Goal: Task Accomplishment & Management: Manage account settings

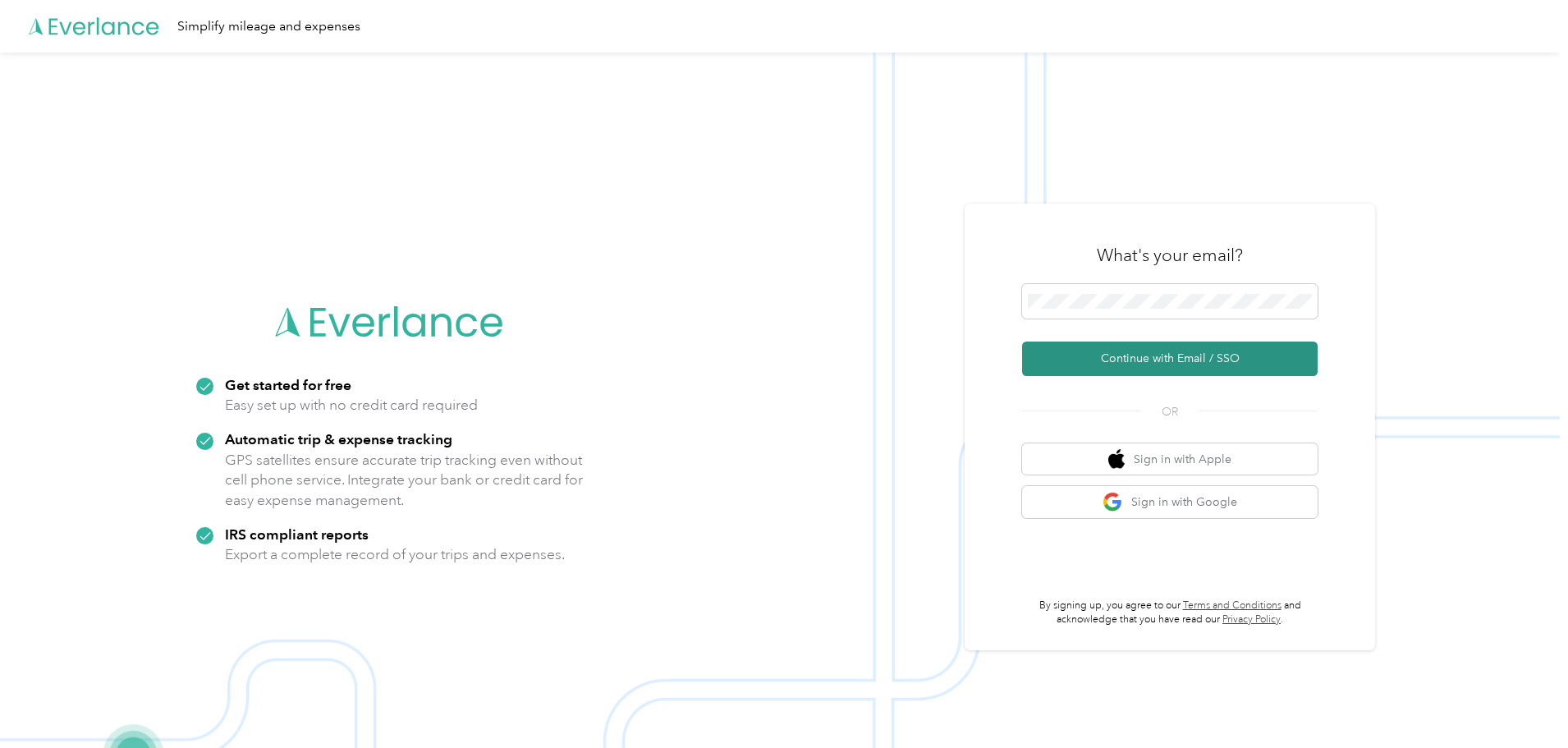
click at [1189, 356] on button "Continue with Email / SSO" at bounding box center [1170, 358] width 296 height 34
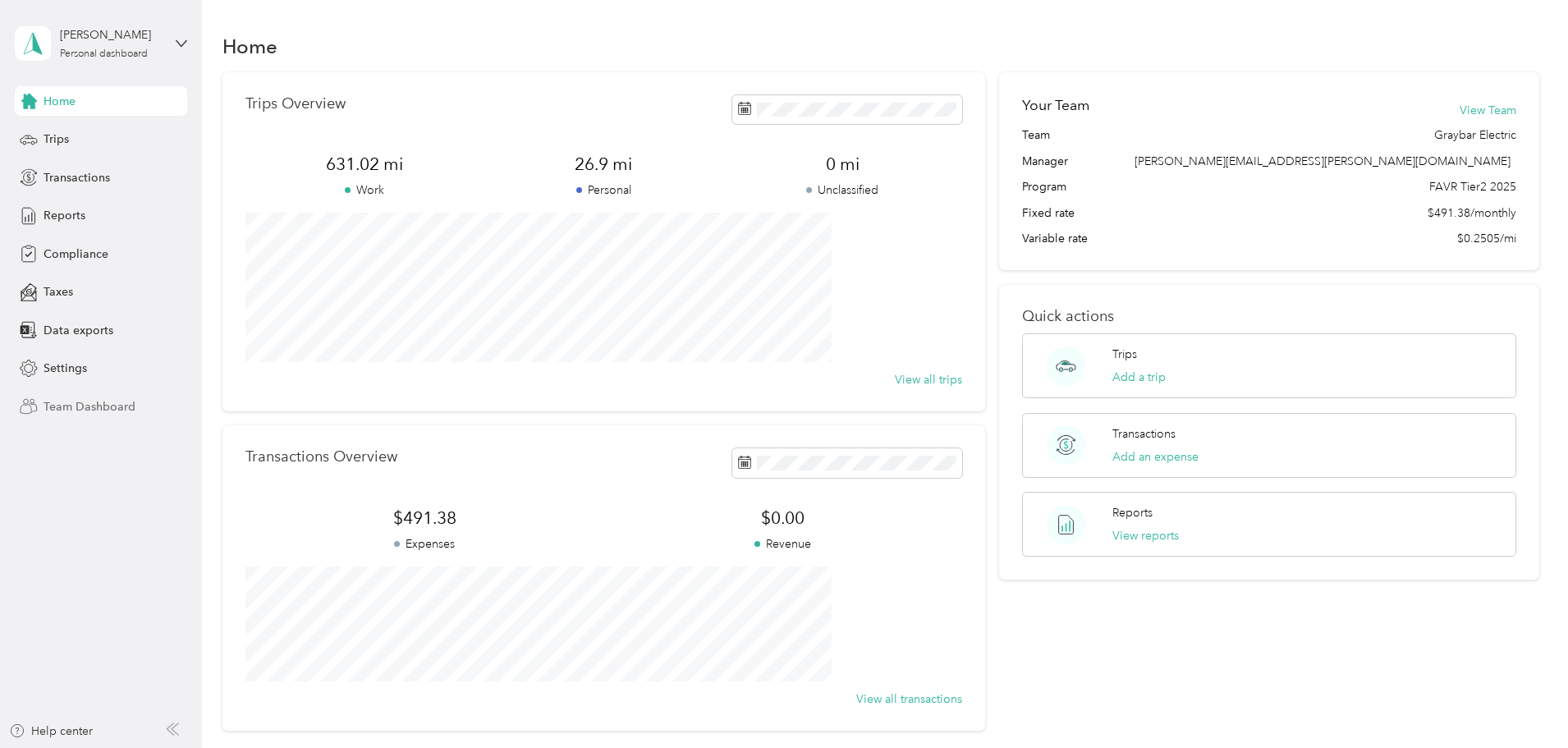
click at [100, 392] on div "Team Dashboard" at bounding box center [101, 407] width 173 height 30
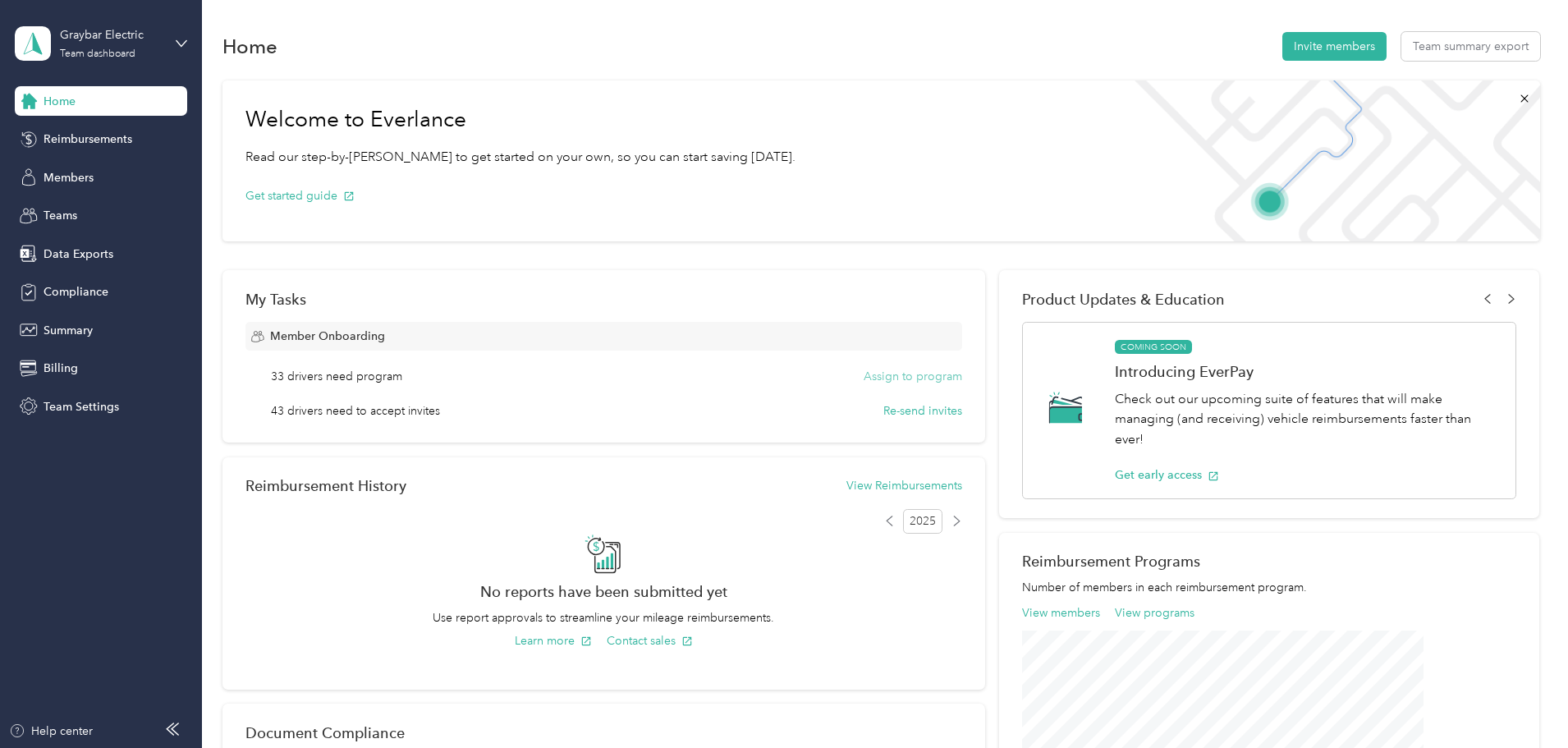
click at [898, 375] on button "Assign to program" at bounding box center [913, 376] width 99 height 18
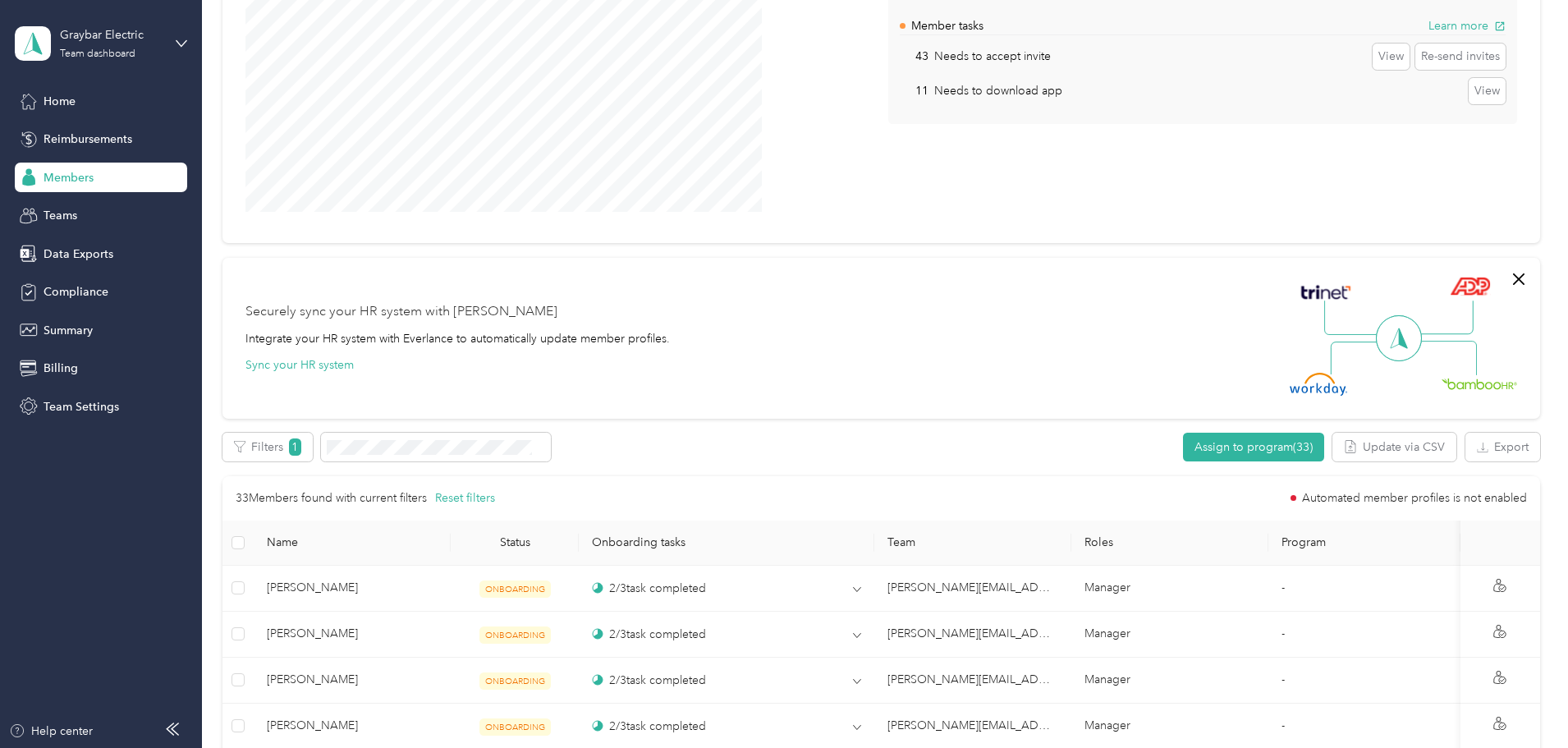
scroll to position [246, 0]
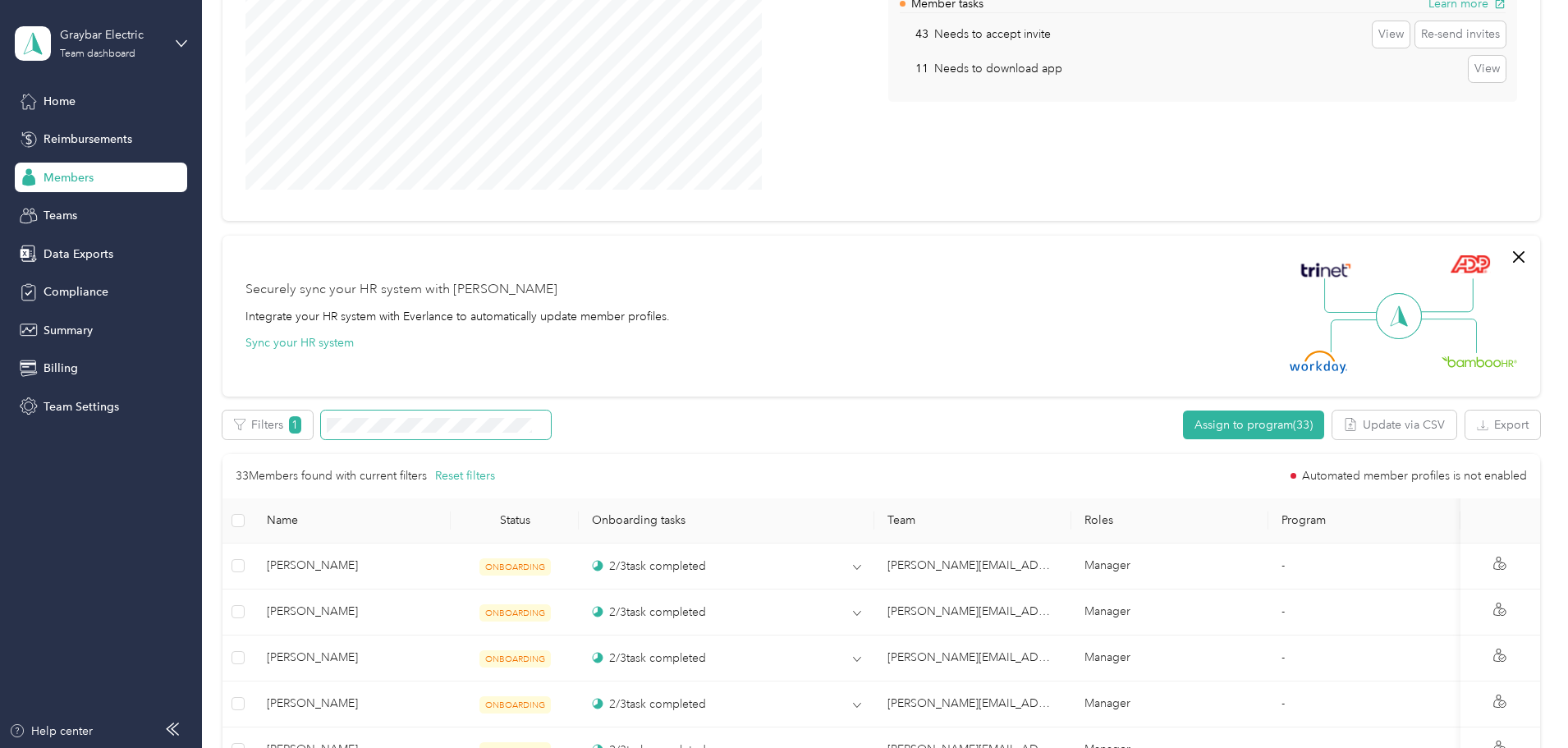
click at [551, 435] on span at bounding box center [435, 424] width 230 height 29
click at [62, 215] on span "Teams" at bounding box center [60, 215] width 33 height 18
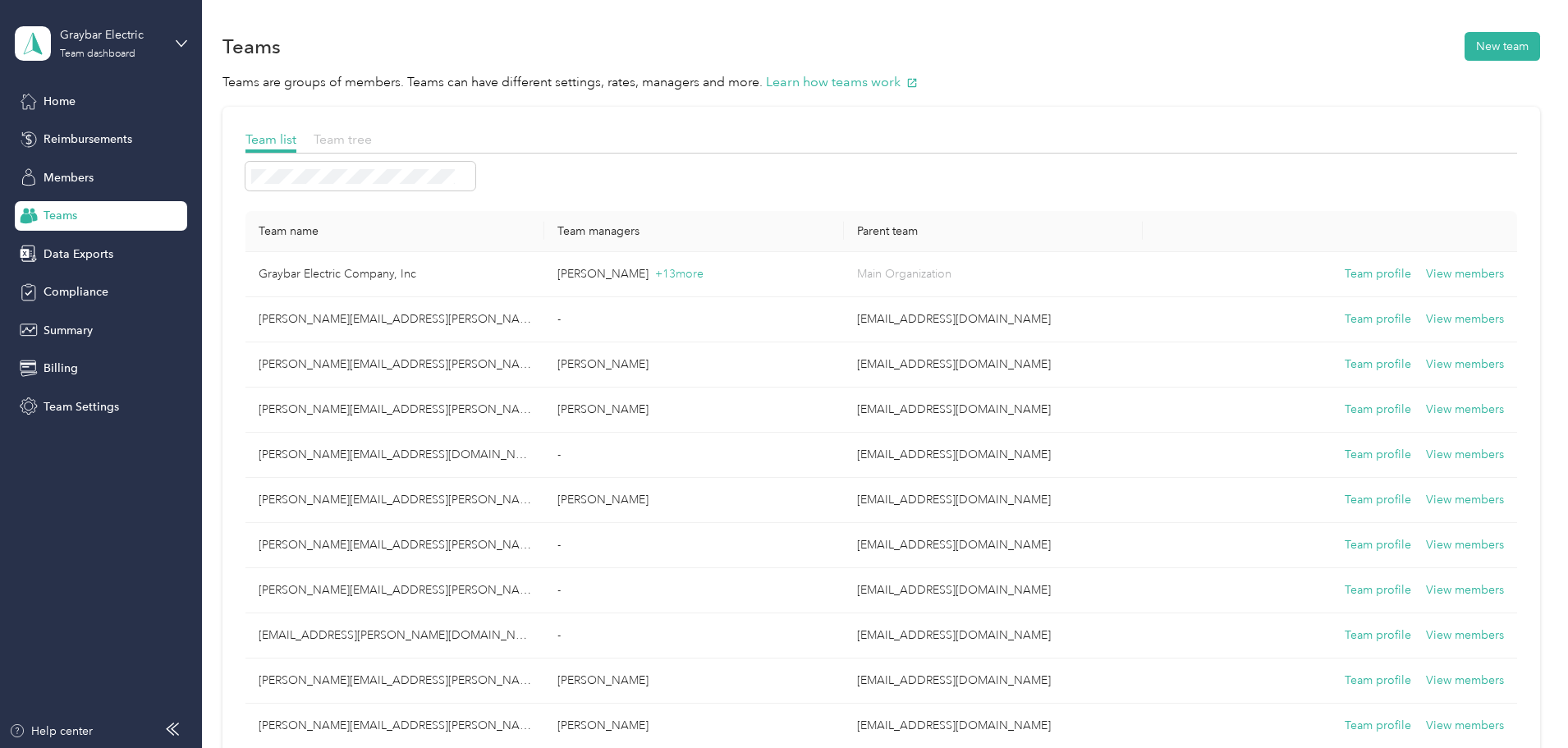
click at [372, 140] on span "Team tree" at bounding box center [342, 139] width 58 height 16
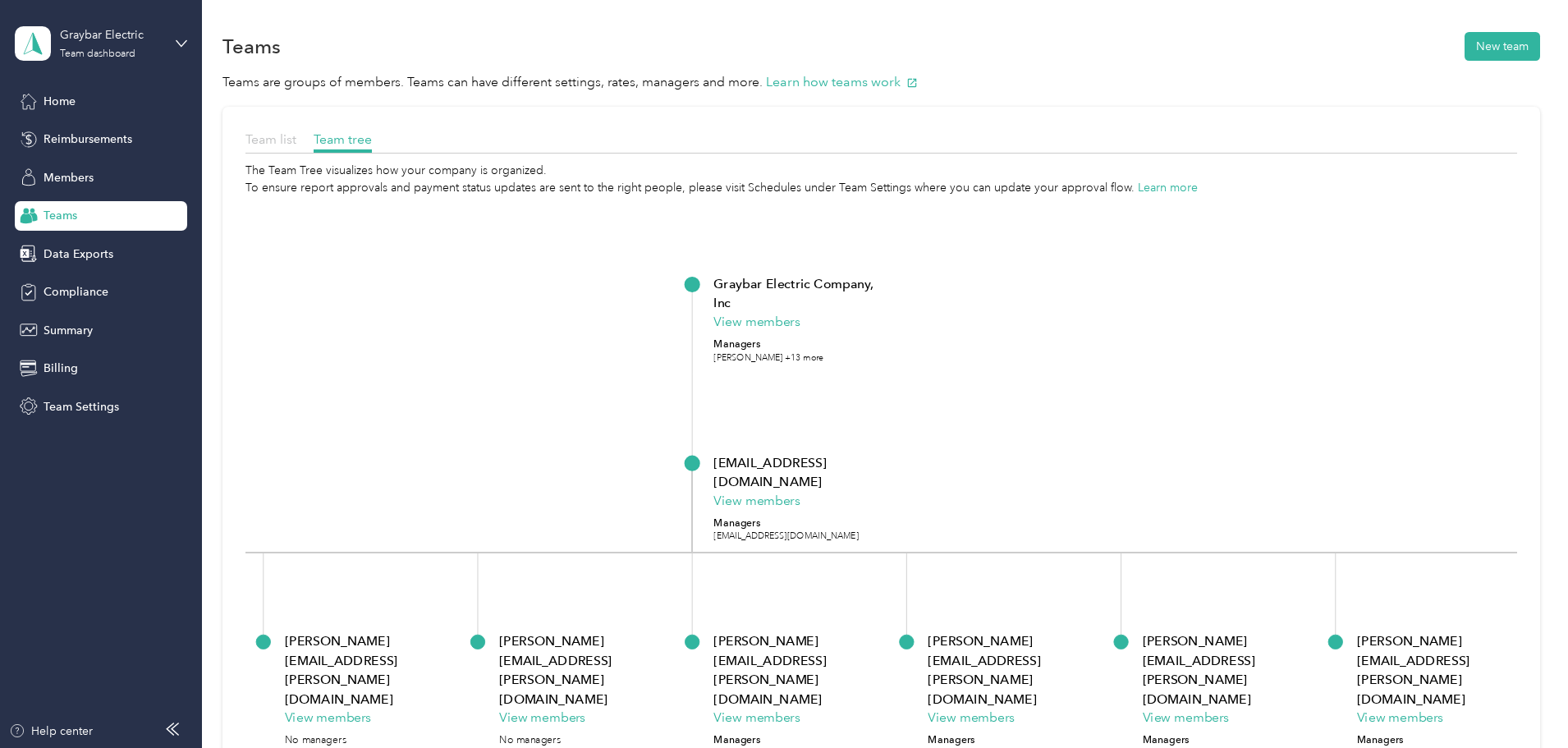
click at [297, 142] on span "Team list" at bounding box center [271, 139] width 51 height 16
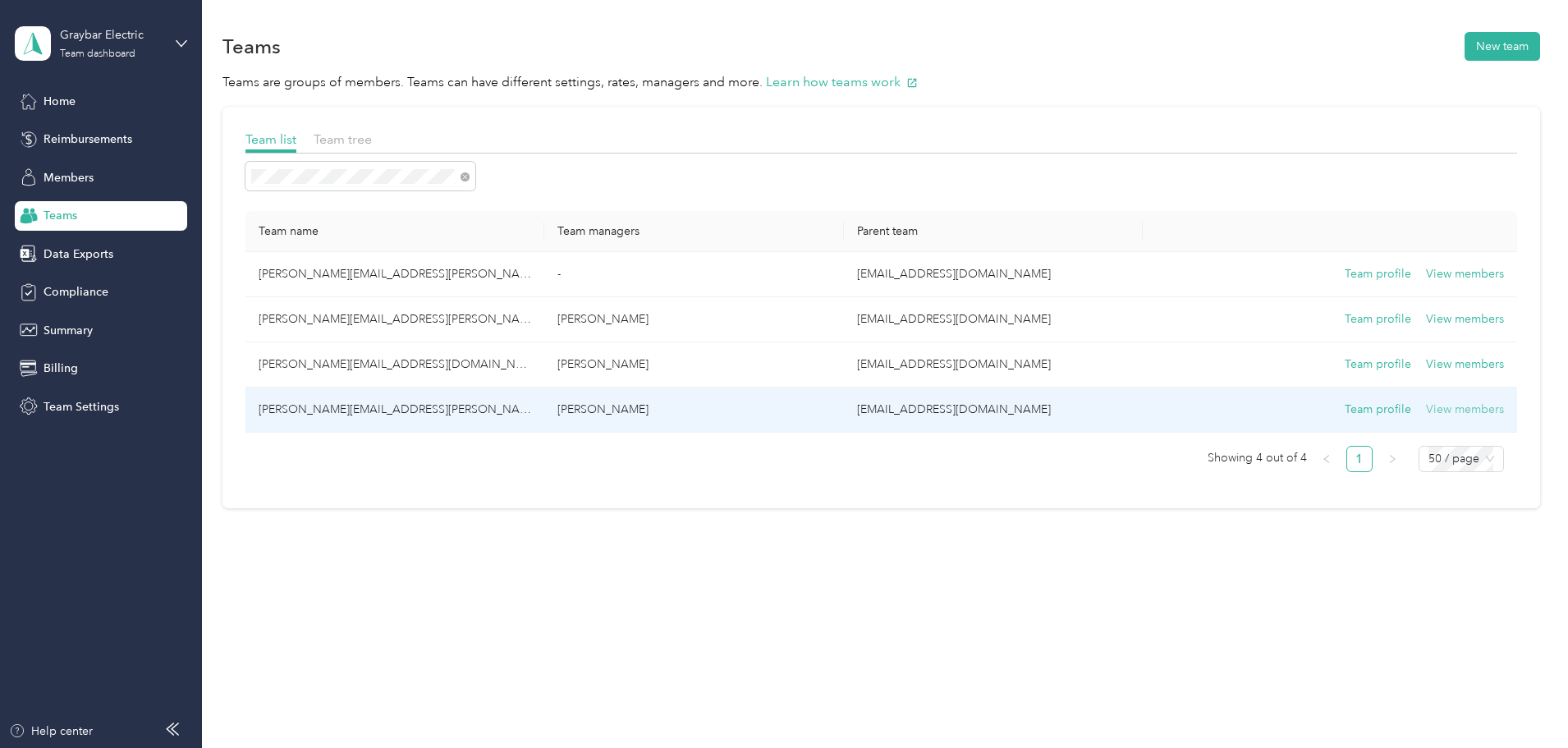
click at [1427, 410] on button "View members" at bounding box center [1465, 410] width 78 height 18
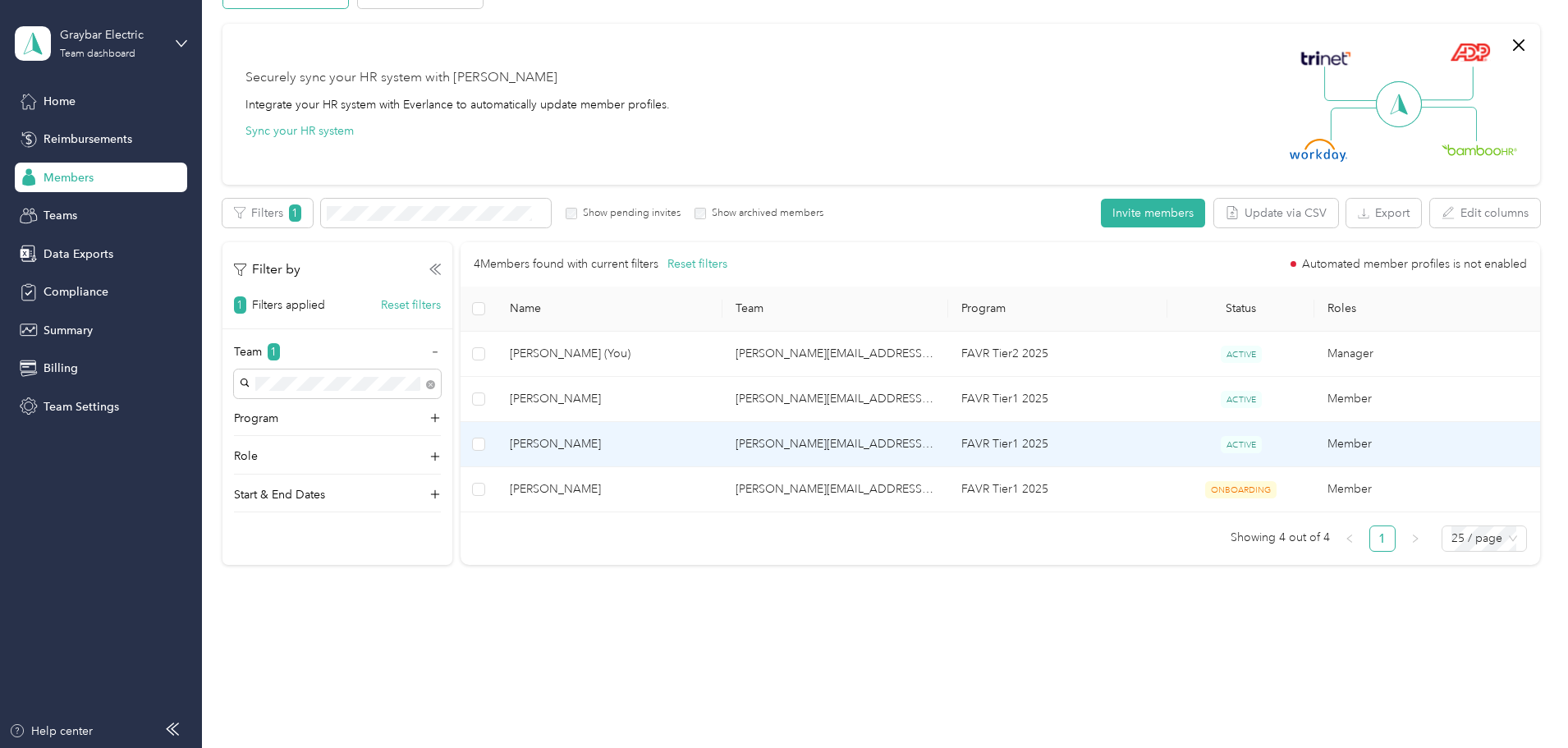
scroll to position [108, 0]
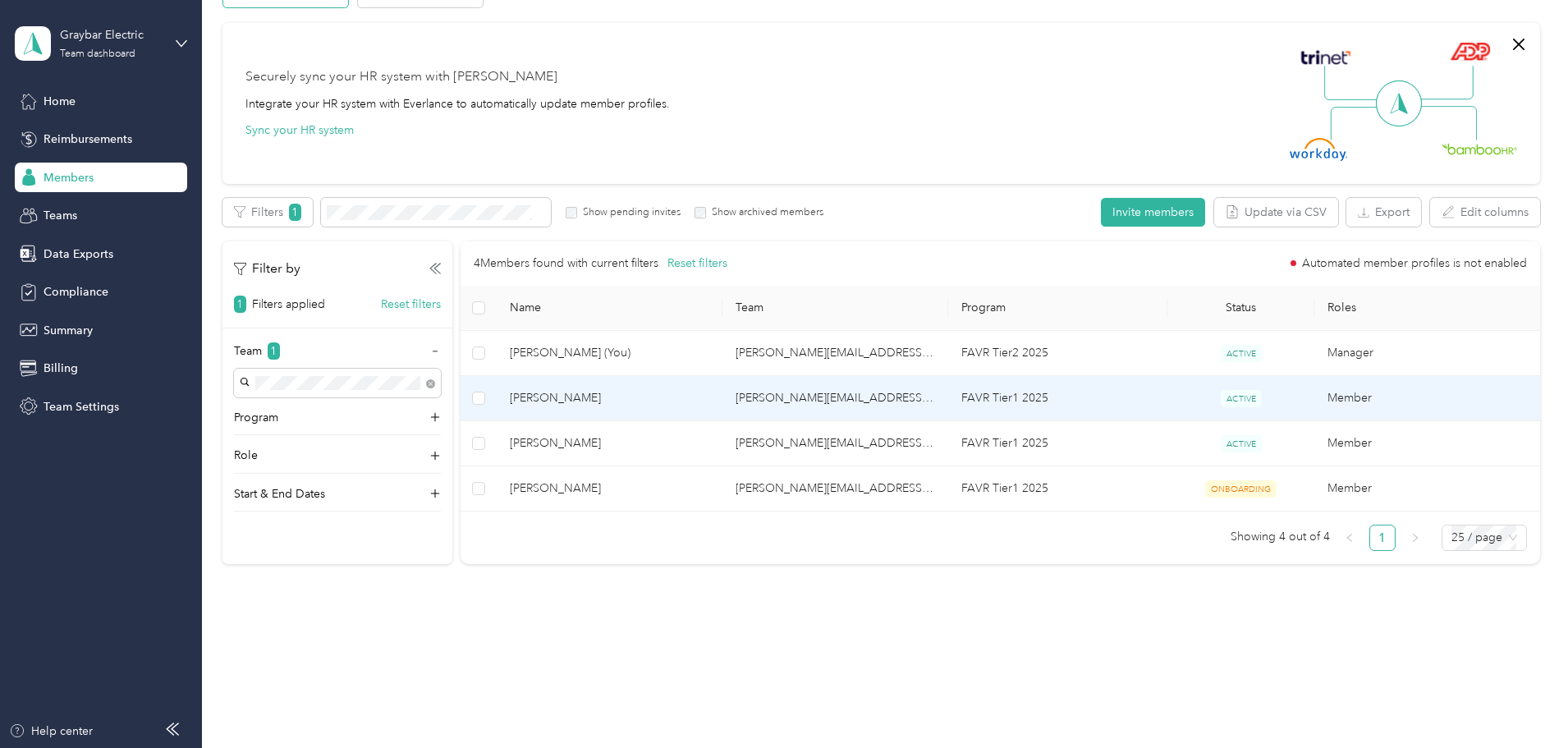
click at [649, 403] on span "[PERSON_NAME]" at bounding box center [610, 399] width 200 height 18
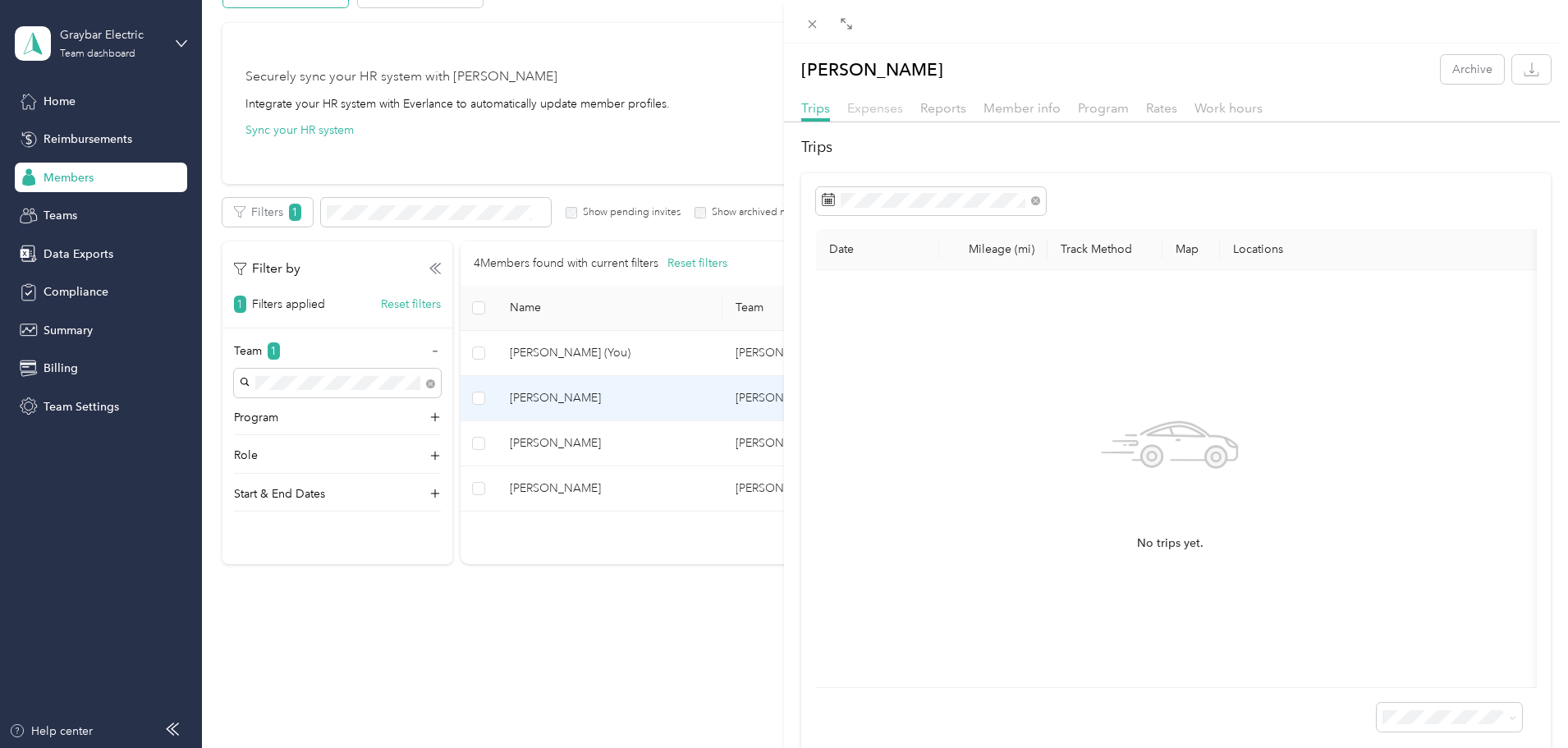
click at [866, 107] on span "Expenses" at bounding box center [876, 107] width 55 height 16
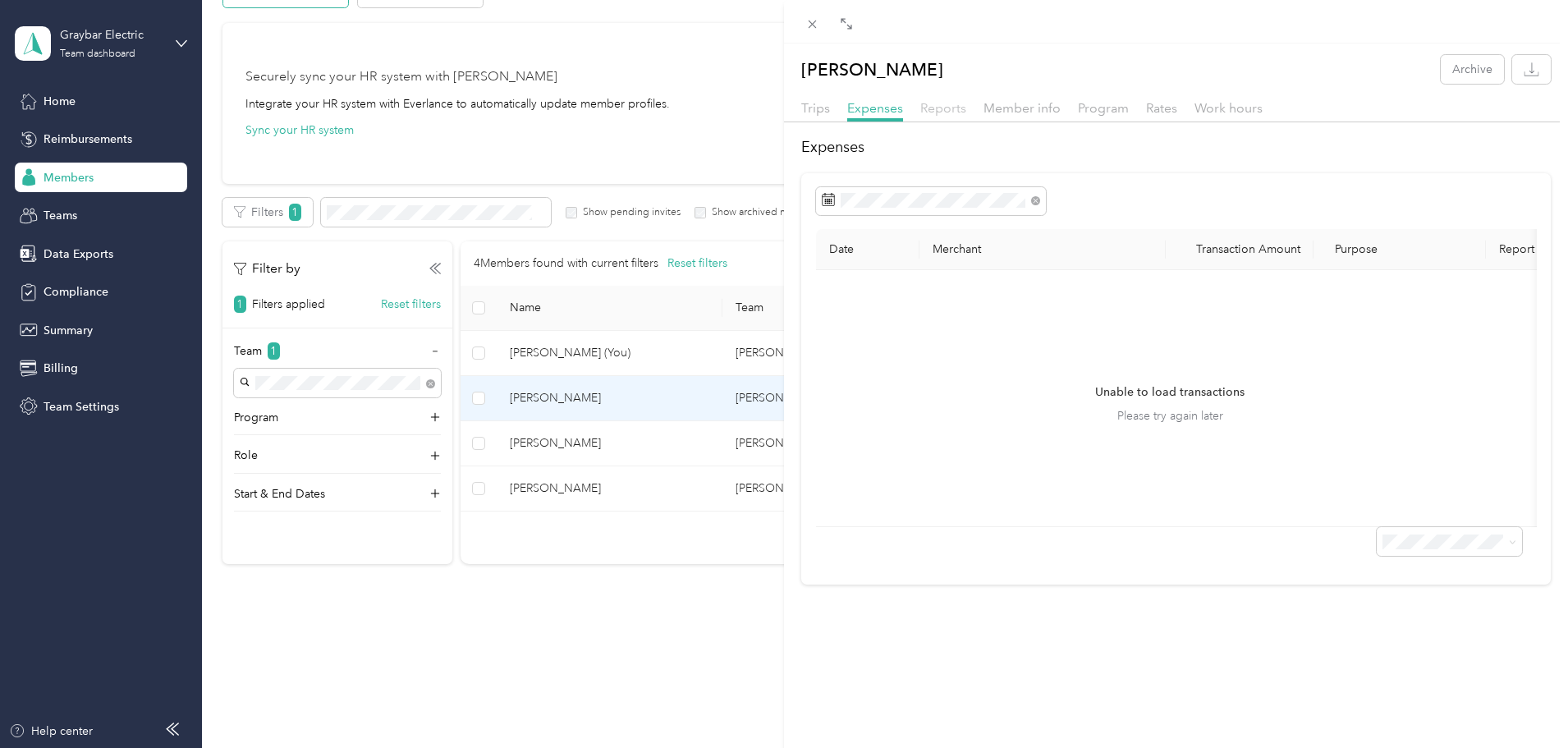
click at [954, 105] on span "Reports" at bounding box center [944, 107] width 46 height 16
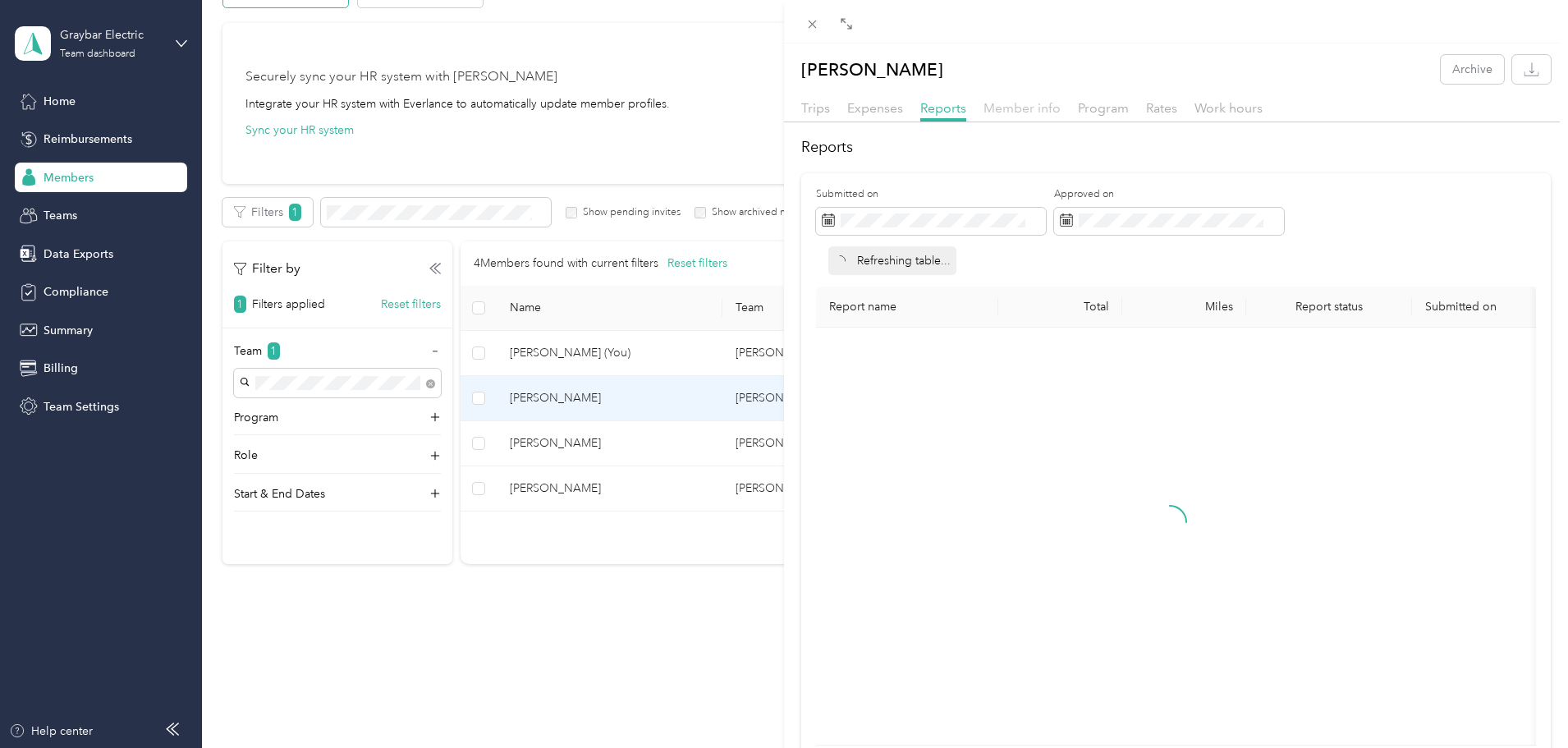
click at [1001, 106] on span "Member info" at bounding box center [1022, 107] width 77 height 16
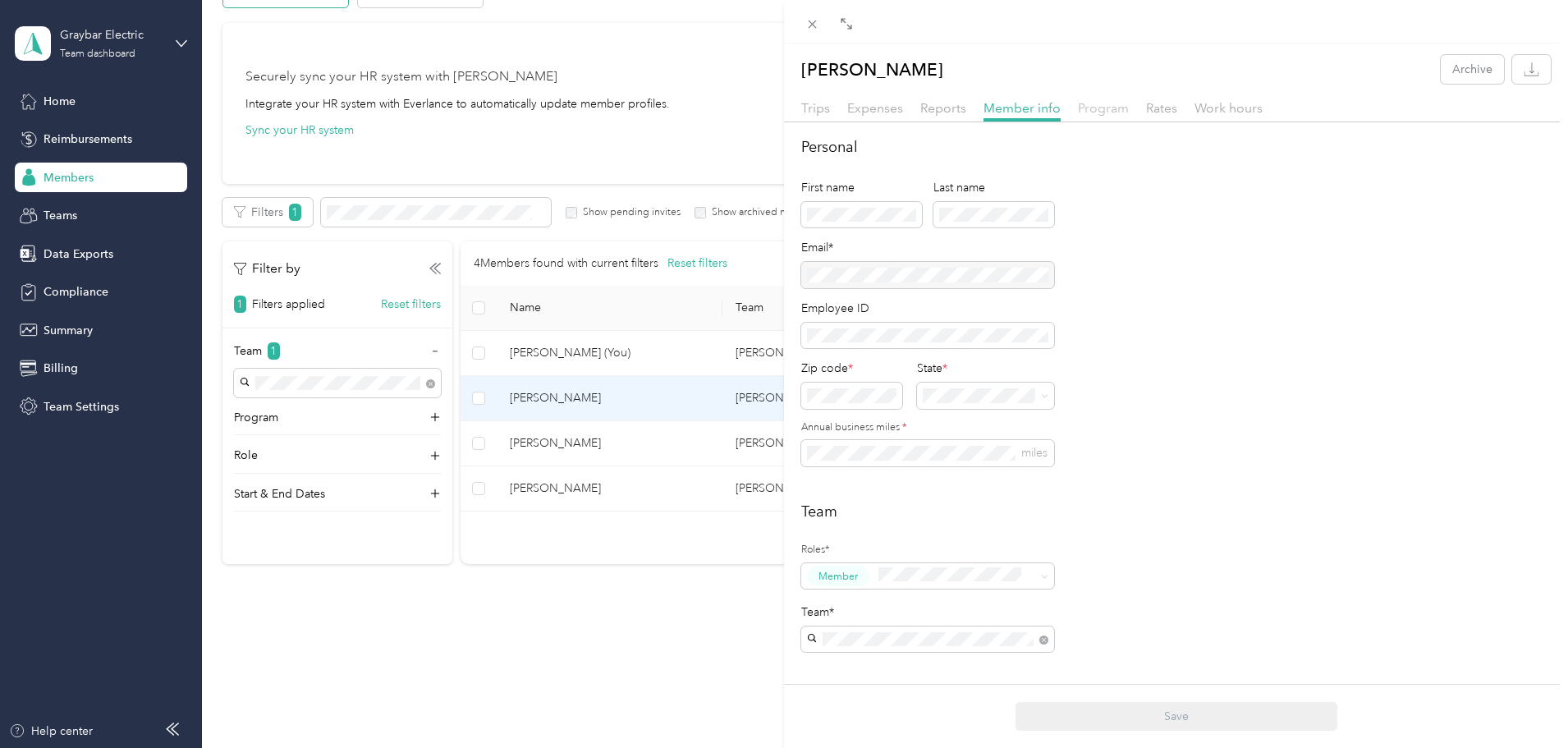
click at [1106, 106] on span "Program" at bounding box center [1103, 107] width 51 height 16
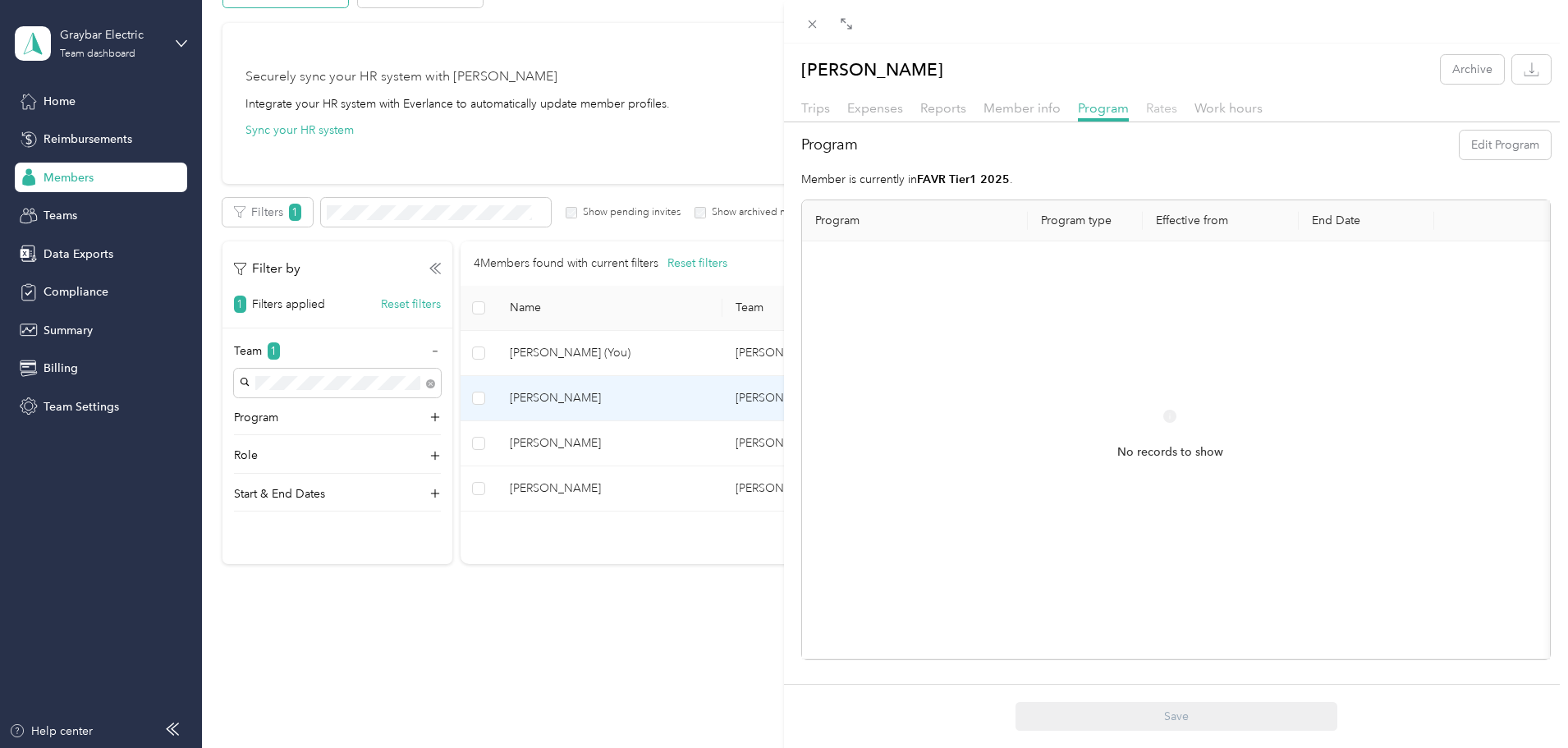
click at [1160, 106] on span "Rates" at bounding box center [1162, 107] width 31 height 16
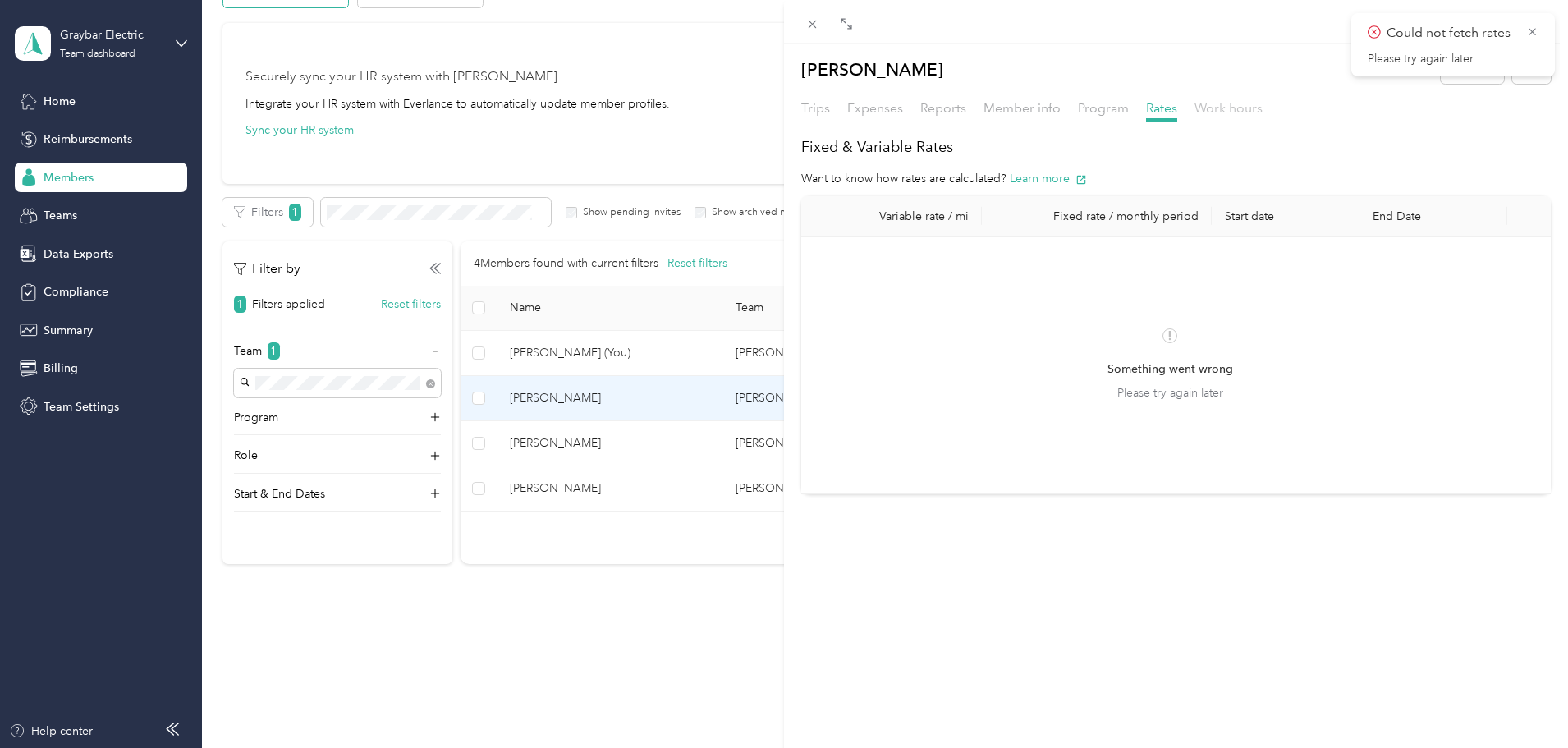
click at [1206, 102] on span "Work hours" at bounding box center [1229, 107] width 68 height 16
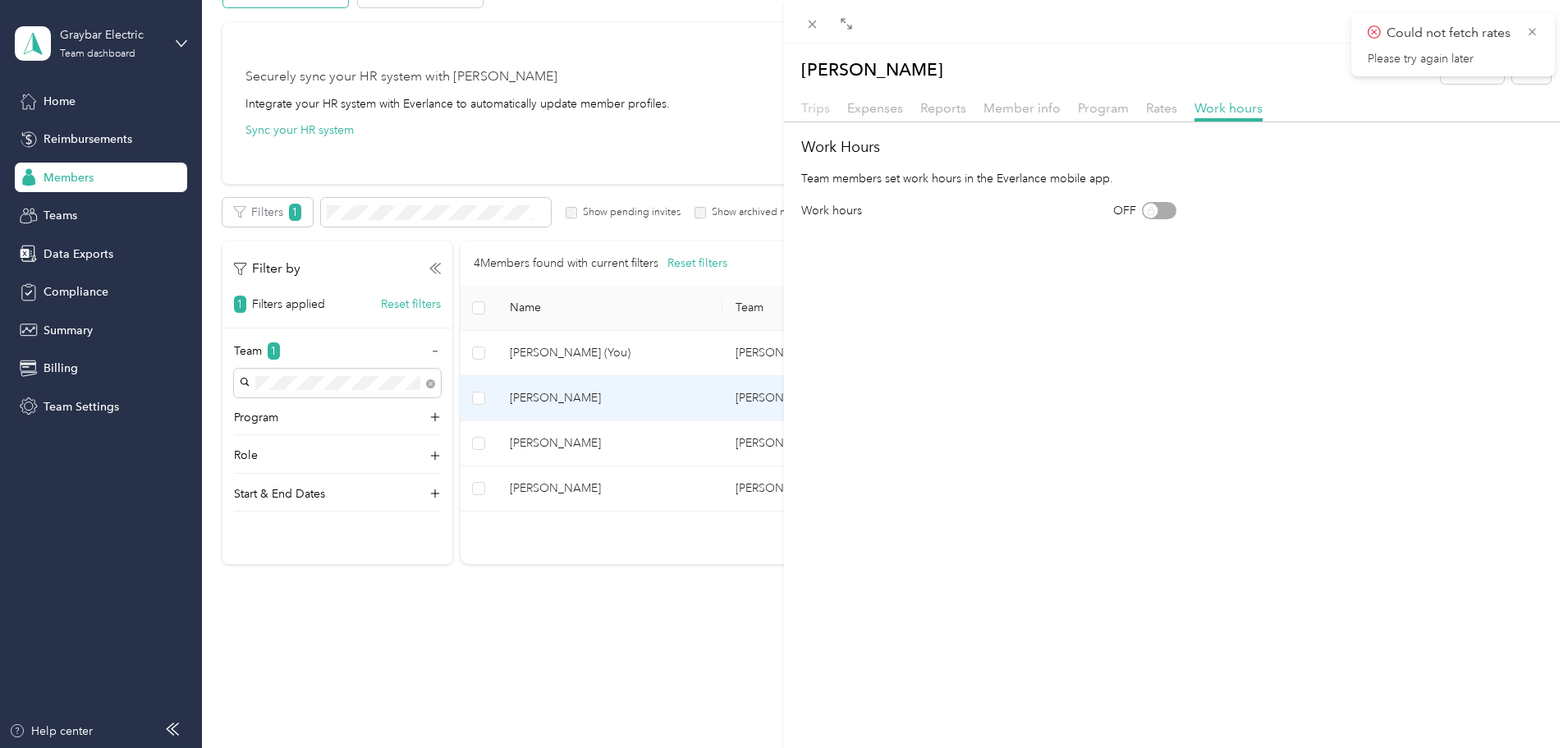
click at [818, 111] on span "Trips" at bounding box center [815, 107] width 29 height 16
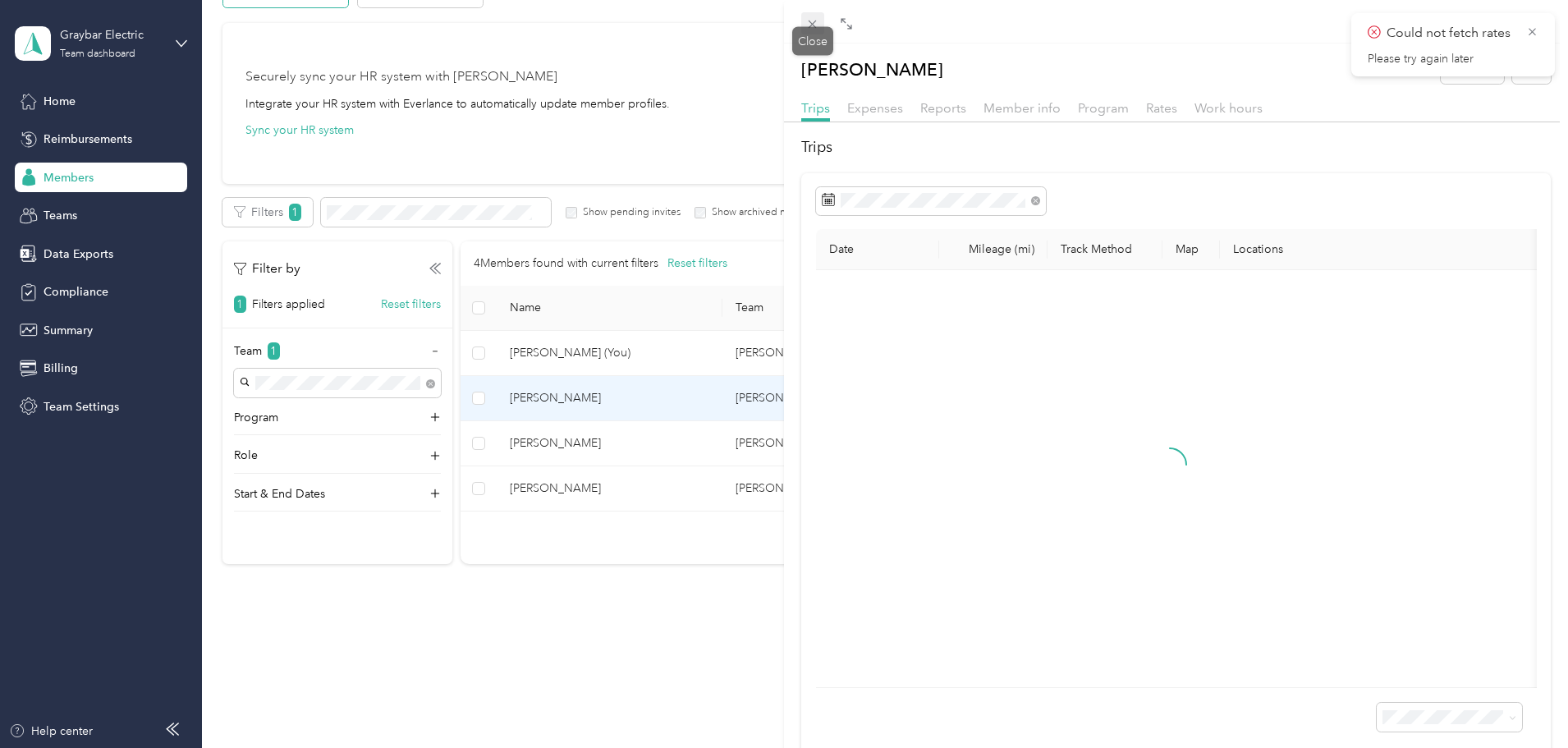
click at [809, 27] on icon at bounding box center [812, 24] width 14 height 14
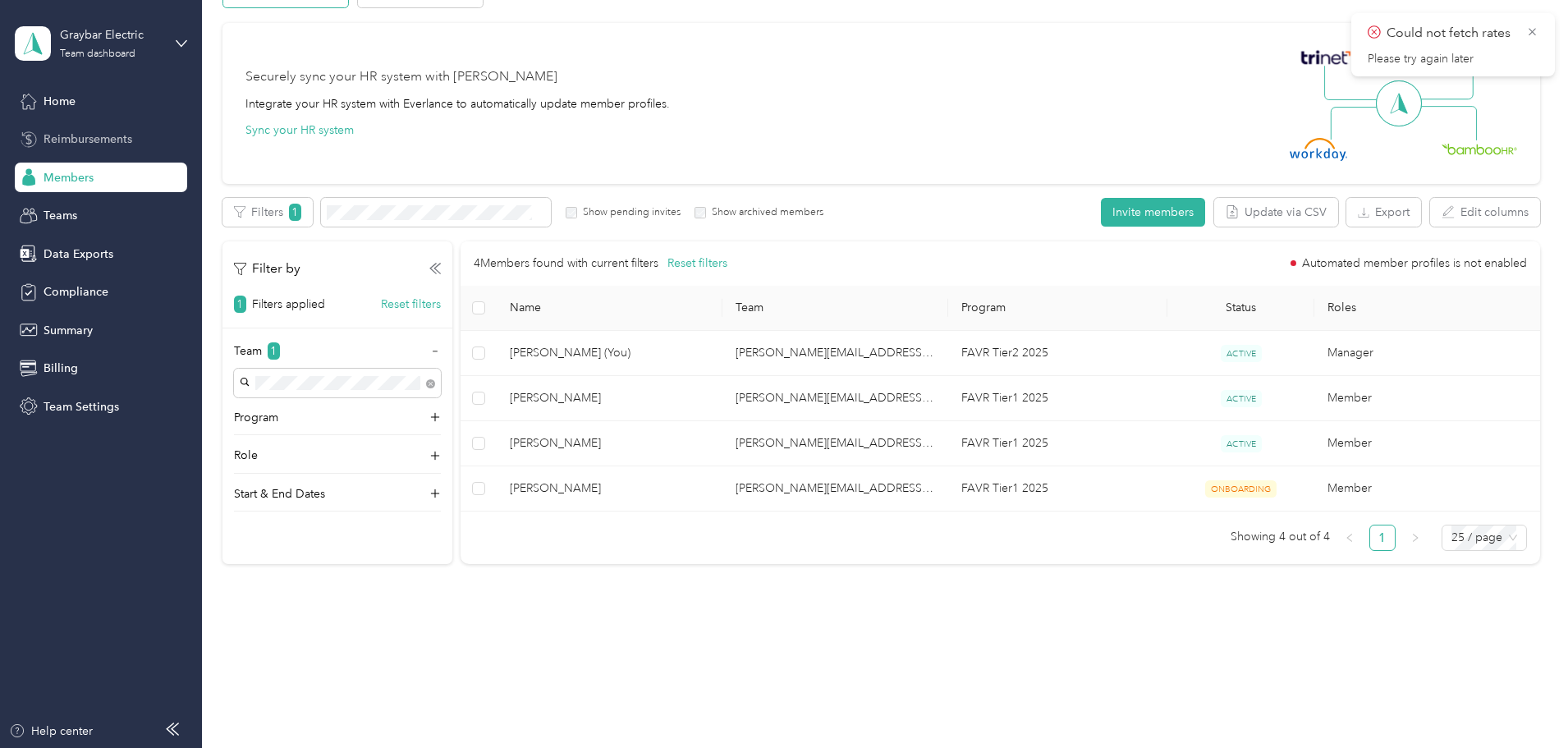
click at [90, 140] on span "Reimbursements" at bounding box center [88, 139] width 89 height 18
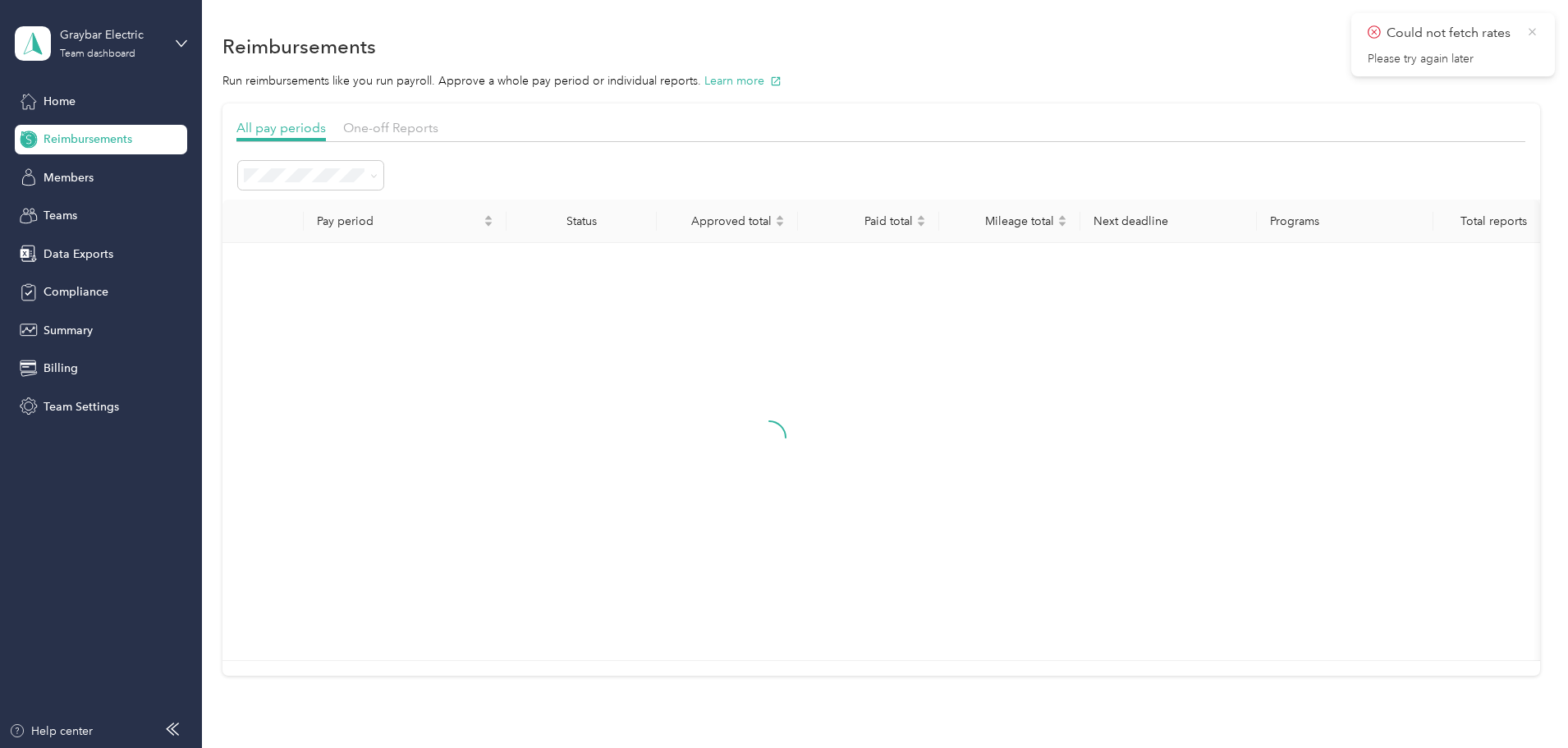
click at [1533, 33] on icon at bounding box center [1533, 31] width 7 height 7
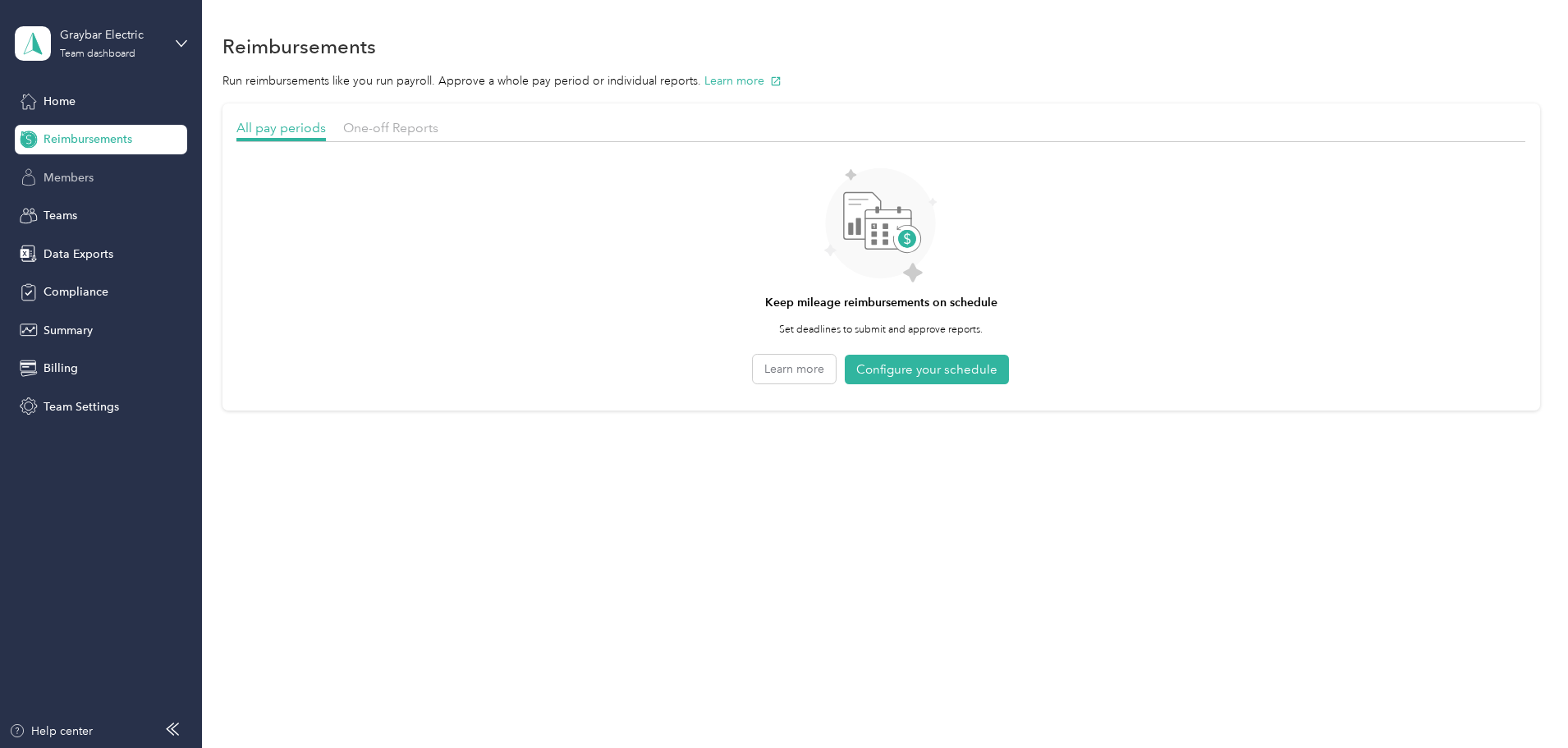
click at [65, 173] on span "Members" at bounding box center [68, 178] width 50 height 18
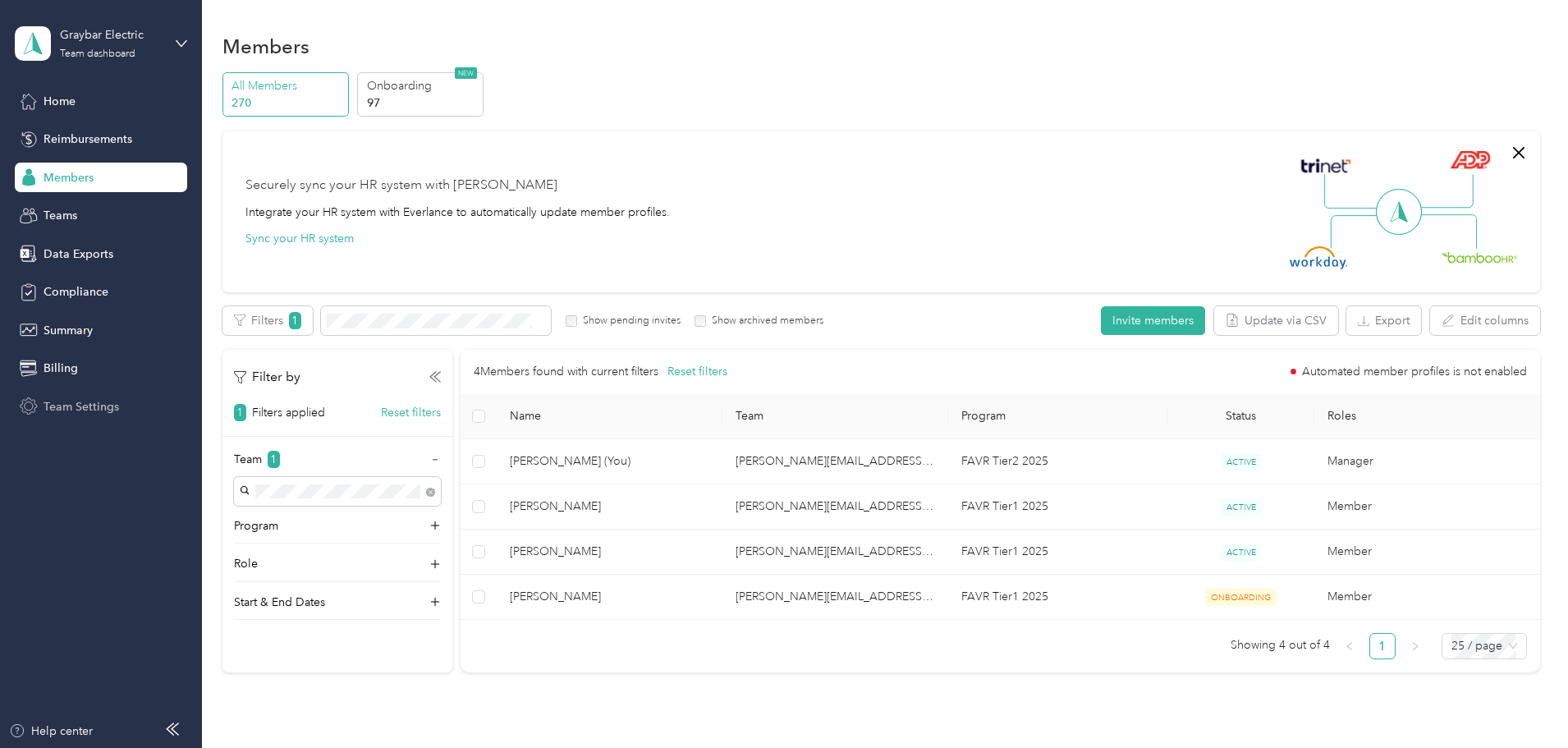
click at [73, 402] on span "Team Settings" at bounding box center [81, 407] width 76 height 18
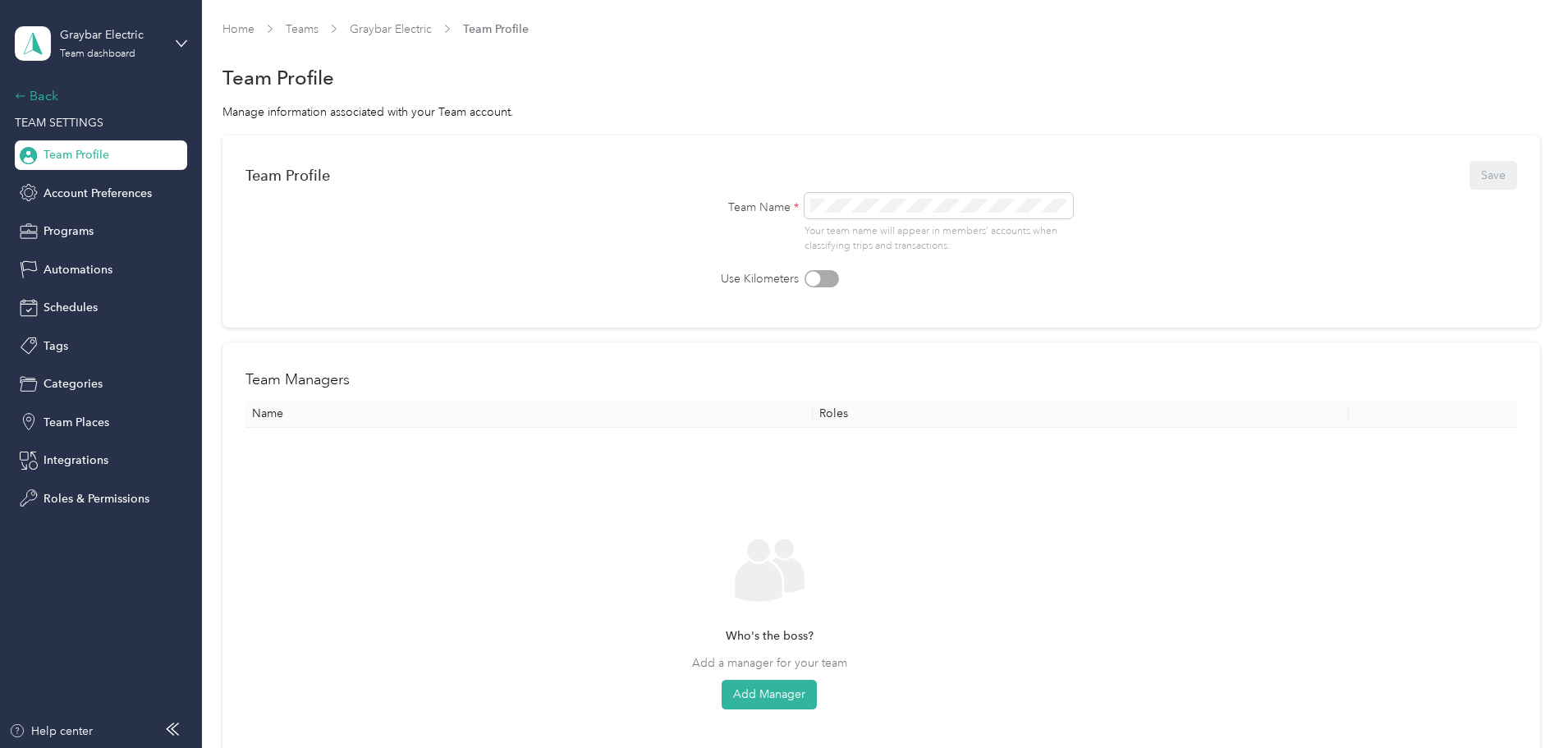
click at [38, 99] on div "Back" at bounding box center [97, 95] width 165 height 19
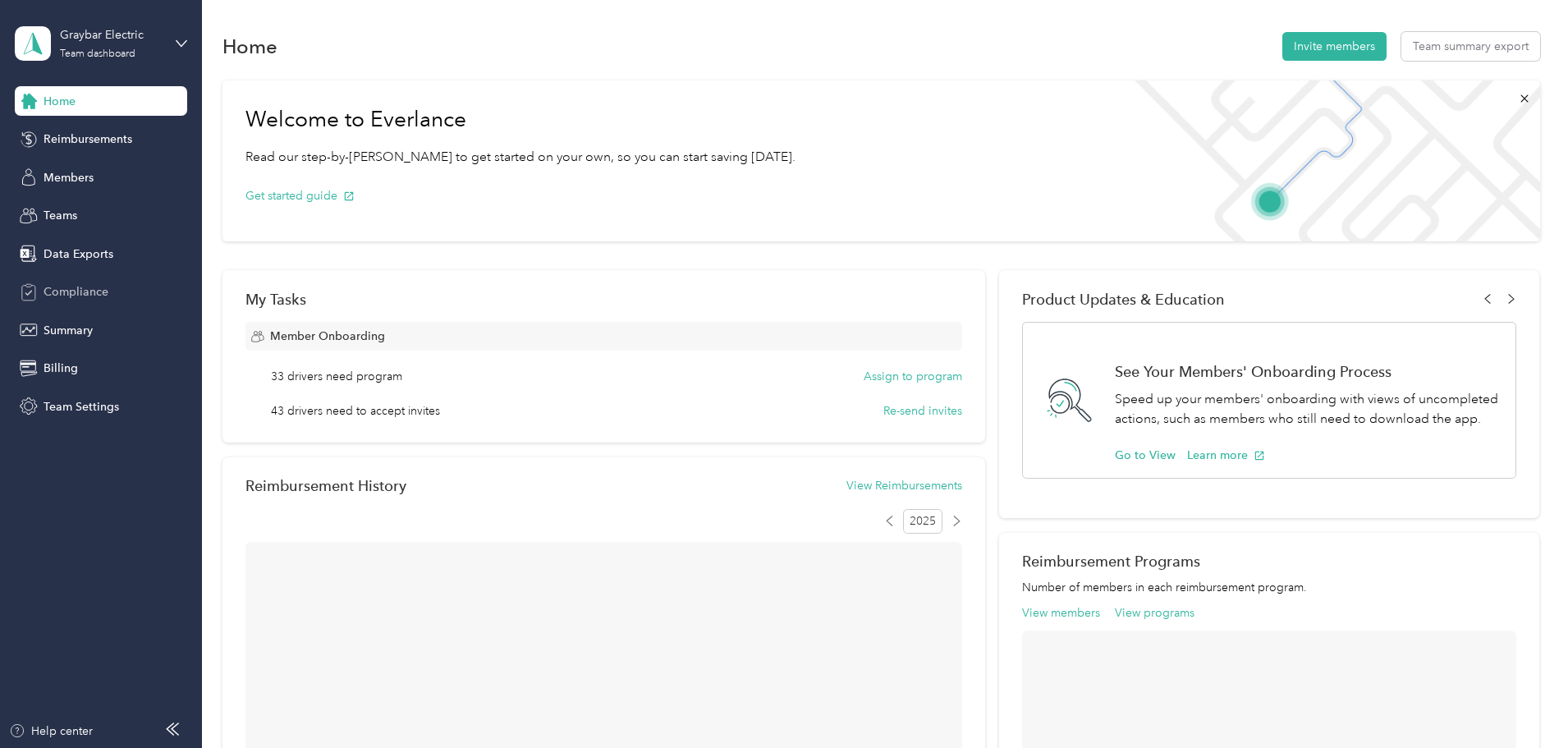
click at [78, 292] on span "Compliance" at bounding box center [76, 291] width 65 height 18
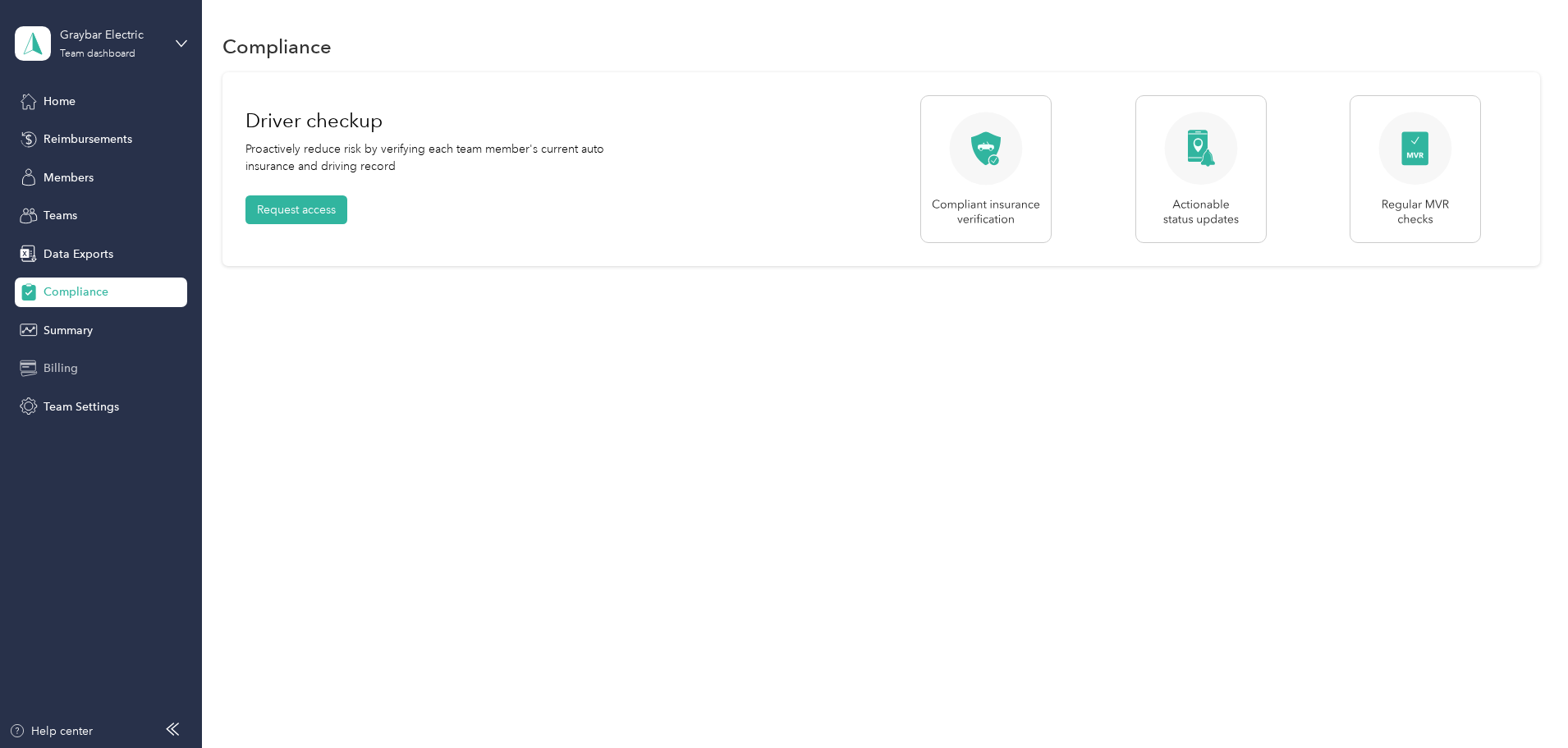
click at [68, 374] on span "Billing" at bounding box center [60, 368] width 34 height 18
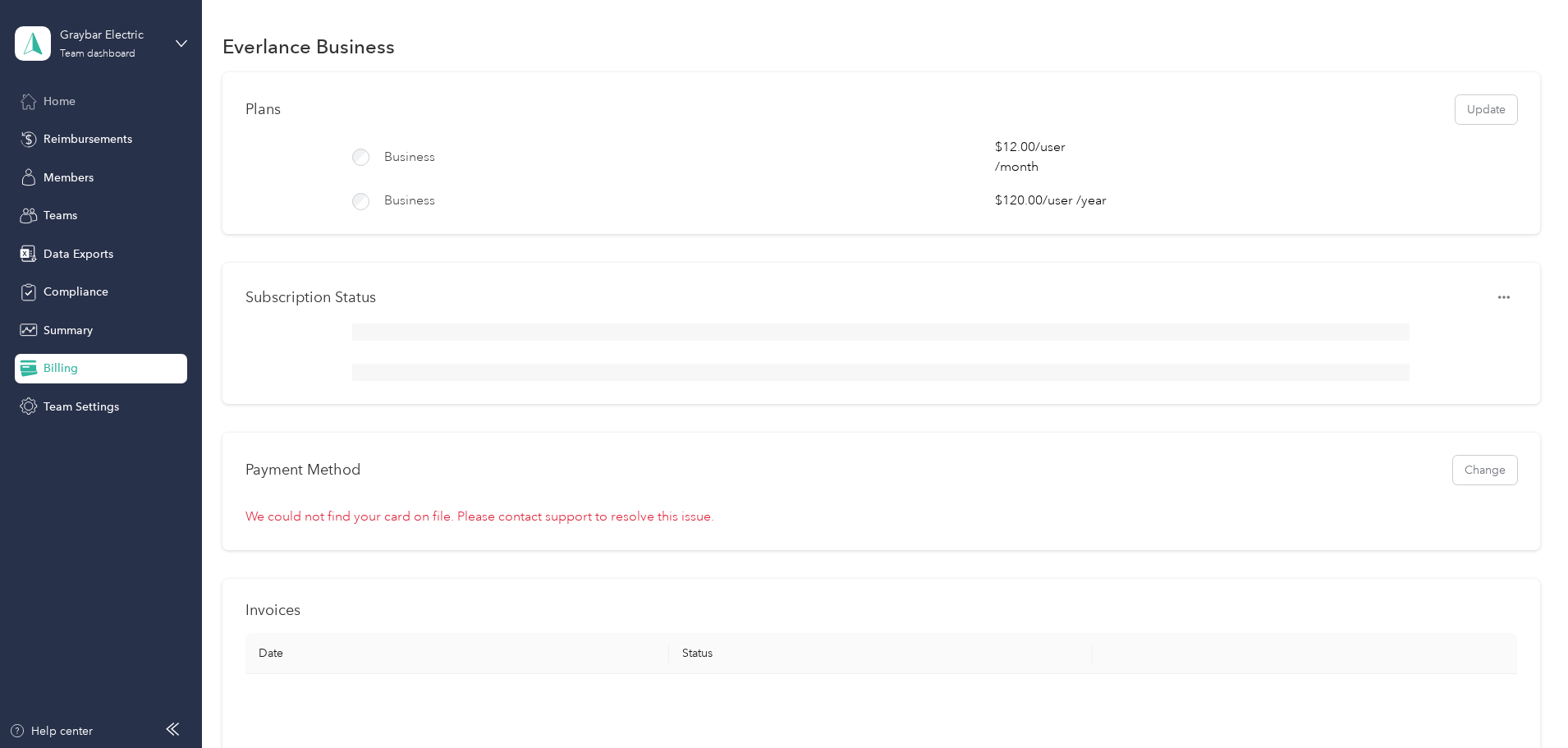
click at [56, 104] on span "Home" at bounding box center [59, 101] width 32 height 18
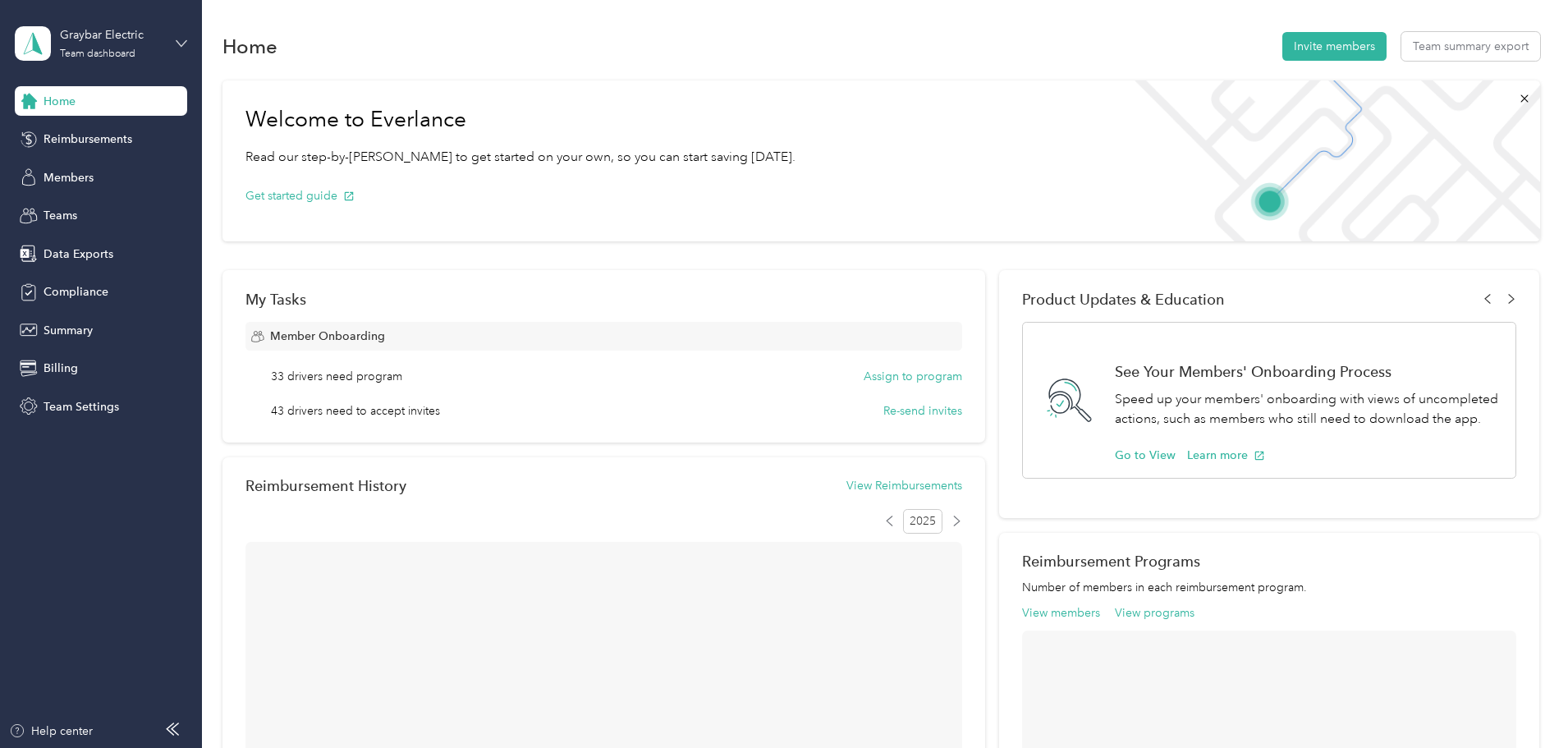
click at [177, 40] on icon at bounding box center [181, 43] width 11 height 11
click at [102, 172] on div "Personal dashboard" at bounding box center [81, 172] width 104 height 18
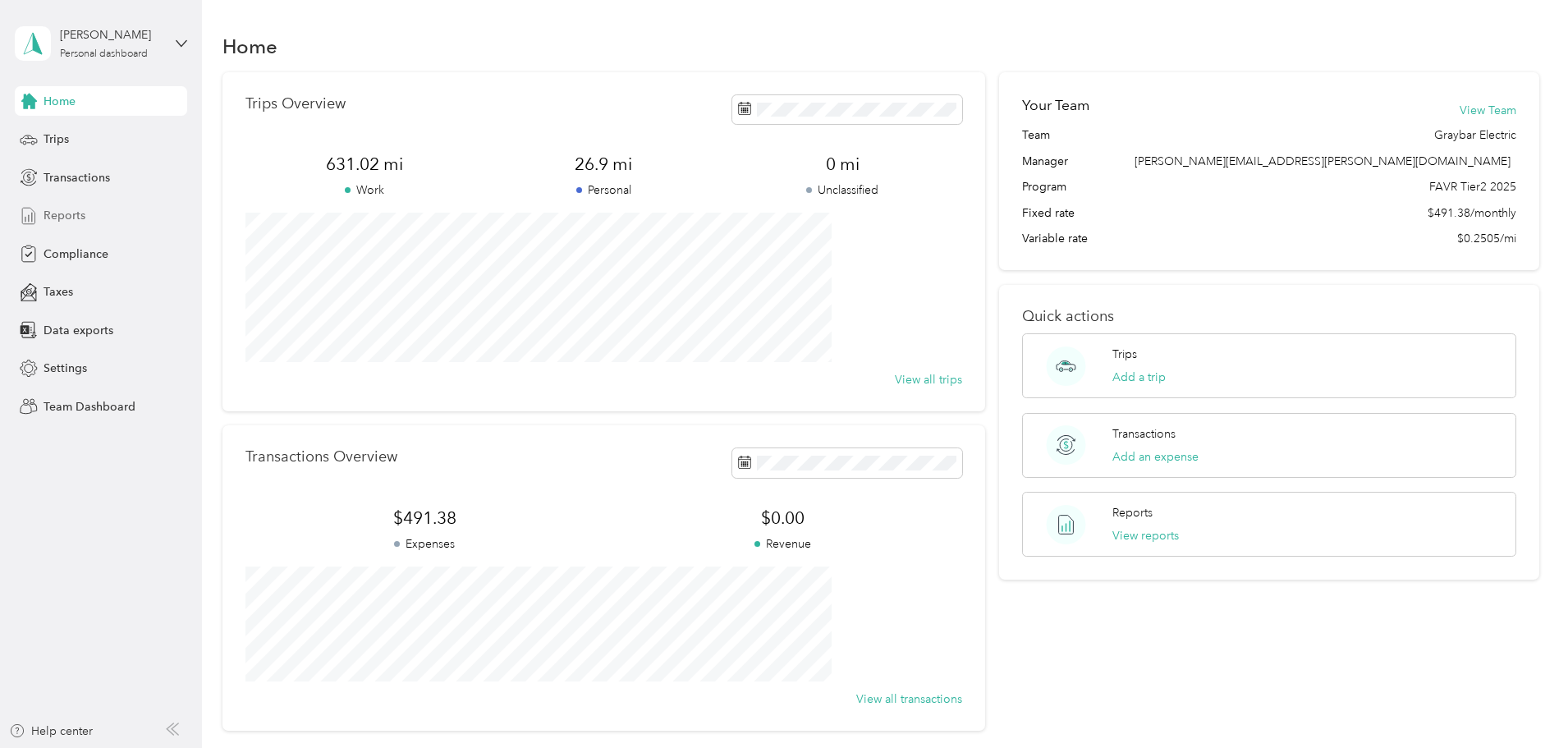
click at [86, 211] on div "Reports" at bounding box center [101, 216] width 173 height 30
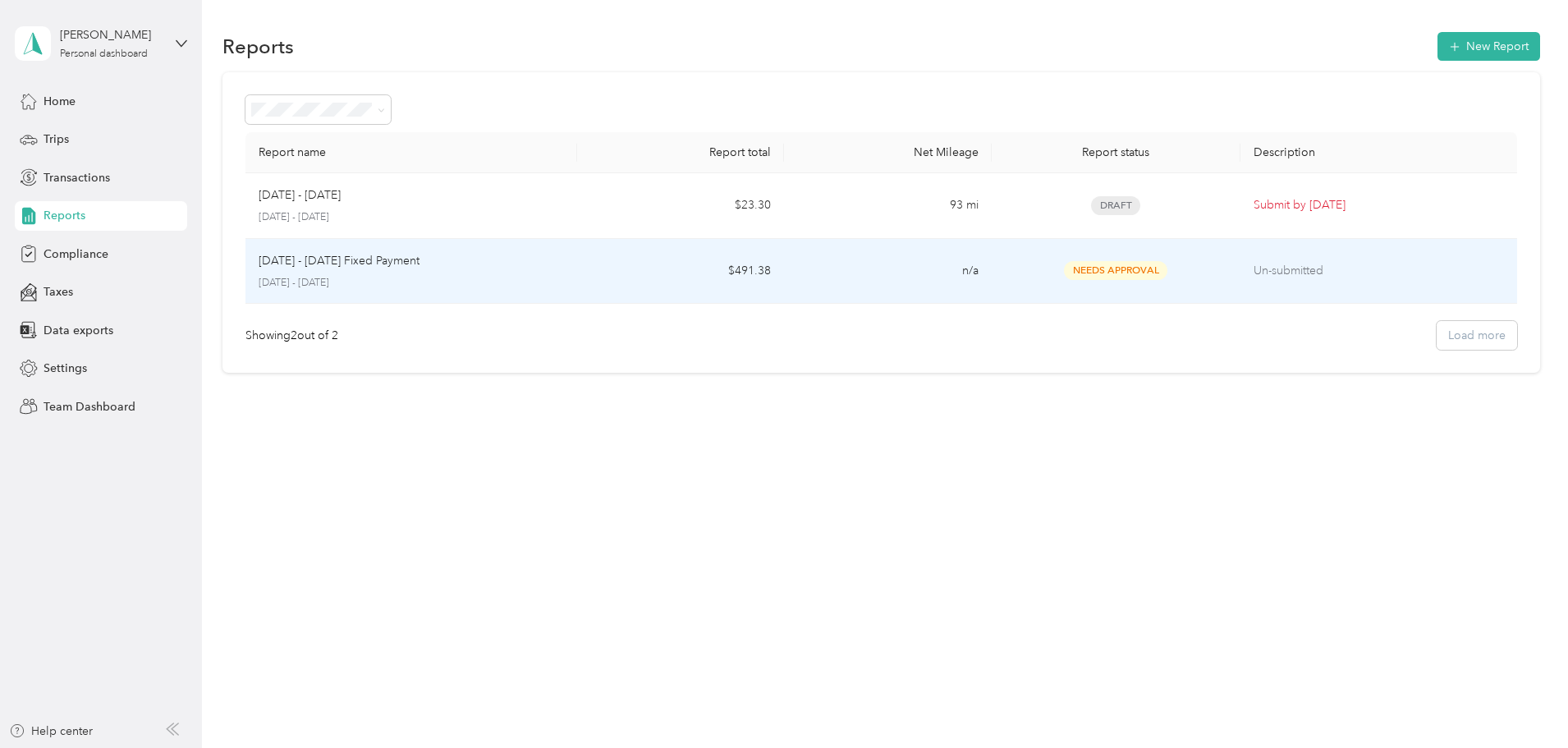
click at [1256, 267] on p "Un-submitted" at bounding box center [1378, 271] width 251 height 18
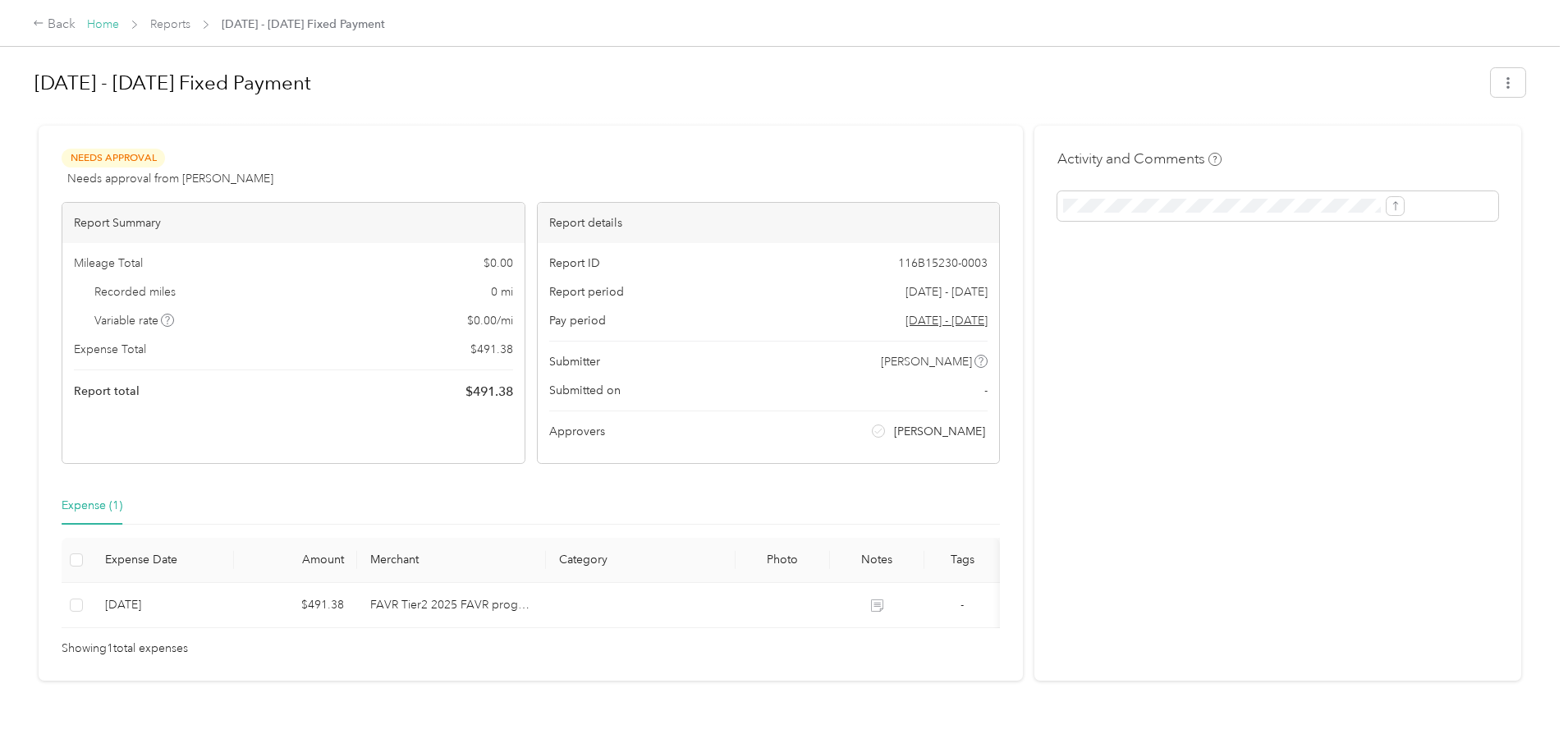
click at [119, 20] on link "Home" at bounding box center [103, 24] width 32 height 14
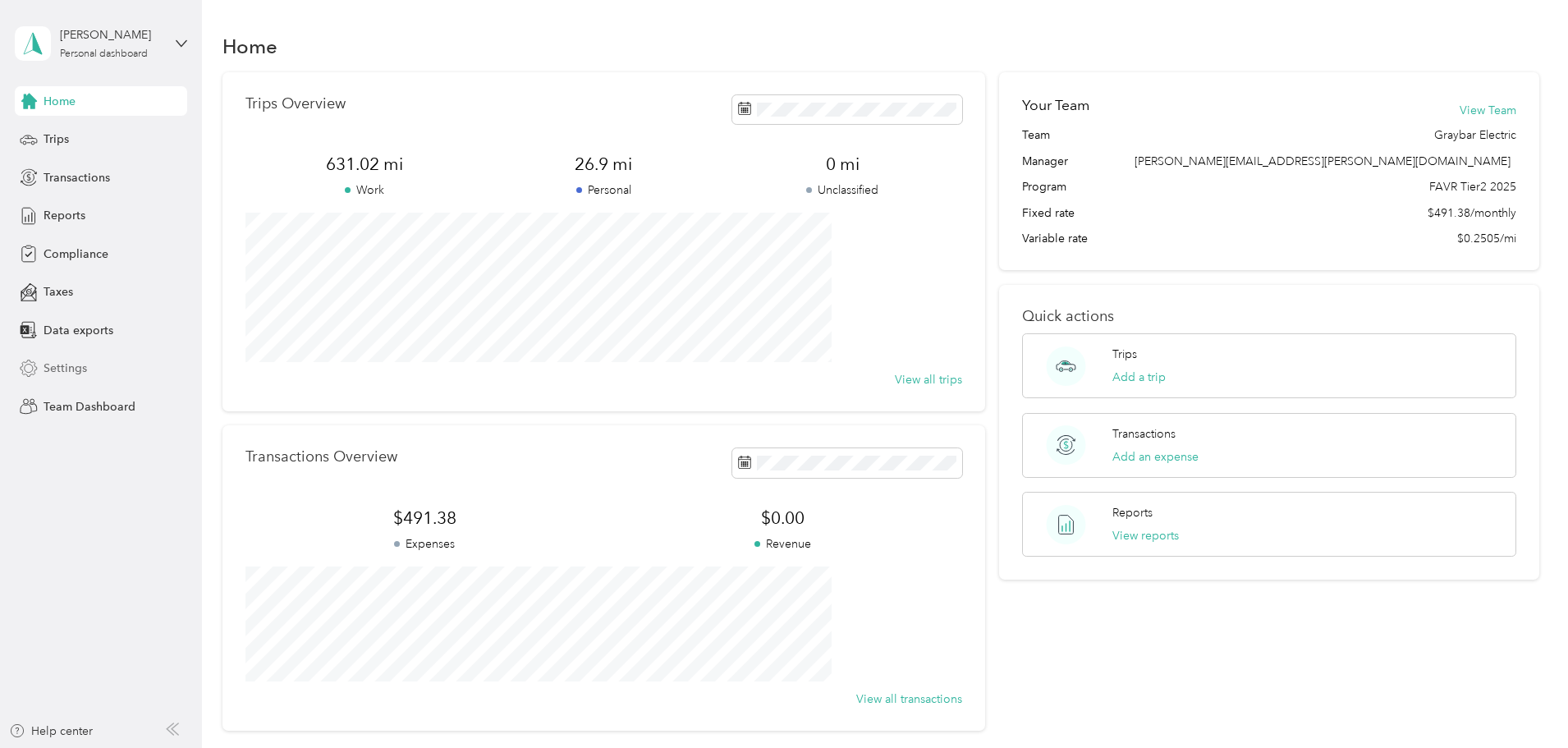
click at [74, 365] on span "Settings" at bounding box center [65, 368] width 43 height 18
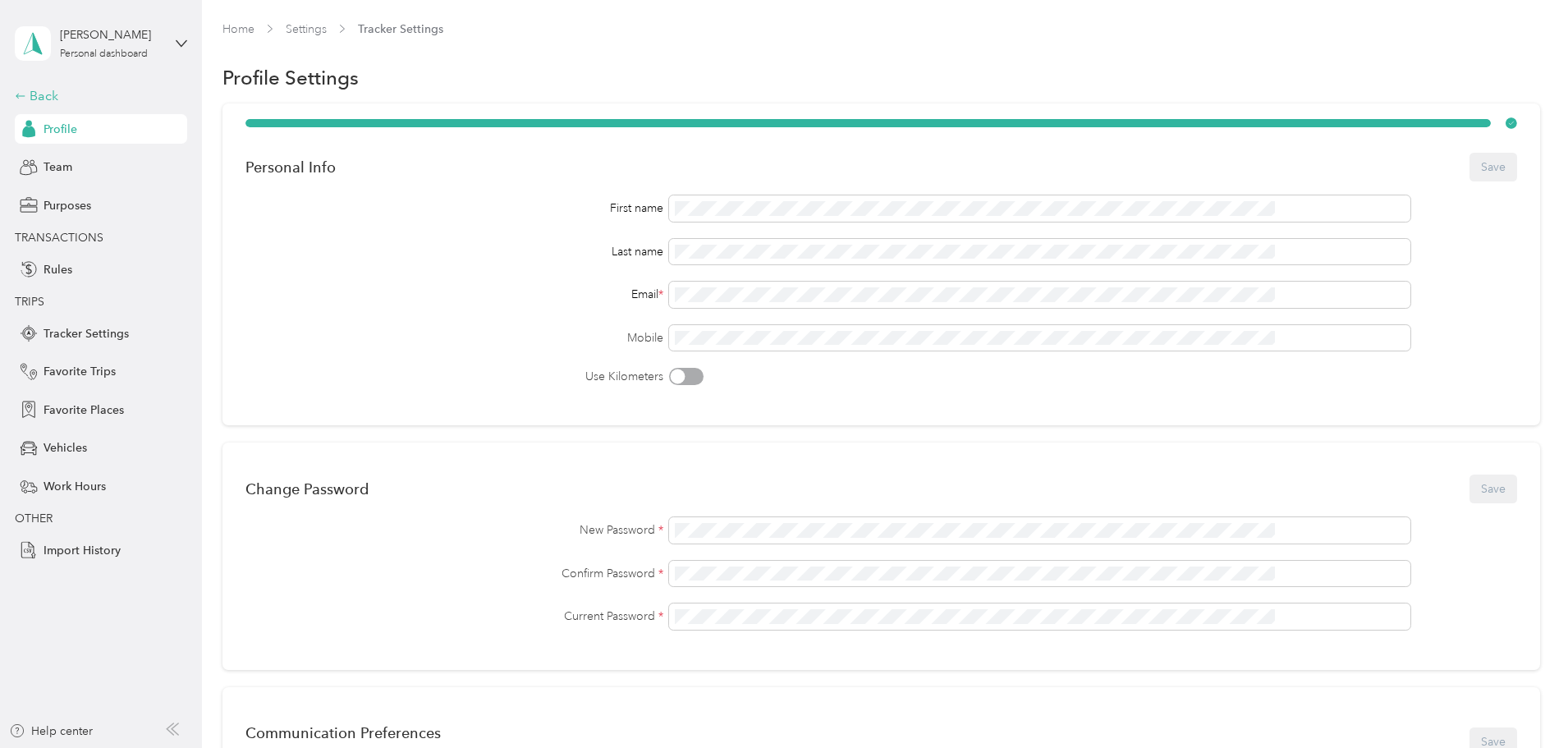
click at [56, 95] on div "Back" at bounding box center [97, 95] width 165 height 19
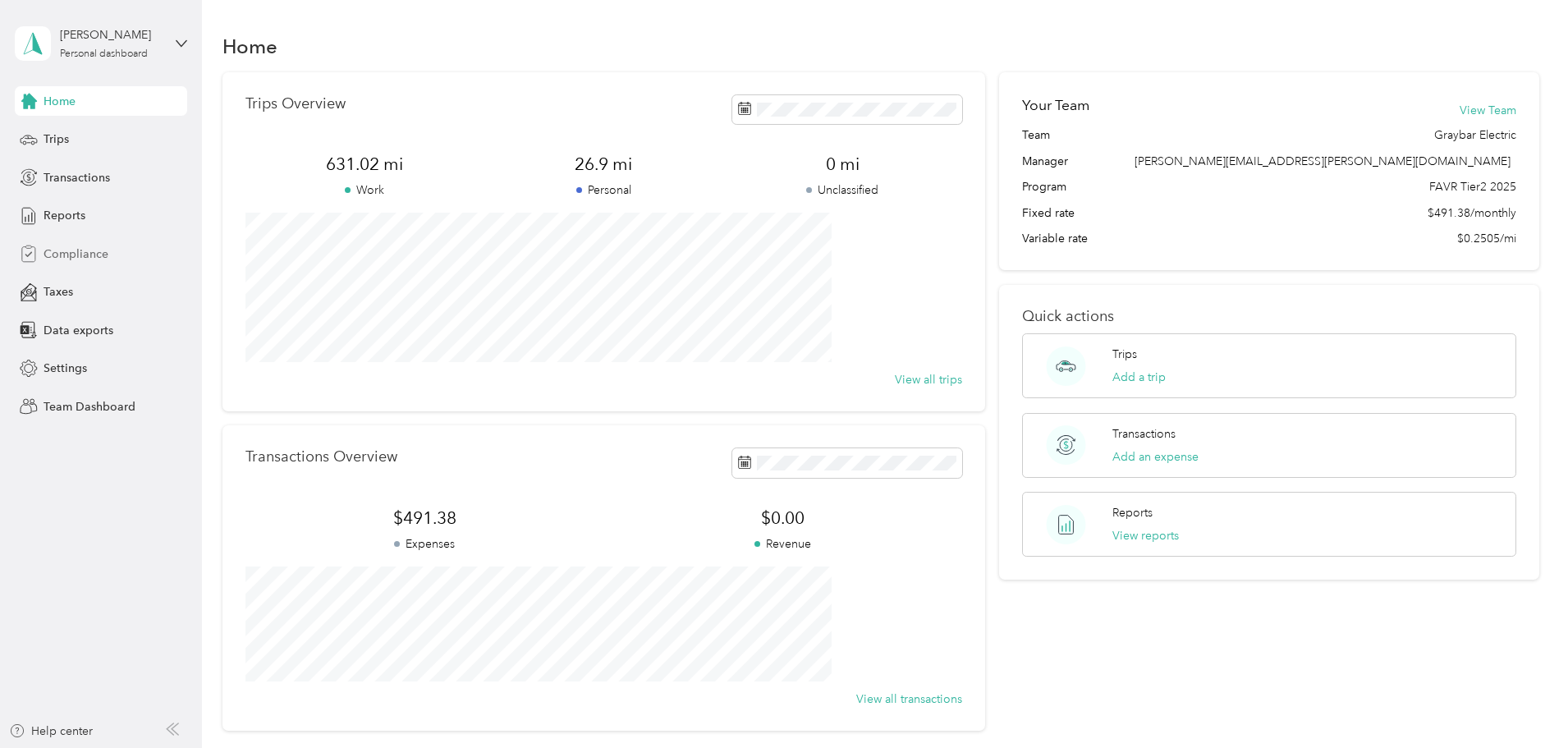
click at [79, 261] on span "Compliance" at bounding box center [76, 254] width 65 height 18
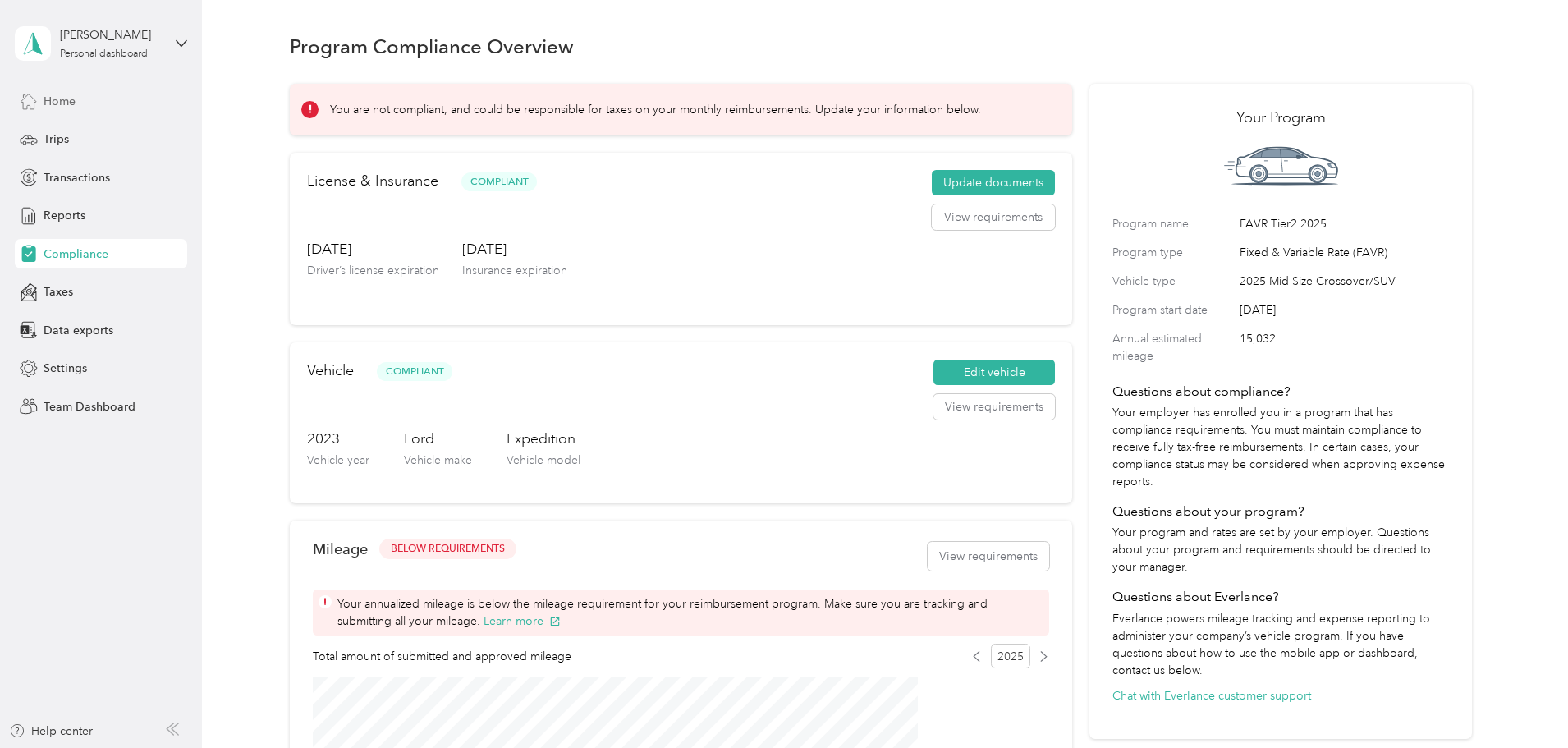
click at [57, 103] on span "Home" at bounding box center [59, 101] width 32 height 18
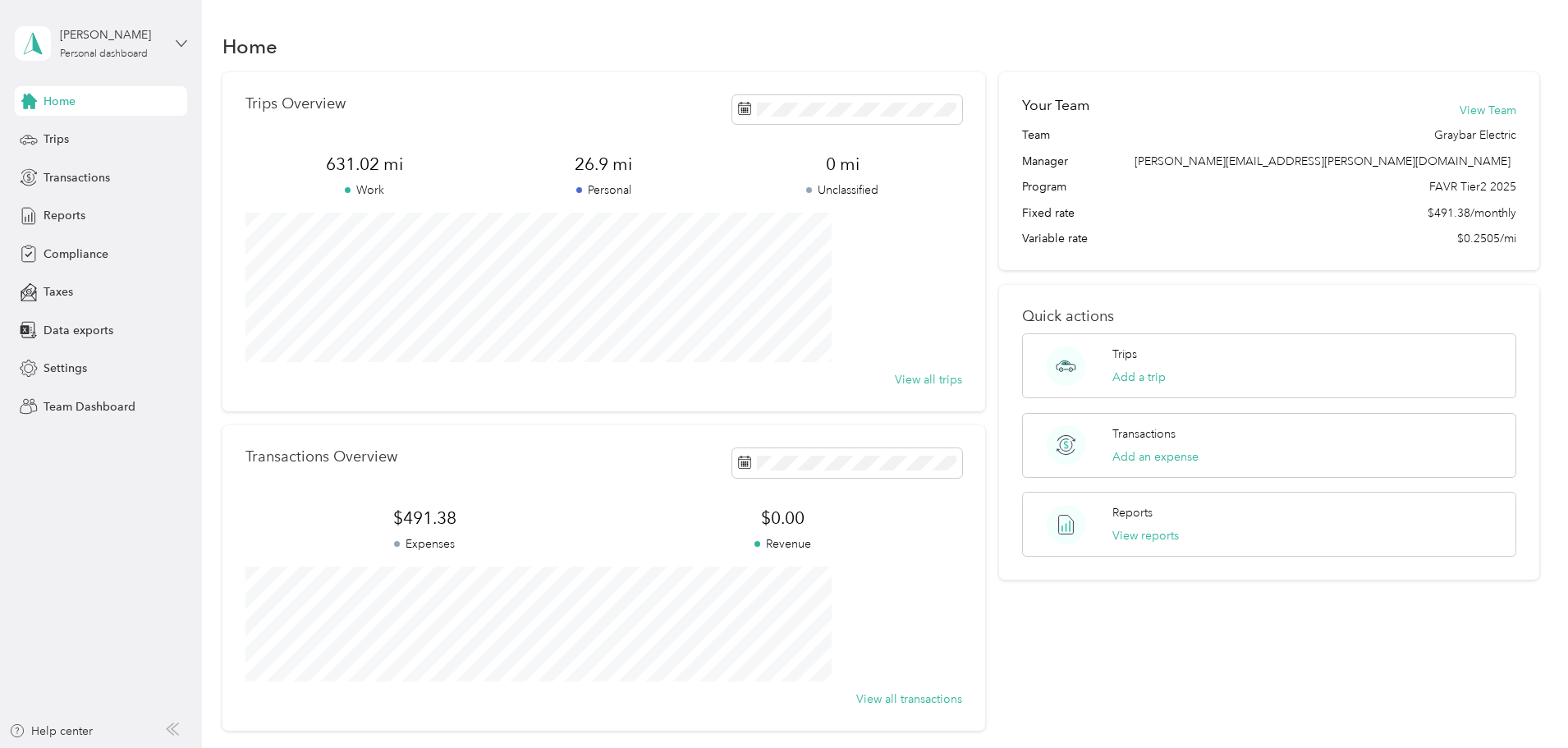
click at [184, 45] on icon at bounding box center [181, 43] width 11 height 11
click at [87, 129] on div "Team dashboard" at bounding box center [73, 135] width 88 height 18
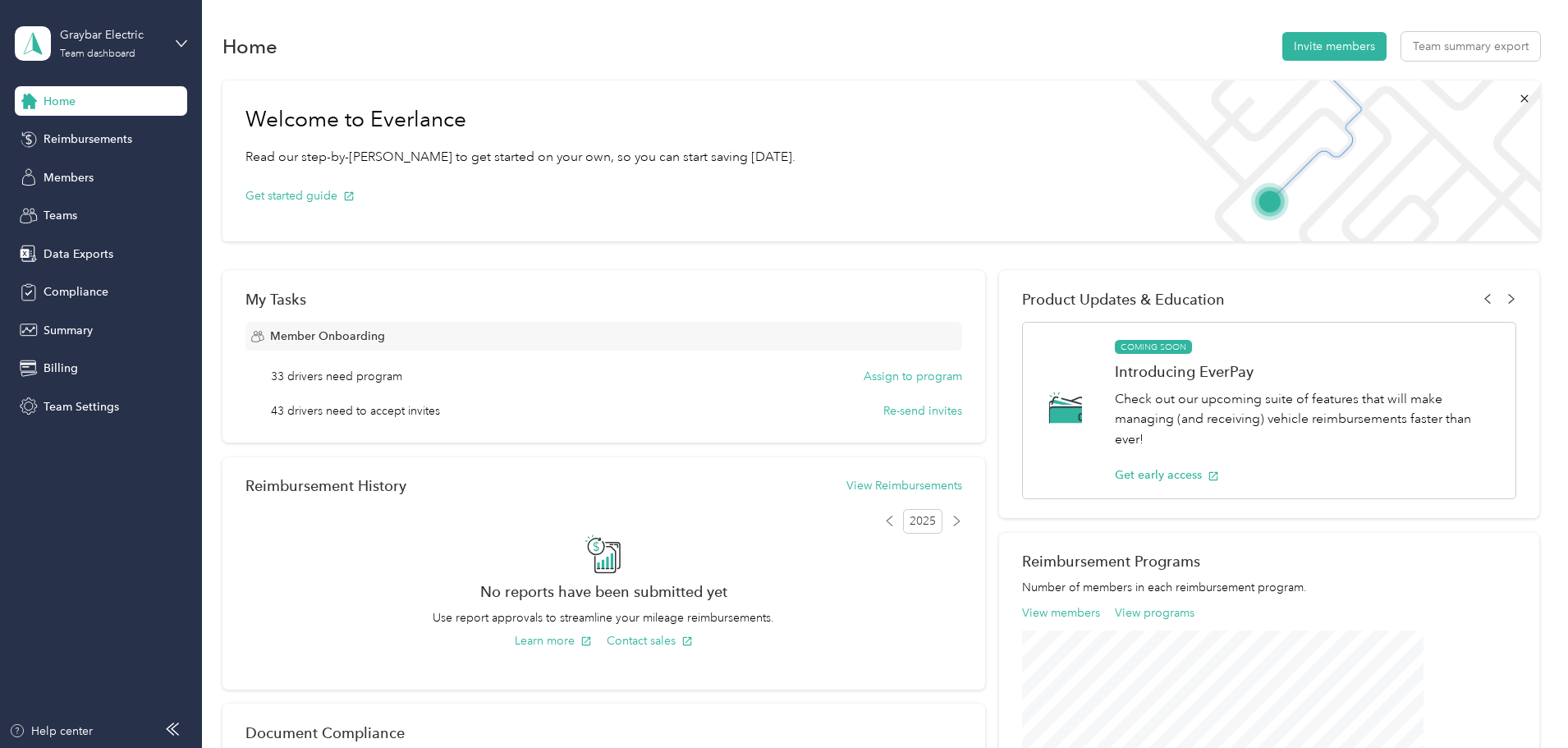
click at [71, 95] on span "Home" at bounding box center [59, 101] width 32 height 18
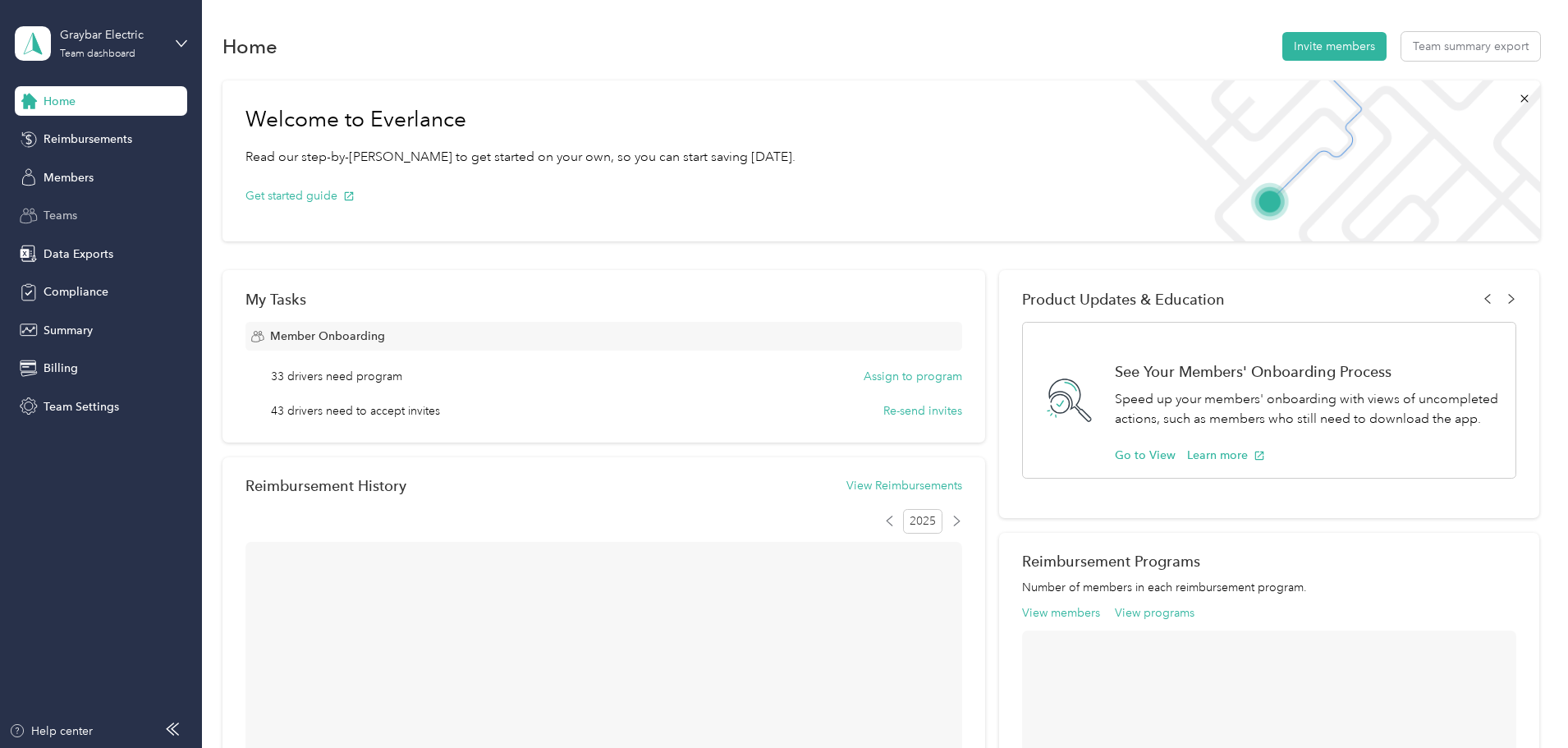
click at [65, 208] on span "Teams" at bounding box center [60, 215] width 33 height 18
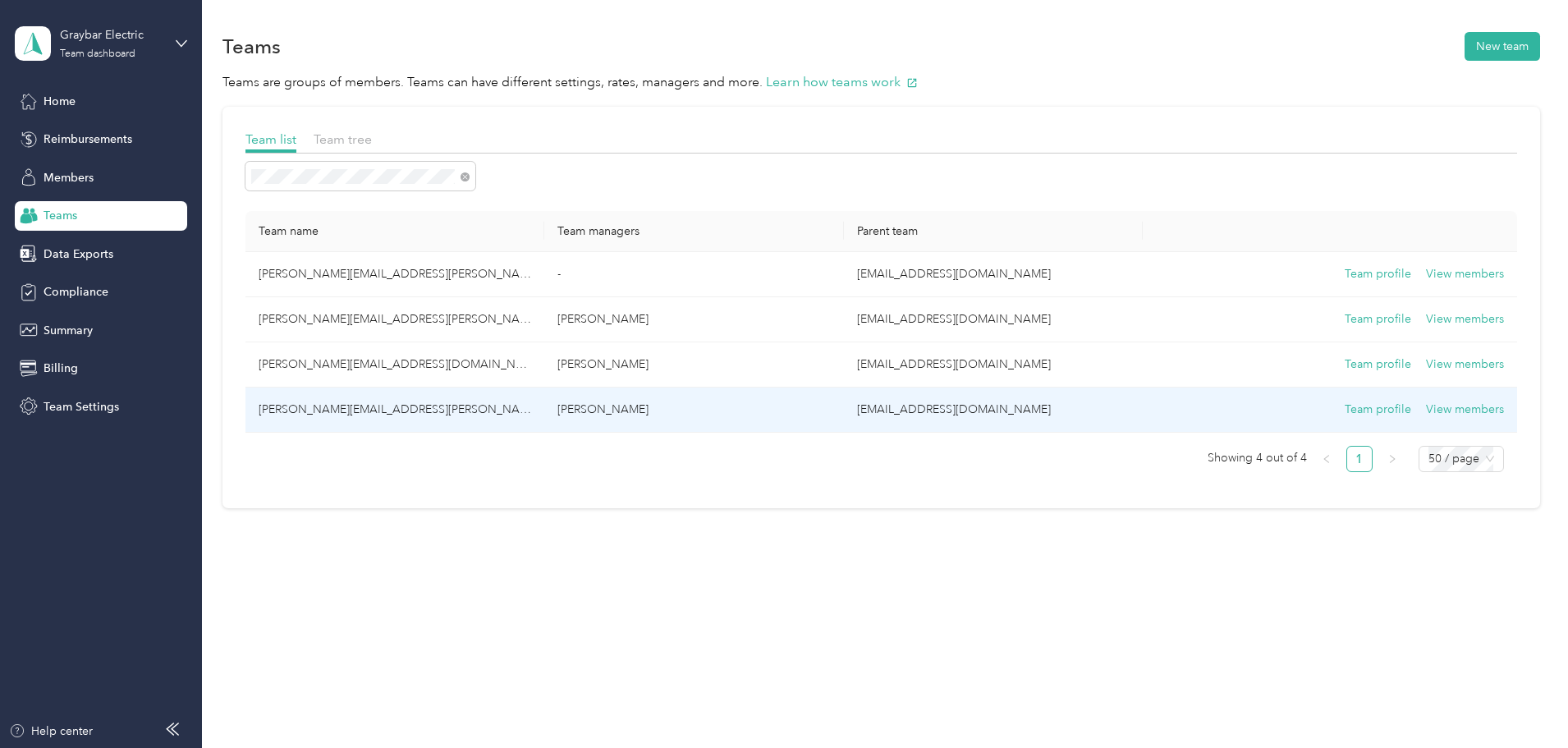
click at [503, 405] on td "[PERSON_NAME][EMAIL_ADDRESS][PERSON_NAME][DOMAIN_NAME]" at bounding box center [395, 410] width 299 height 45
click at [1345, 411] on button "Team profile" at bounding box center [1378, 410] width 67 height 18
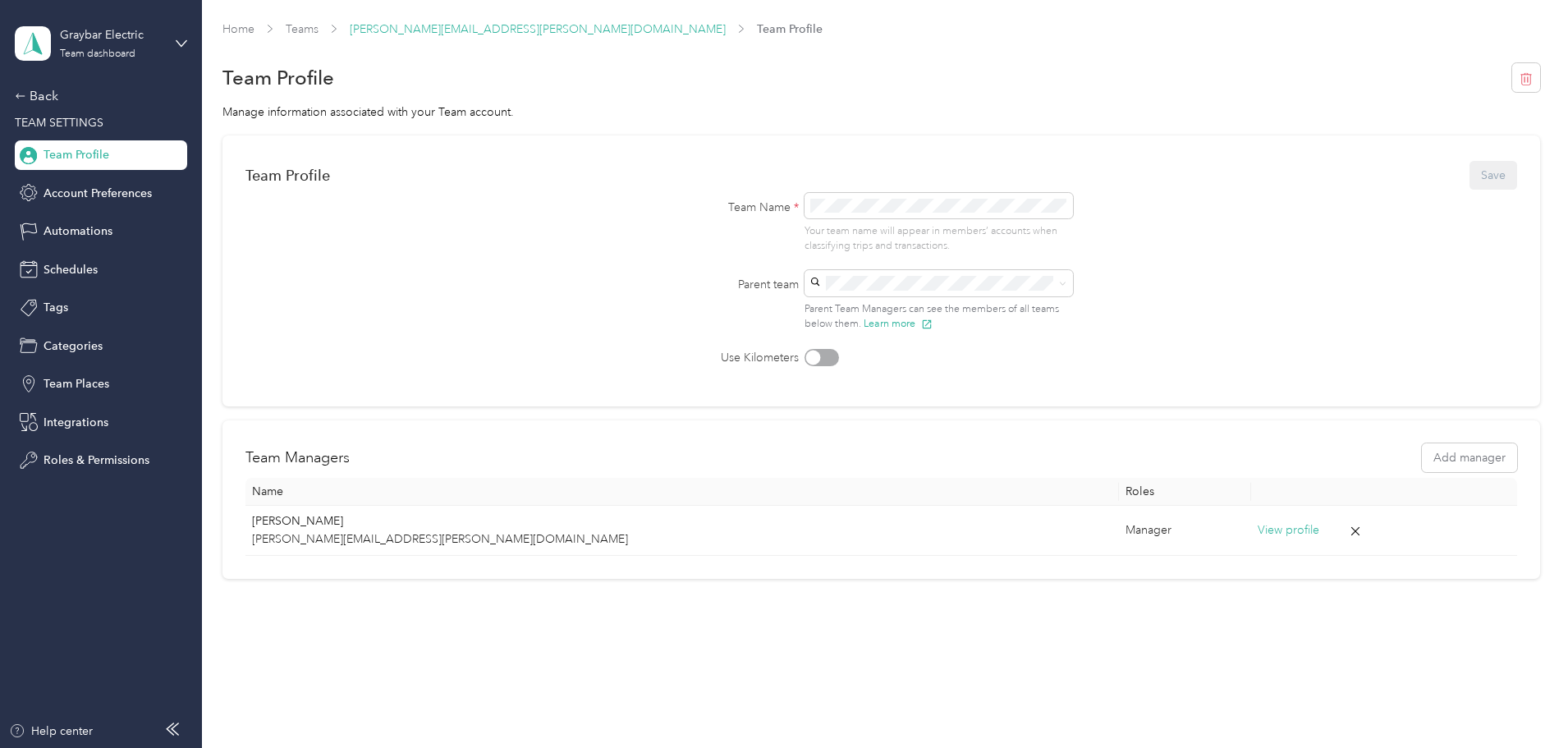
click at [622, 33] on link "[PERSON_NAME][EMAIL_ADDRESS][PERSON_NAME][DOMAIN_NAME]" at bounding box center [537, 29] width 376 height 14
click at [518, 18] on div "Home Teams [PERSON_NAME][EMAIL_ADDRESS][PERSON_NAME][DOMAIN_NAME] Team Profile …" at bounding box center [880, 334] width 1358 height 668
click at [518, 30] on link "[PERSON_NAME][EMAIL_ADDRESS][PERSON_NAME][DOMAIN_NAME]" at bounding box center [537, 29] width 376 height 14
click at [319, 22] on link "Teams" at bounding box center [302, 29] width 33 height 14
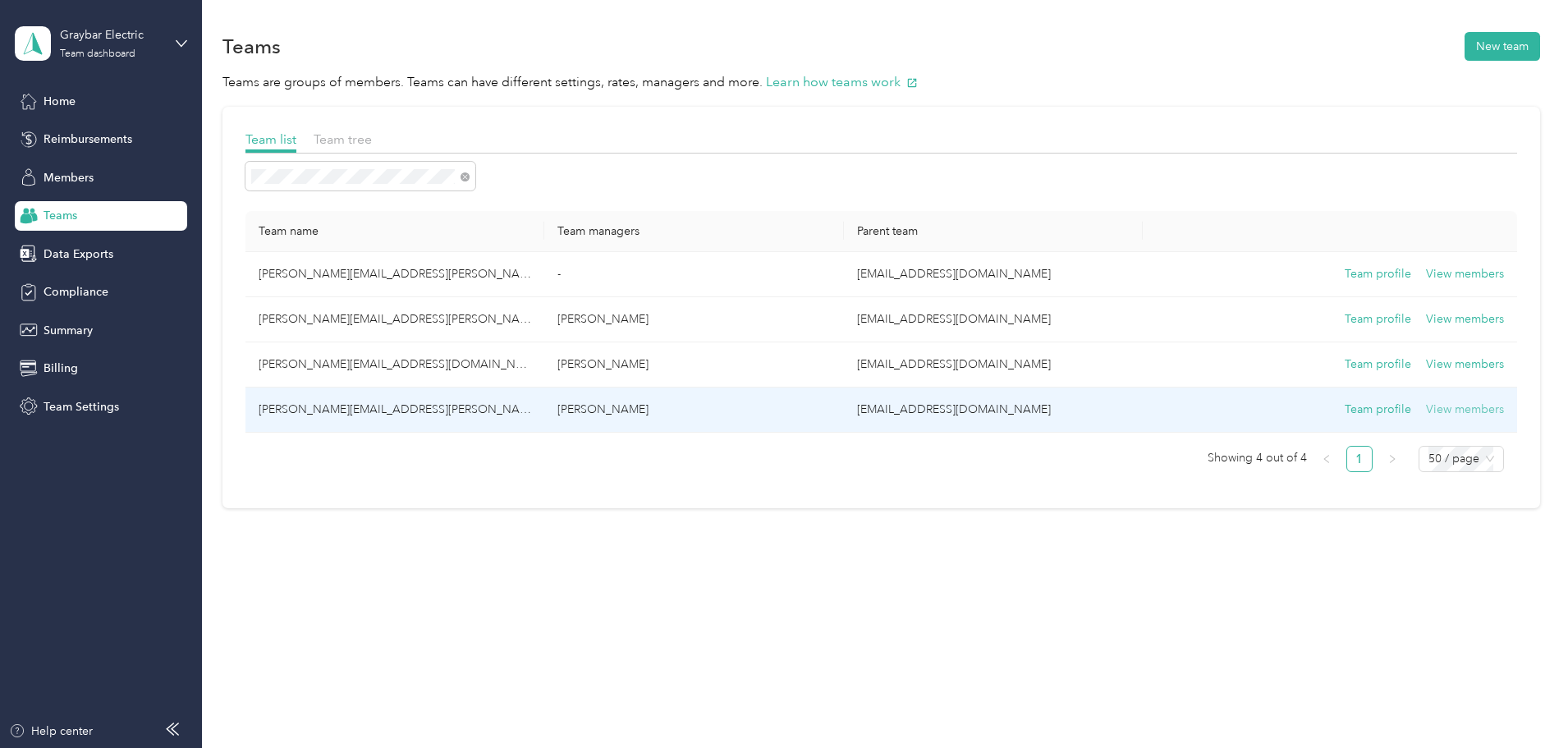
click at [1427, 413] on button "View members" at bounding box center [1465, 410] width 78 height 18
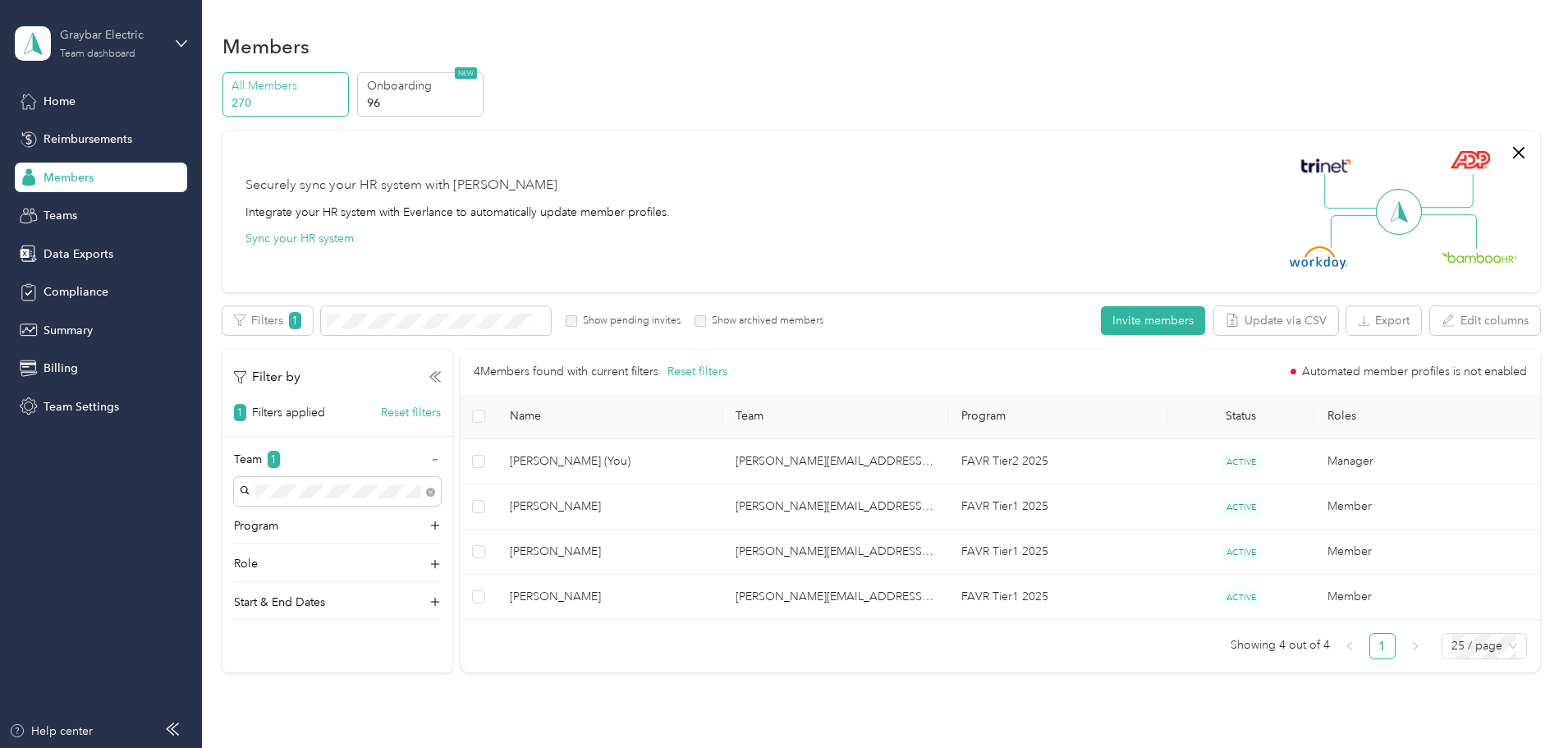
click at [155, 55] on div "Graybar Electric Team dashboard" at bounding box center [111, 43] width 103 height 33
click at [100, 171] on div "Personal dashboard" at bounding box center [81, 166] width 104 height 18
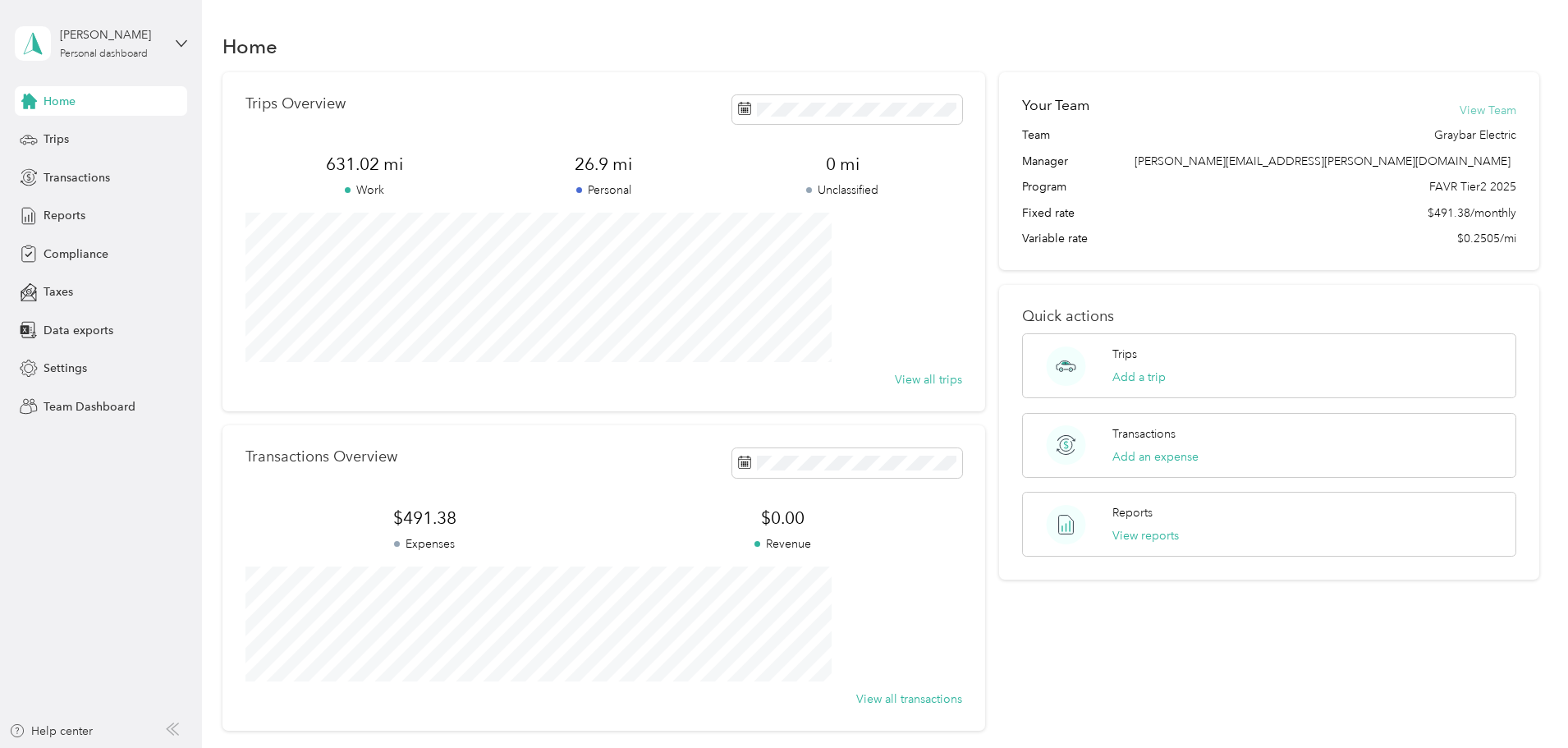
click at [1460, 108] on button "View Team" at bounding box center [1488, 110] width 56 height 18
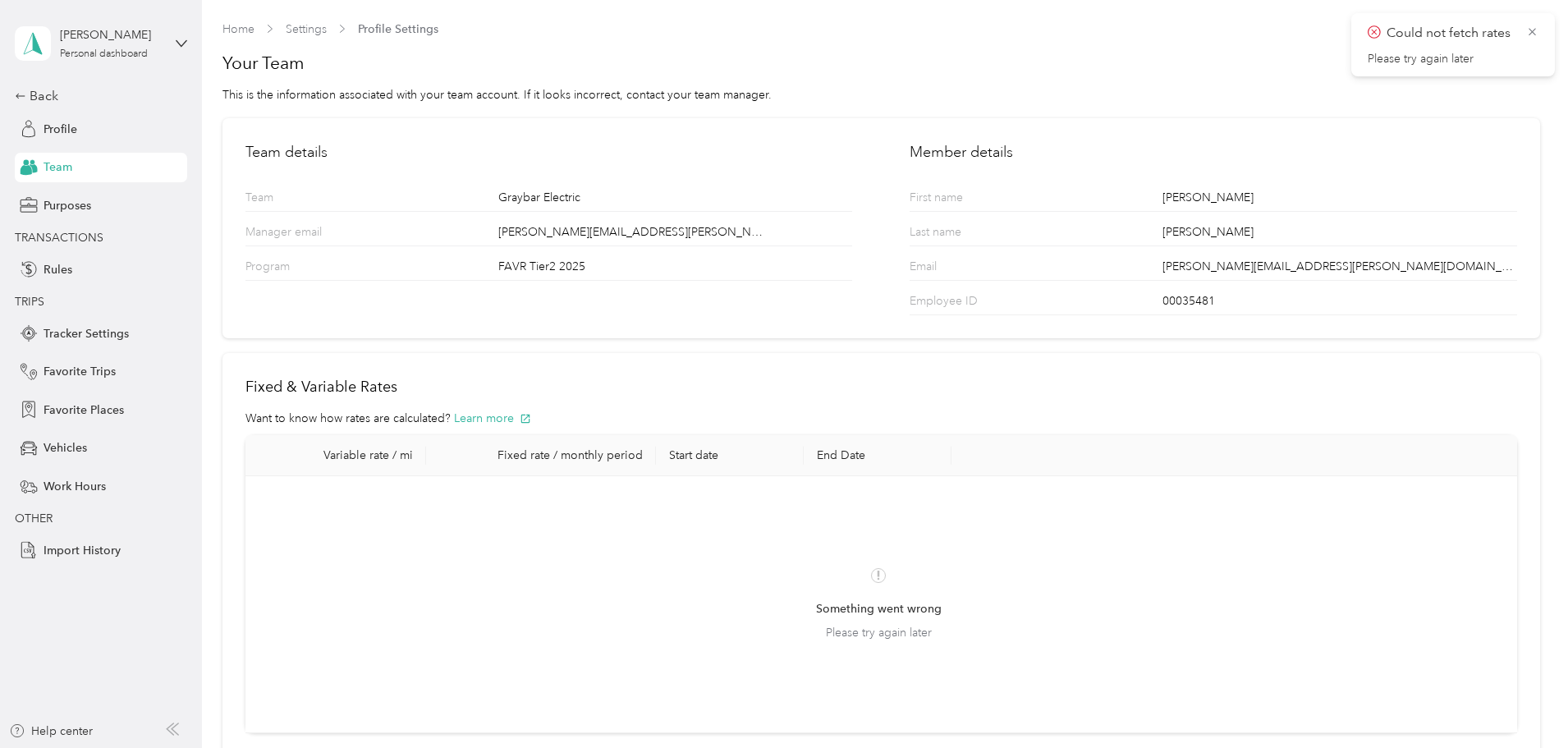
click at [906, 637] on span "Please try again later" at bounding box center [879, 632] width 106 height 18
click at [59, 445] on span "Vehicles" at bounding box center [65, 448] width 43 height 18
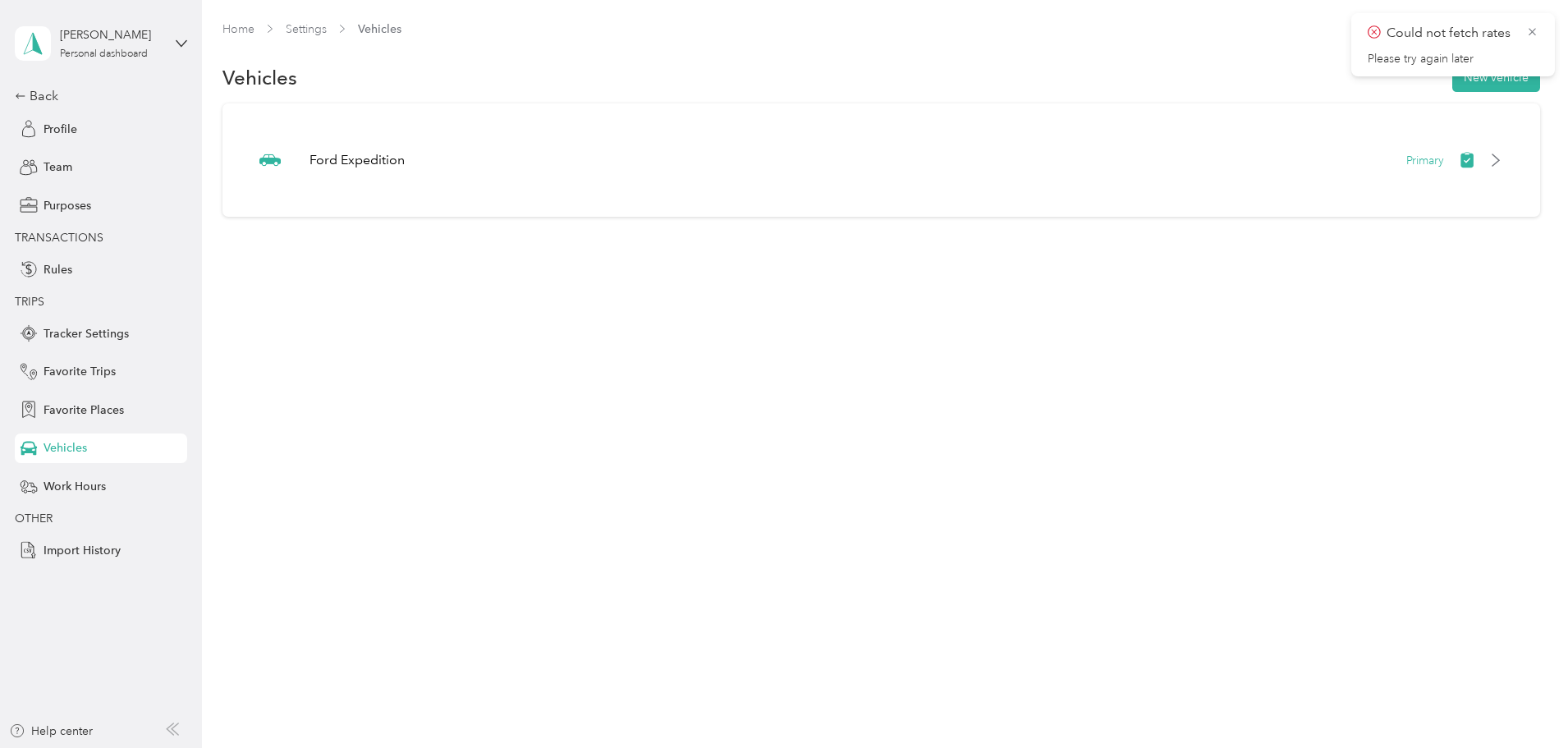
click at [1543, 31] on div "Could not fetch rates Please try again later" at bounding box center [1453, 44] width 203 height 63
click at [1542, 31] on div "Could not fetch rates Please try again later" at bounding box center [1453, 44] width 203 height 63
click at [1531, 32] on icon at bounding box center [1532, 32] width 12 height 15
click at [1452, 83] on button "New vehicle" at bounding box center [1496, 77] width 88 height 29
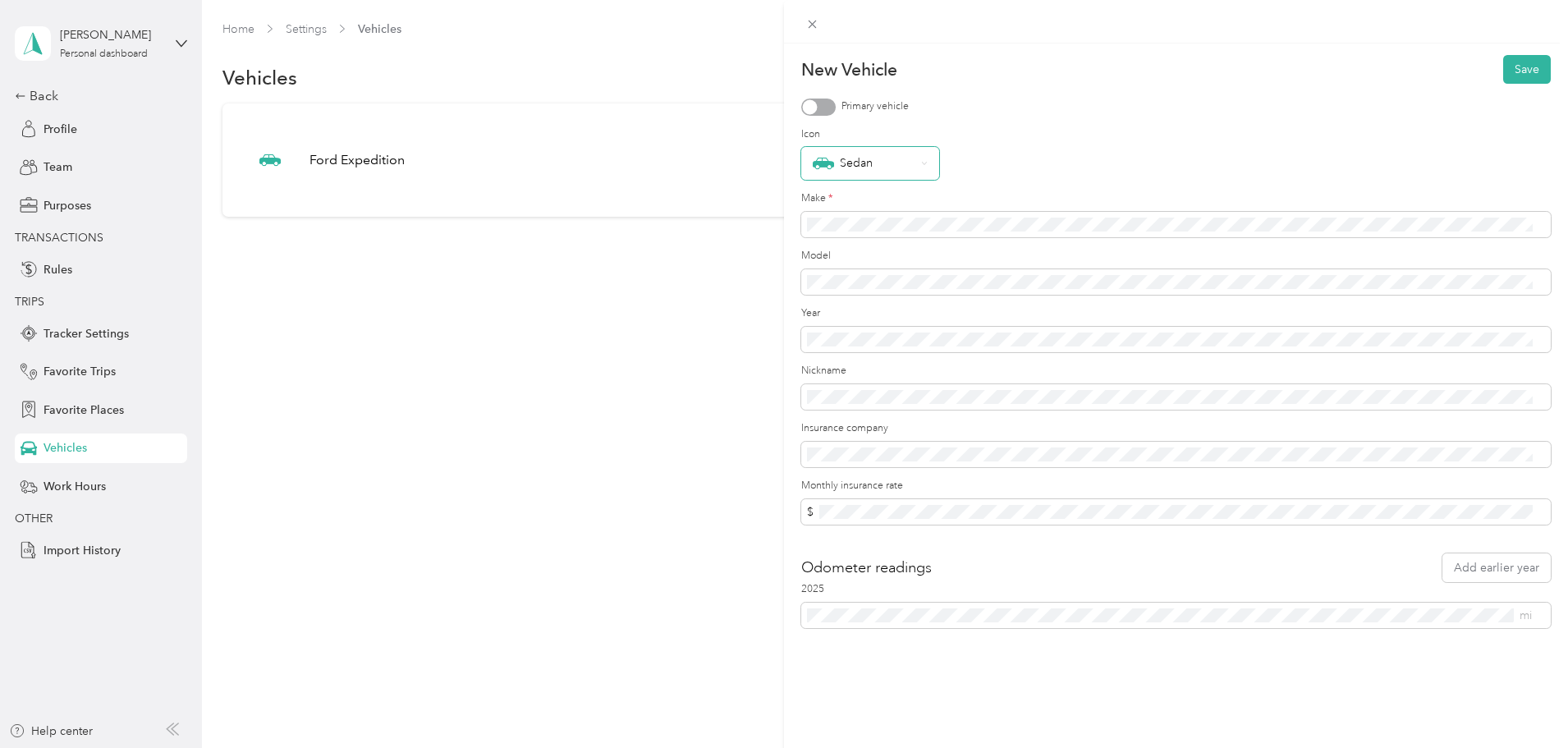
click at [910, 163] on div "Sedan" at bounding box center [864, 163] width 103 height 21
click at [862, 387] on div "Pickup" at bounding box center [870, 393] width 115 height 18
click at [556, 173] on div "New Vehicle Save Primary vehicle Icon Pickup Make * Model Year Nickname Insuran…" at bounding box center [784, 374] width 1568 height 748
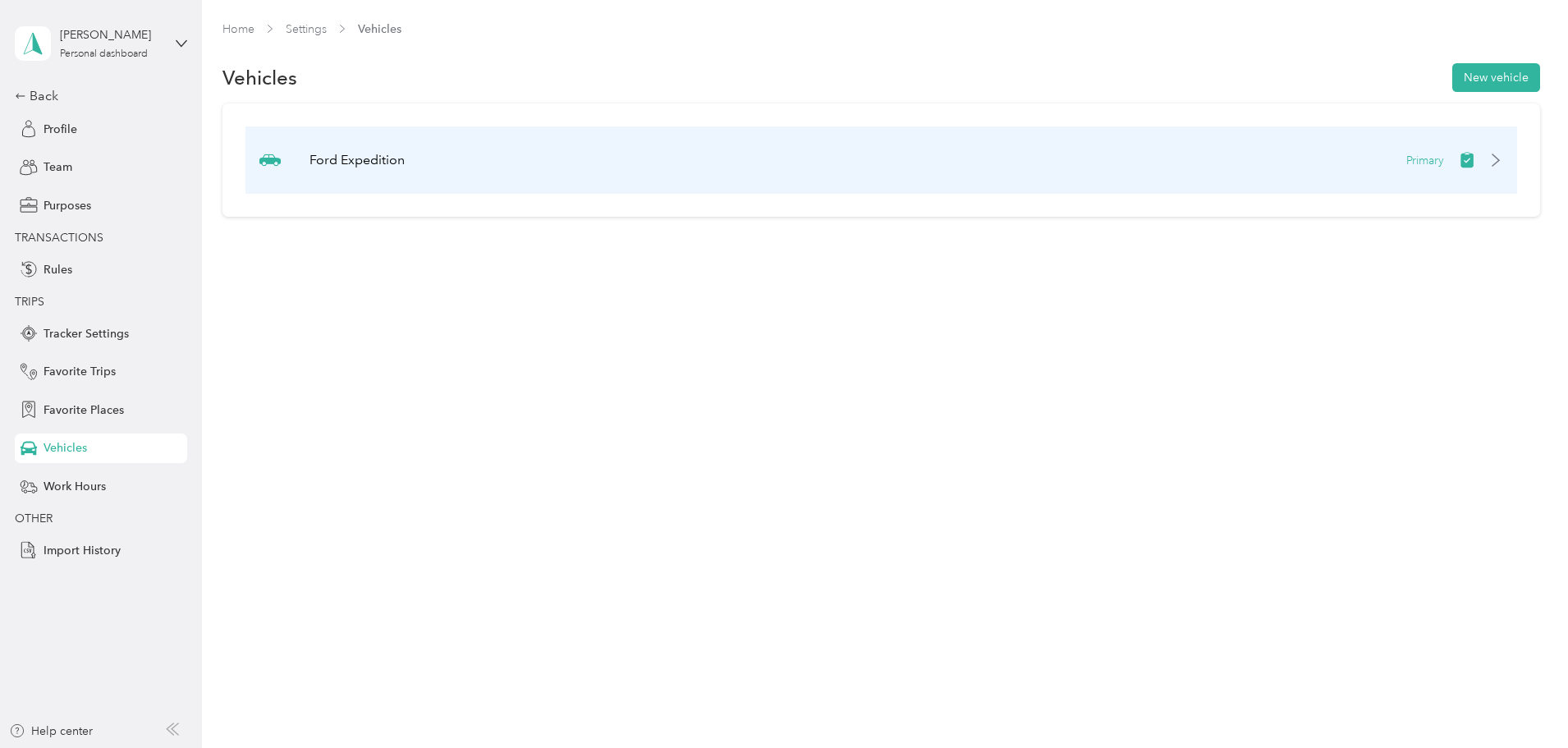
click at [1489, 157] on icon at bounding box center [1496, 160] width 13 height 13
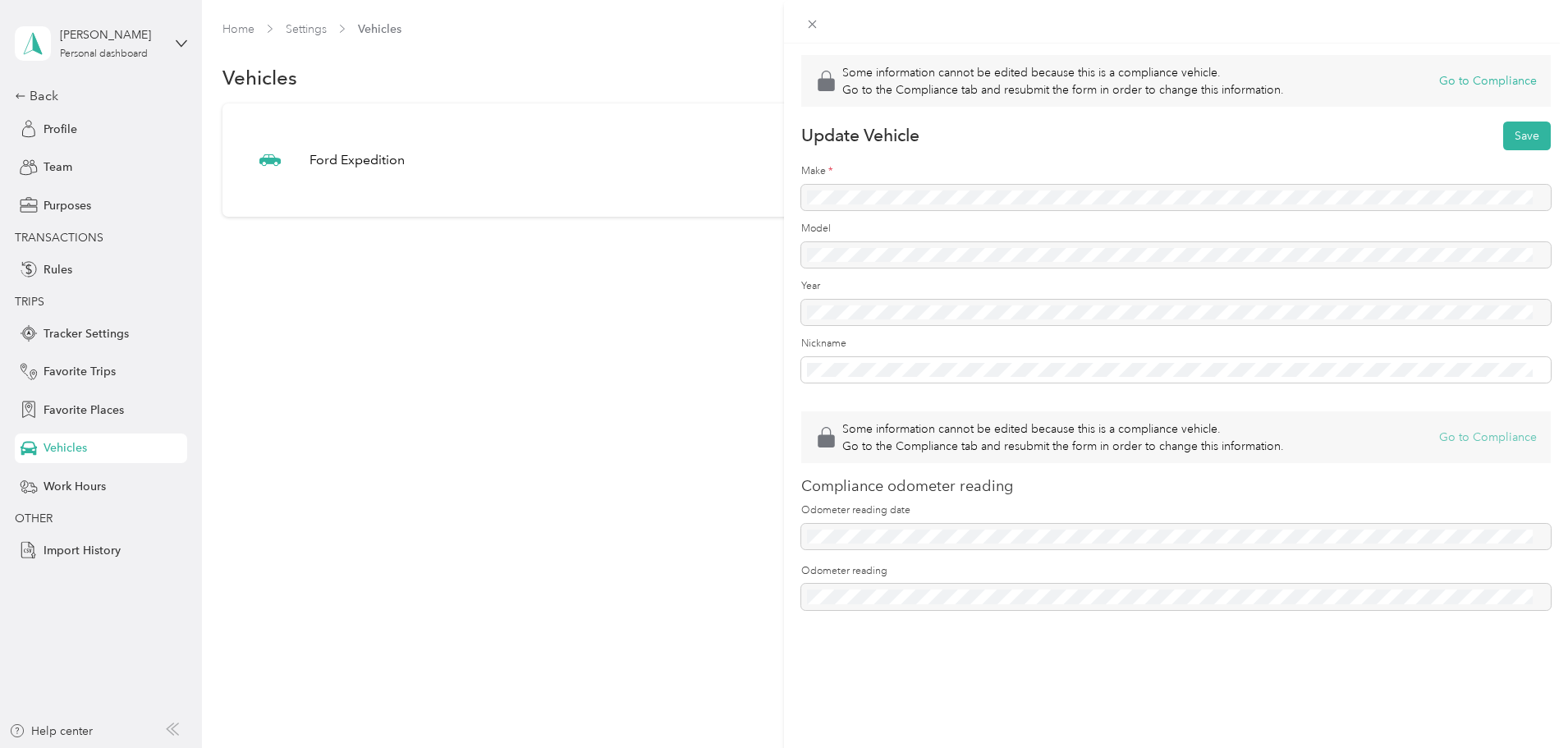
click at [1467, 445] on button "Go to Compliance" at bounding box center [1488, 437] width 98 height 18
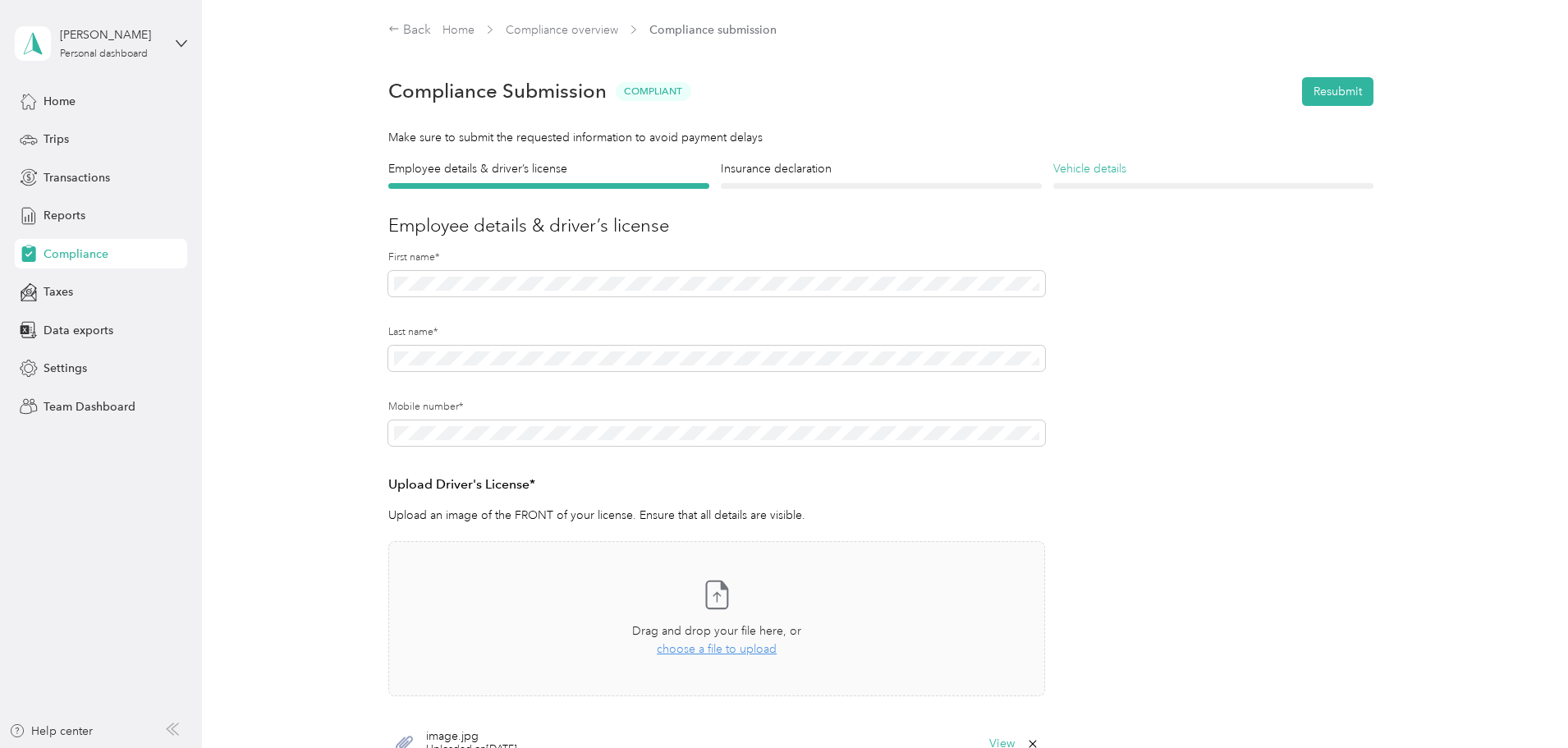
click at [1091, 162] on h4 "Vehicle details" at bounding box center [1214, 168] width 321 height 18
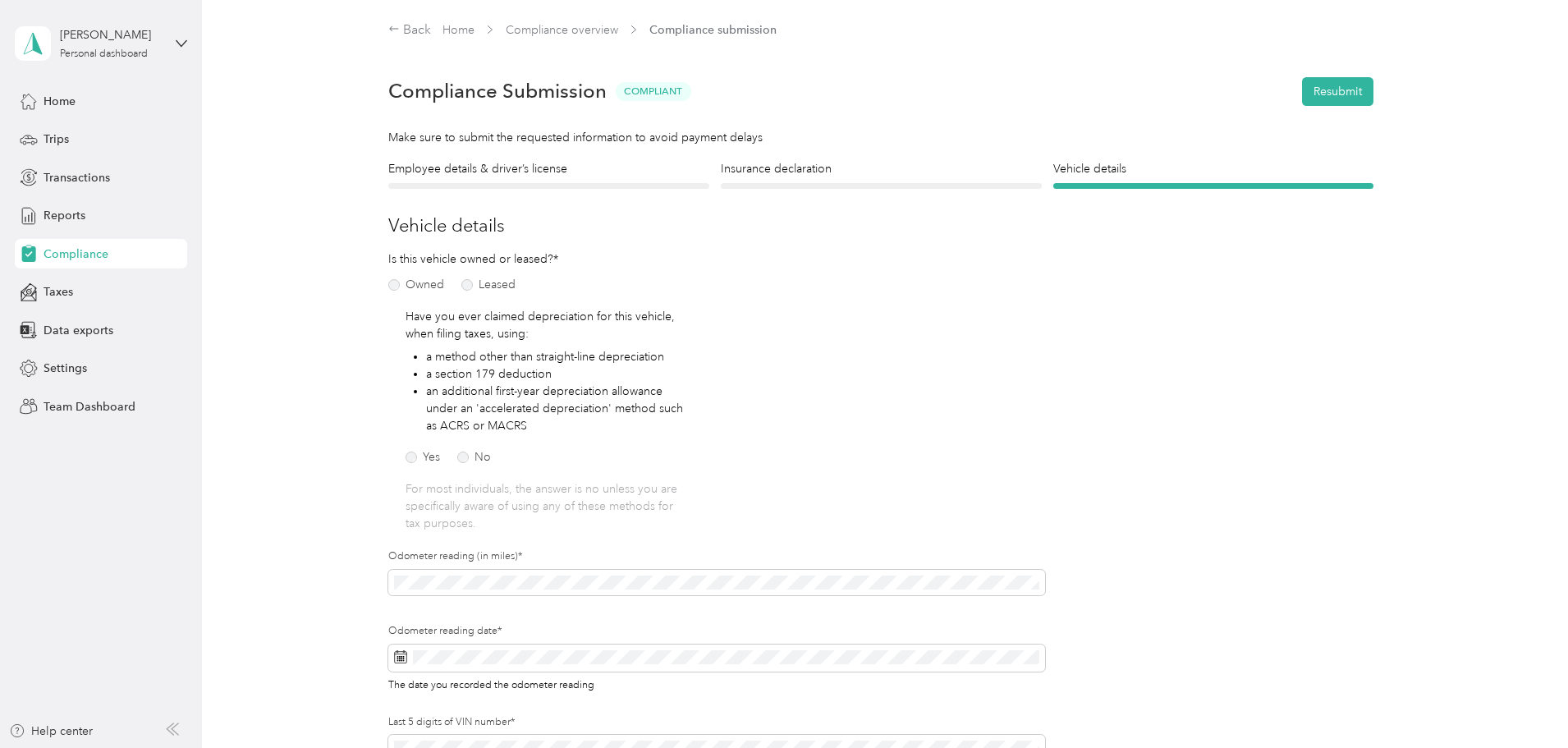
click at [792, 155] on section "Back Home Compliance overview Compliance submission Compliance Submission Compl…" at bounding box center [881, 433] width 1182 height 825
click at [797, 163] on h4 "Insurance declaration" at bounding box center [881, 168] width 321 height 18
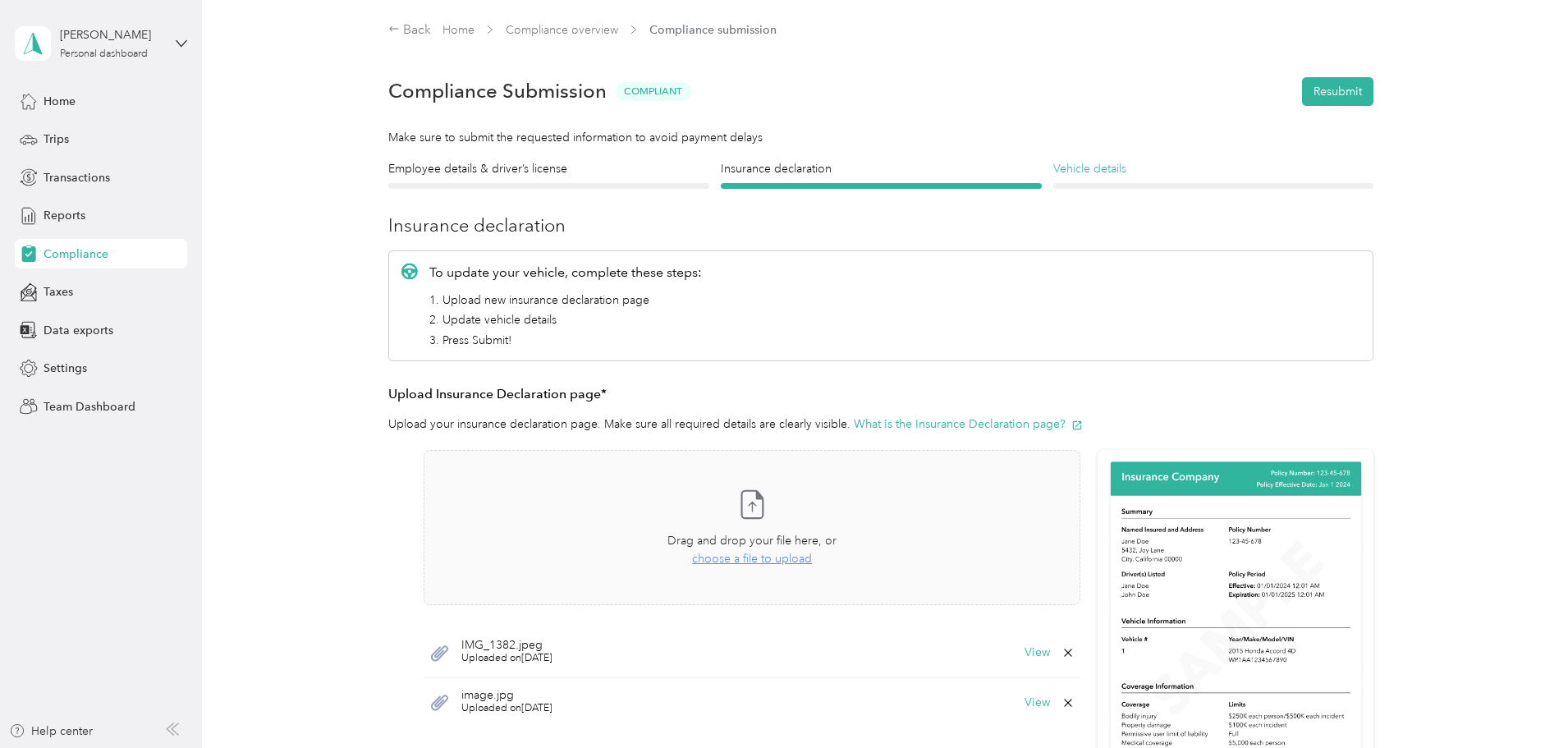
click at [1109, 161] on h4 "Vehicle details" at bounding box center [1214, 168] width 321 height 18
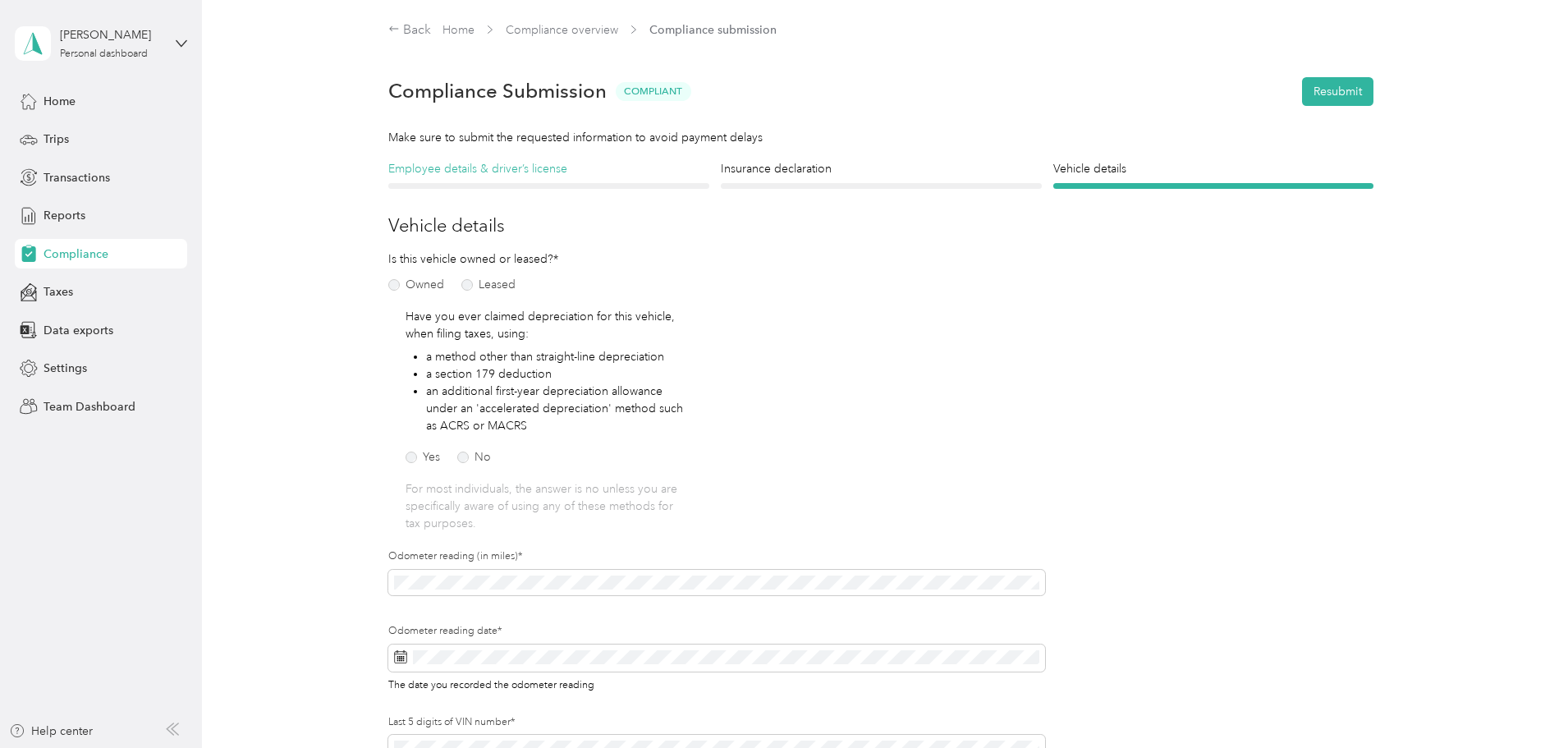
click at [466, 162] on h4 "Employee details & driver’s license" at bounding box center [548, 168] width 321 height 18
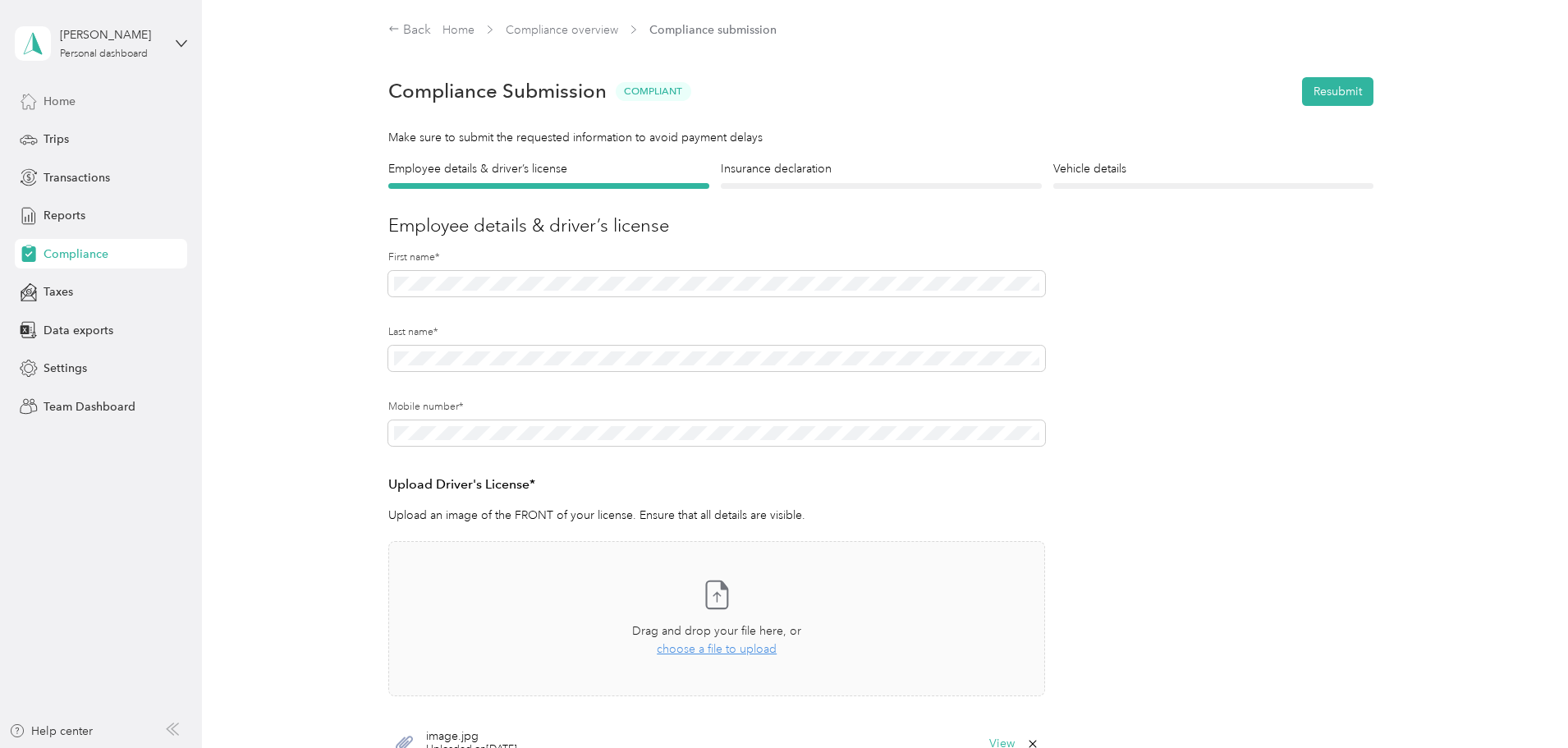
click at [55, 104] on span "Home" at bounding box center [59, 101] width 32 height 18
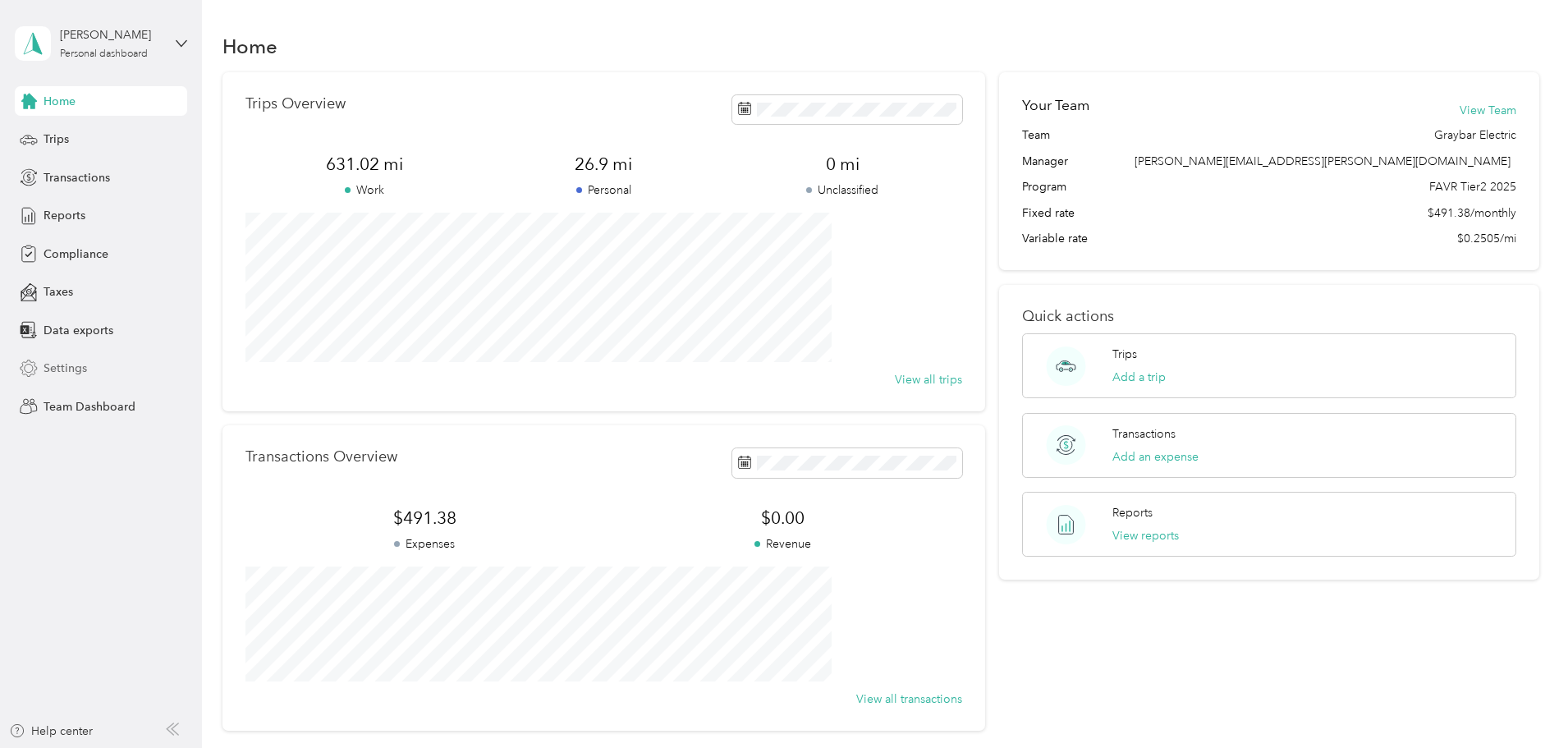
click at [67, 364] on span "Settings" at bounding box center [65, 368] width 43 height 18
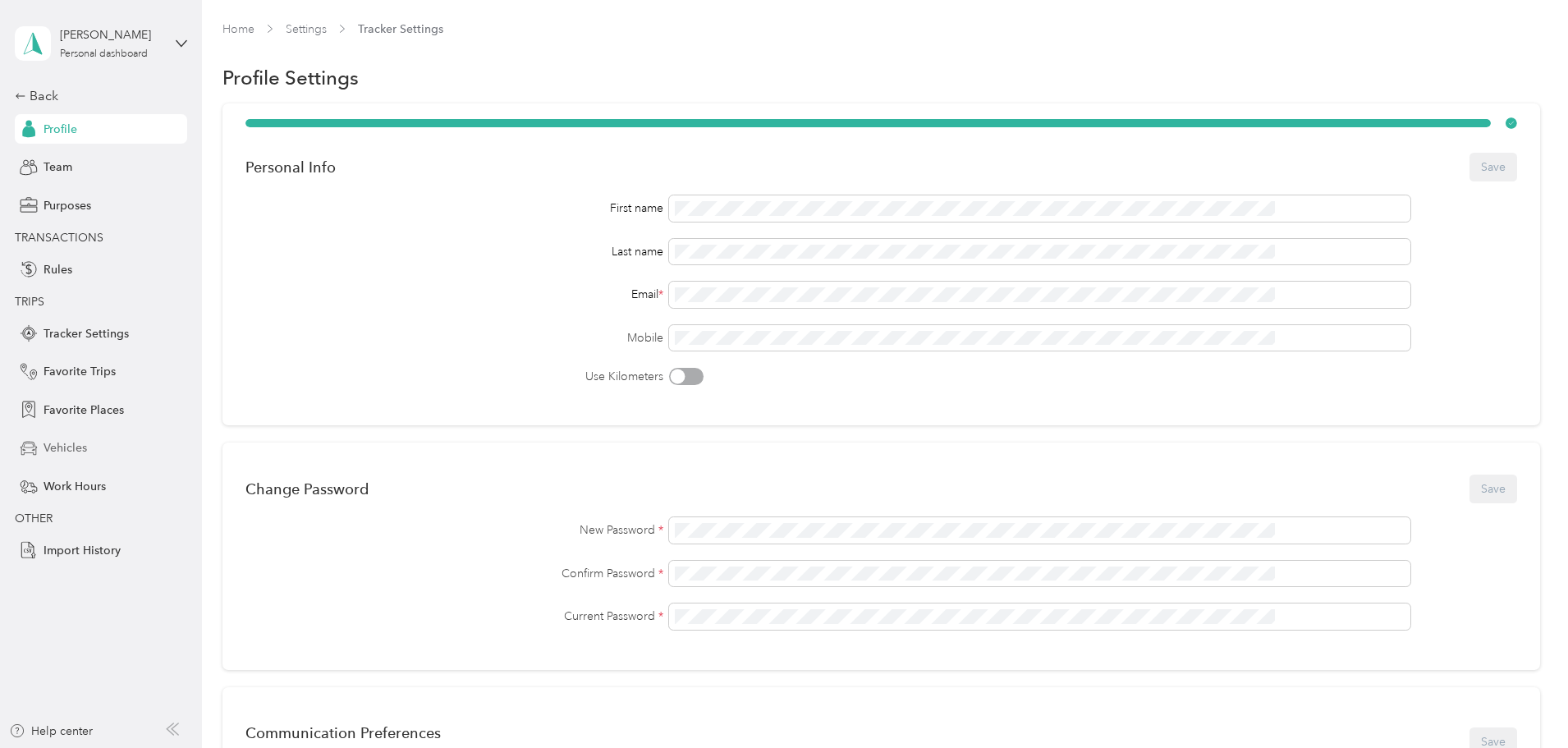
click at [63, 447] on span "Vehicles" at bounding box center [65, 448] width 43 height 18
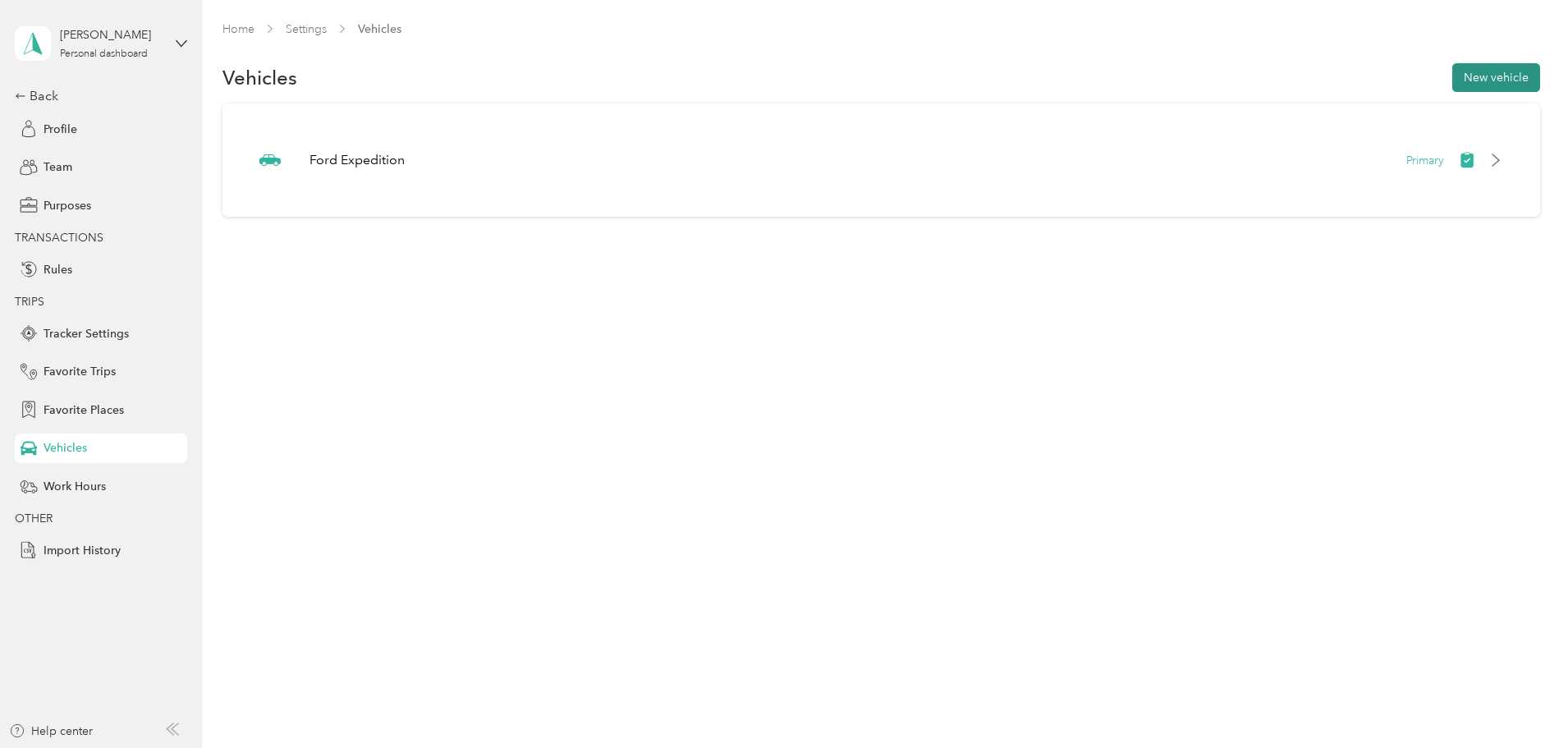
click at [1452, 78] on button "New vehicle" at bounding box center [1496, 77] width 88 height 29
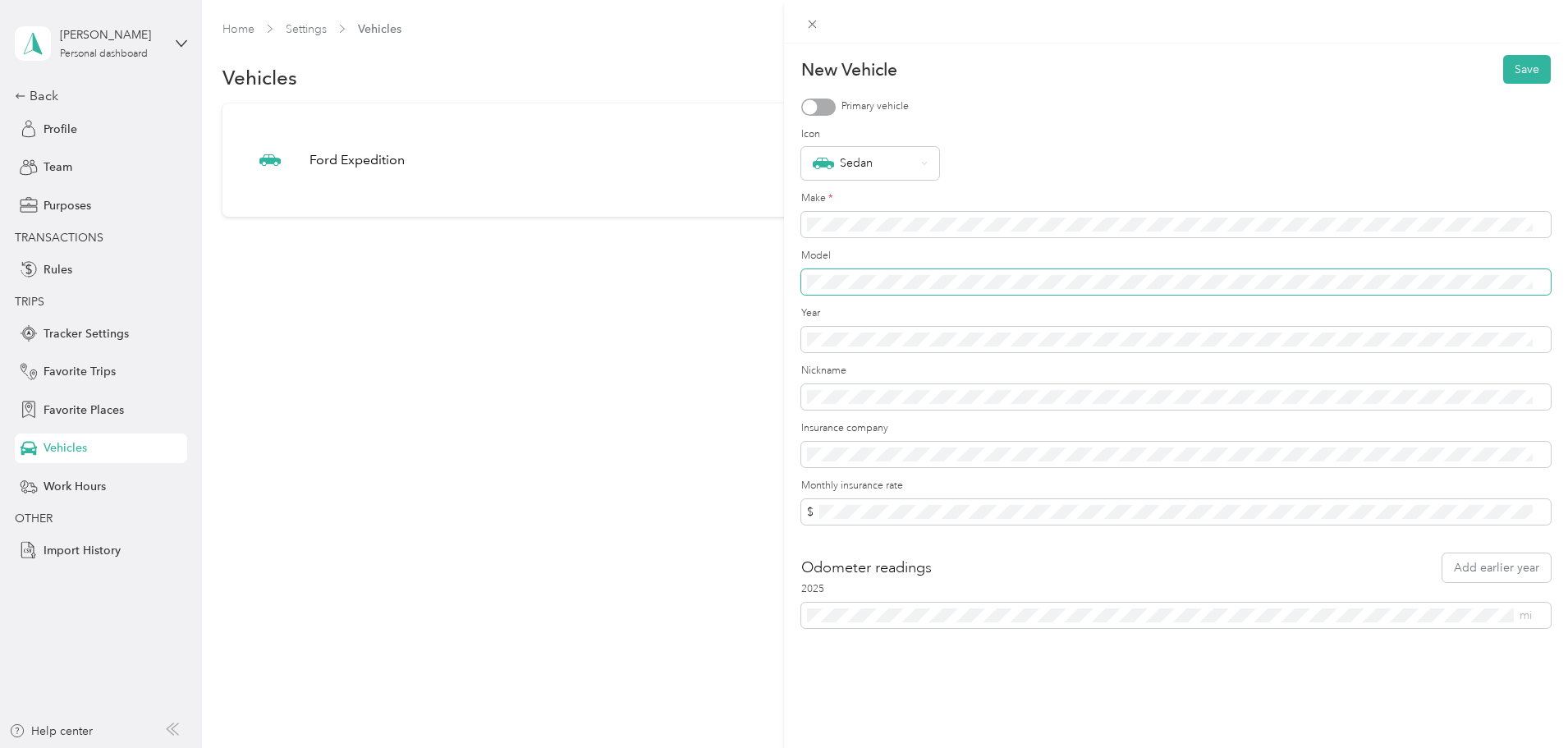
click at [871, 290] on span at bounding box center [1176, 282] width 750 height 26
click at [876, 520] on span "$" at bounding box center [1176, 512] width 750 height 26
click at [935, 160] on div "Sedan" at bounding box center [870, 164] width 138 height 33
click at [864, 394] on div "Pickup" at bounding box center [870, 393] width 115 height 18
click at [1522, 77] on button "Save" at bounding box center [1527, 69] width 48 height 29
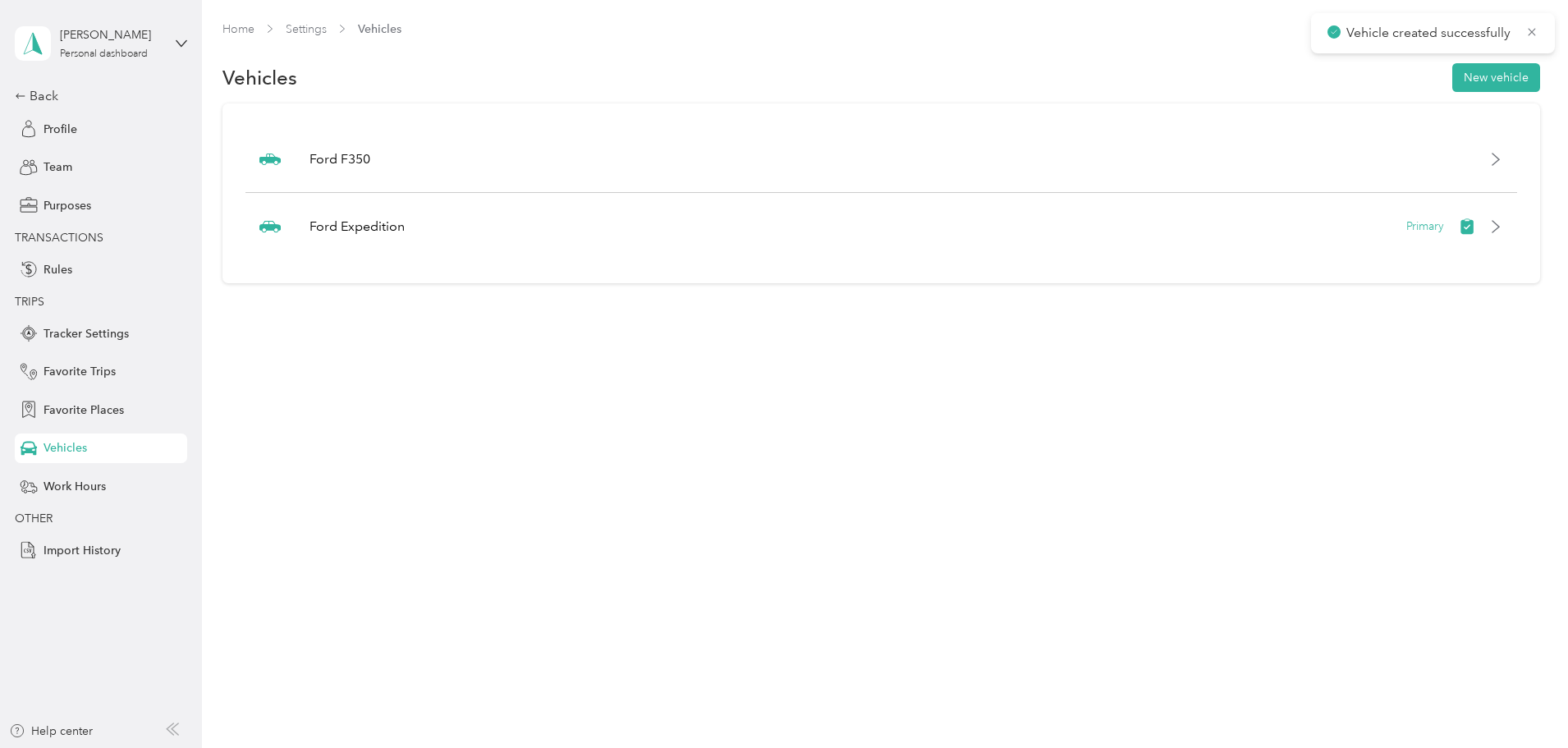
click at [68, 453] on span "Vehicles" at bounding box center [65, 448] width 43 height 18
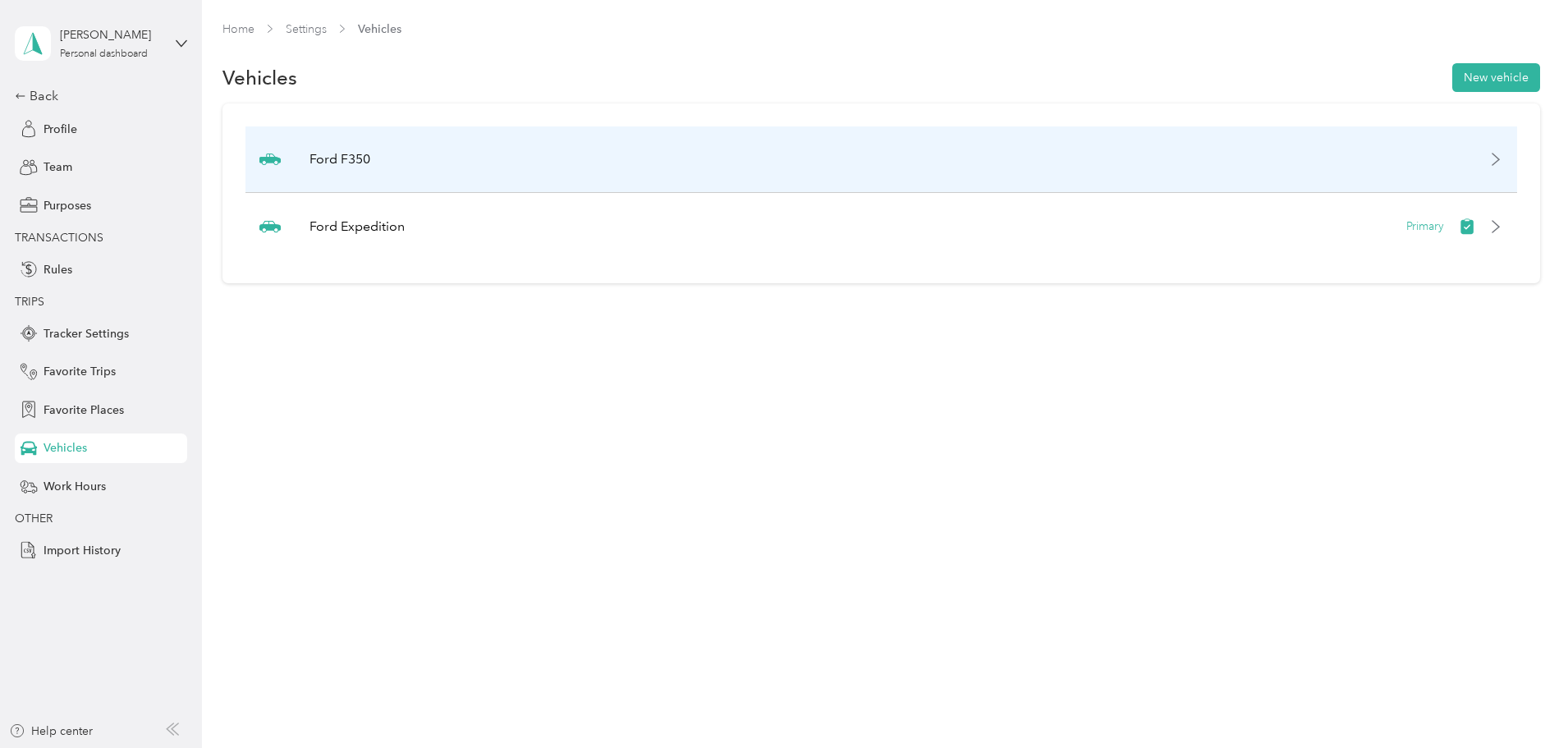
click at [792, 170] on div "Ford F350" at bounding box center [882, 160] width 1272 height 67
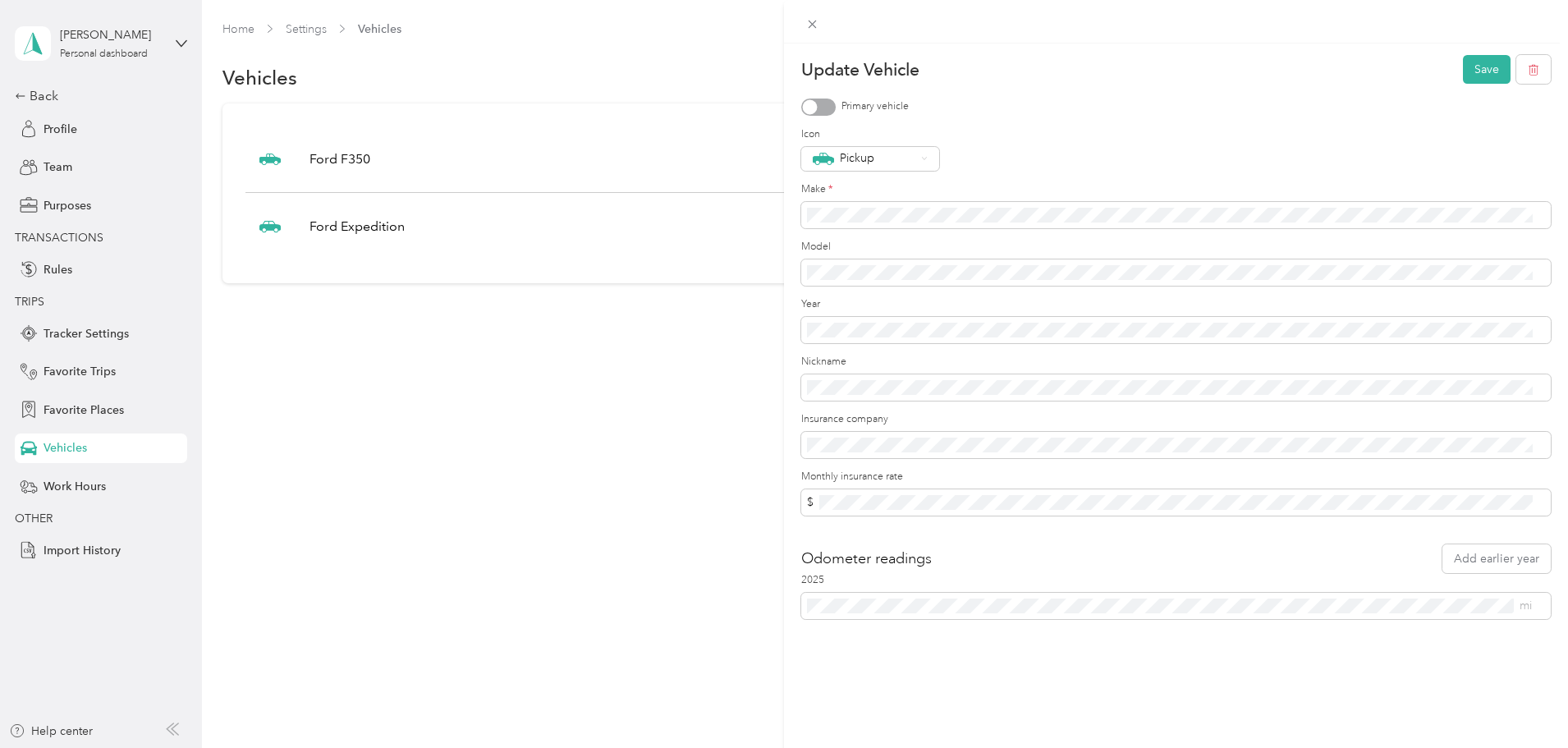
click at [79, 443] on div "Update Vehicle Save Primary vehicle Icon Pickup Make * Model Year Nickname Insu…" at bounding box center [784, 374] width 1568 height 748
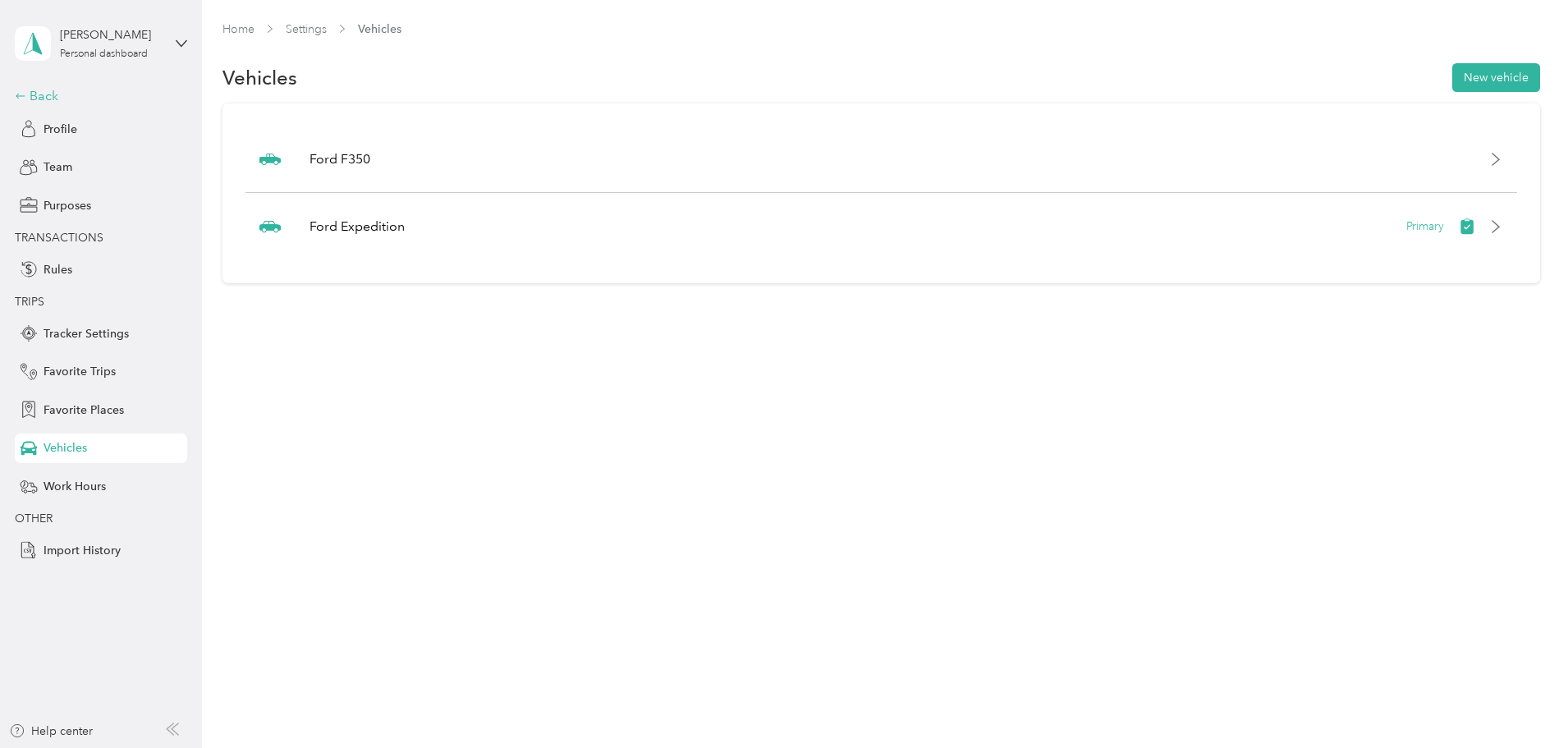
click at [41, 95] on div "Back" at bounding box center [97, 95] width 165 height 19
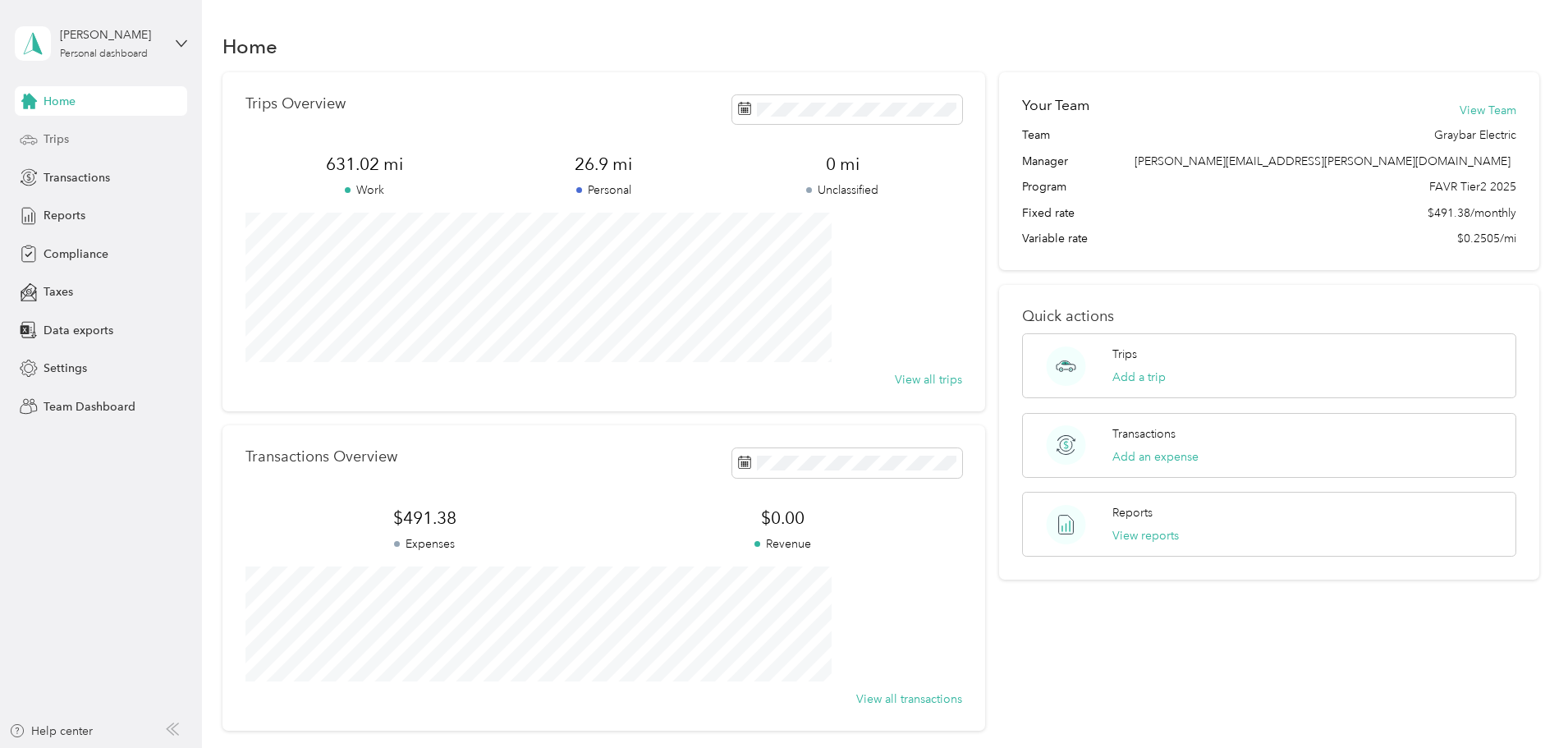
click at [57, 139] on span "Trips" at bounding box center [56, 139] width 26 height 18
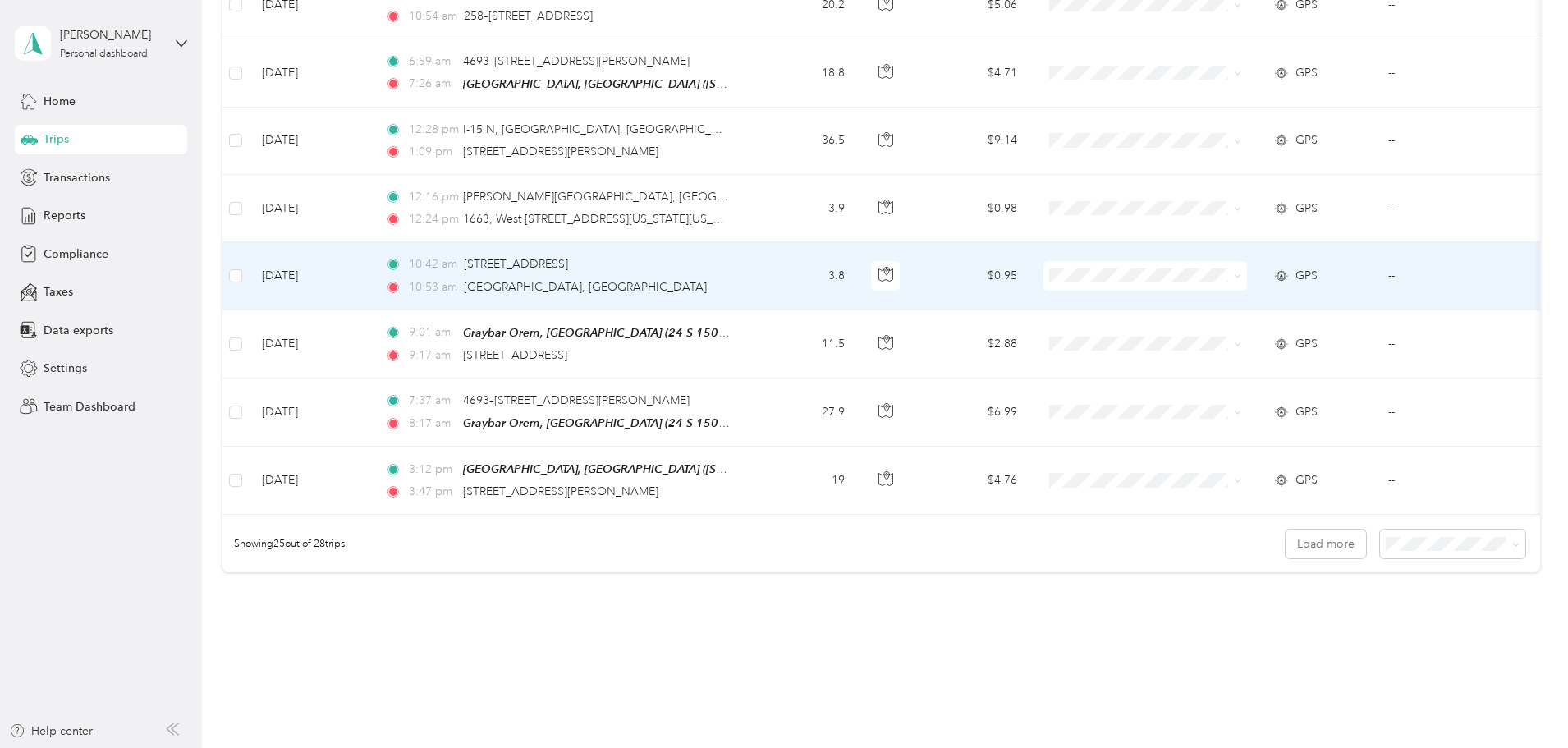
scroll to position [1514, 0]
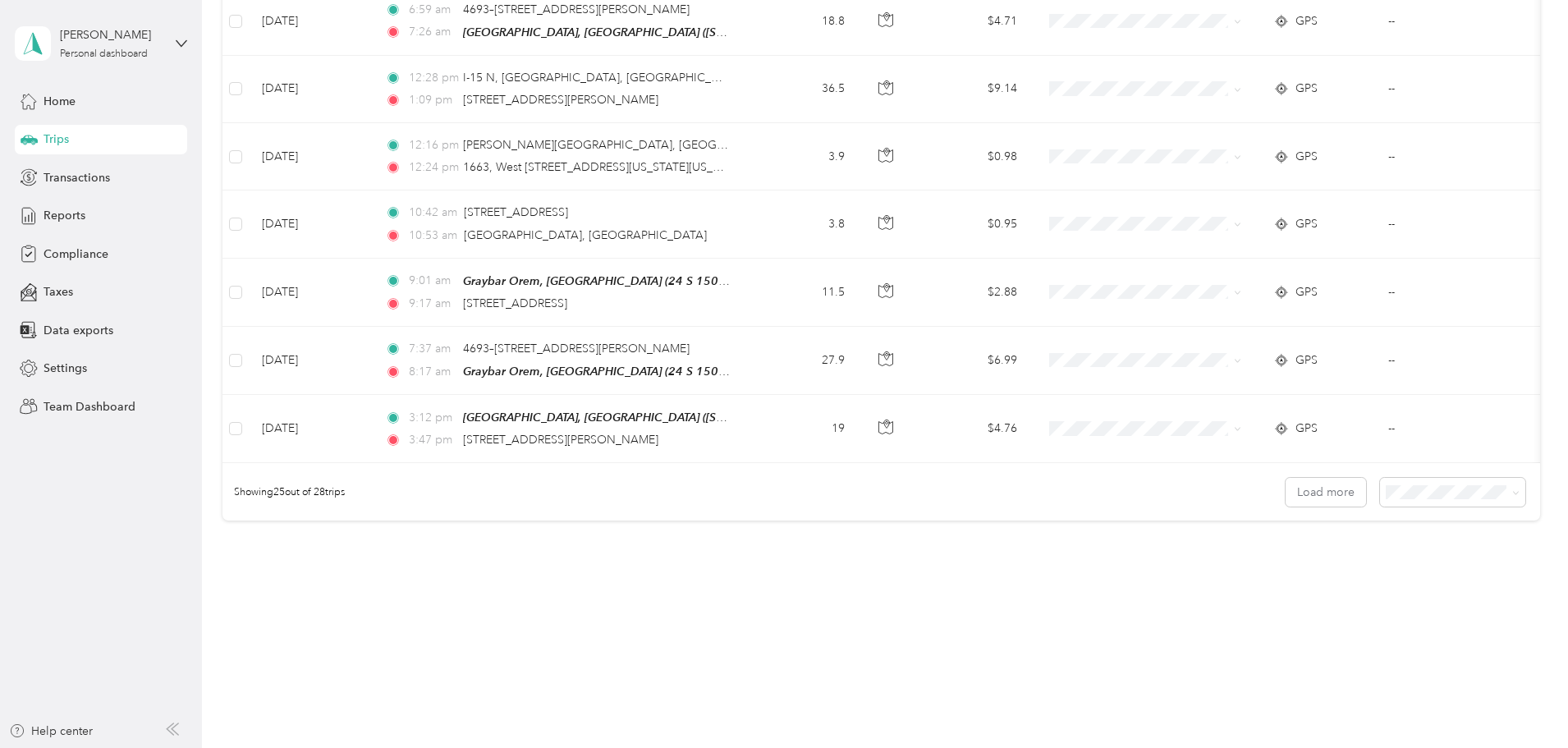
click at [1321, 579] on span "100 per load" at bounding box center [1312, 580] width 67 height 14
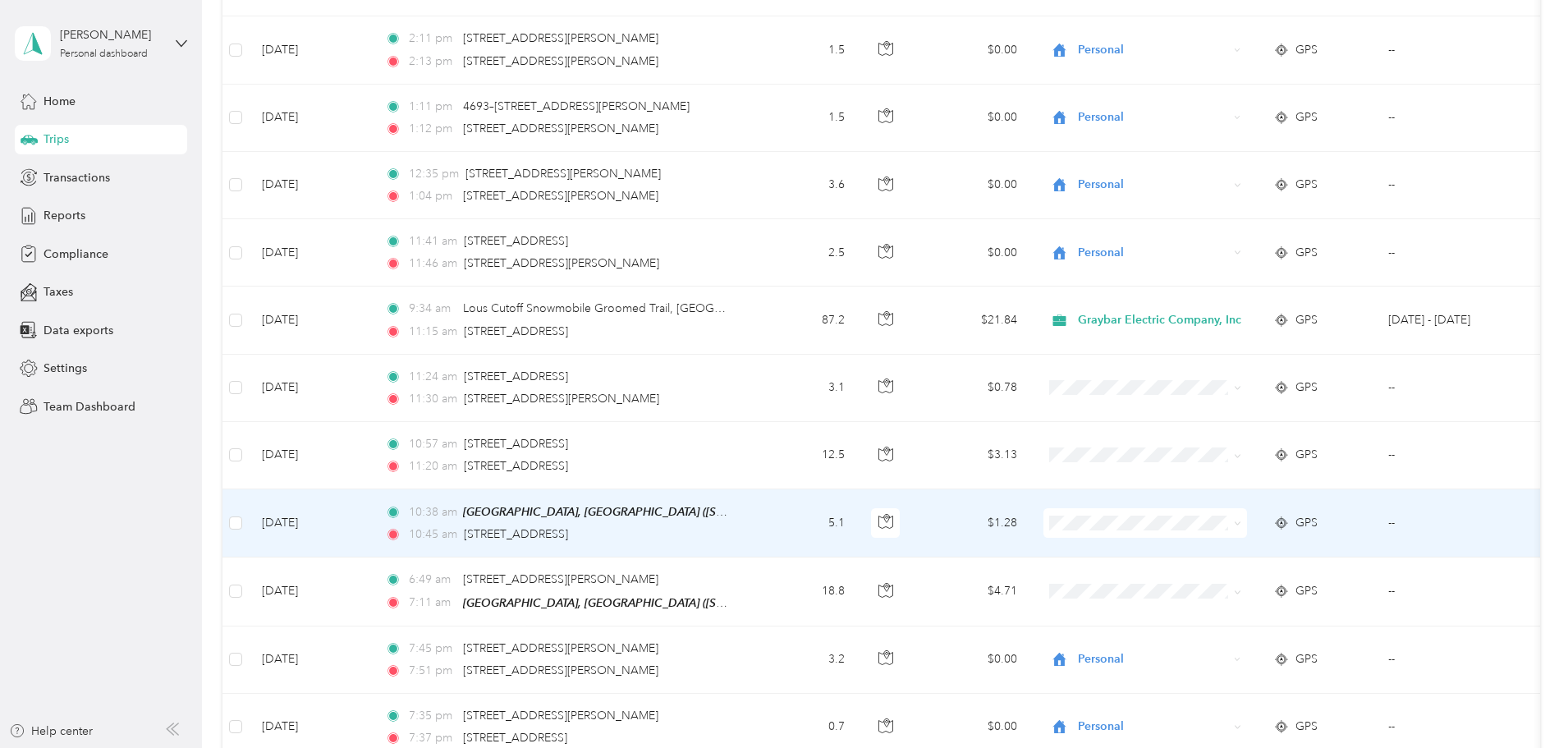
scroll to position [246, 0]
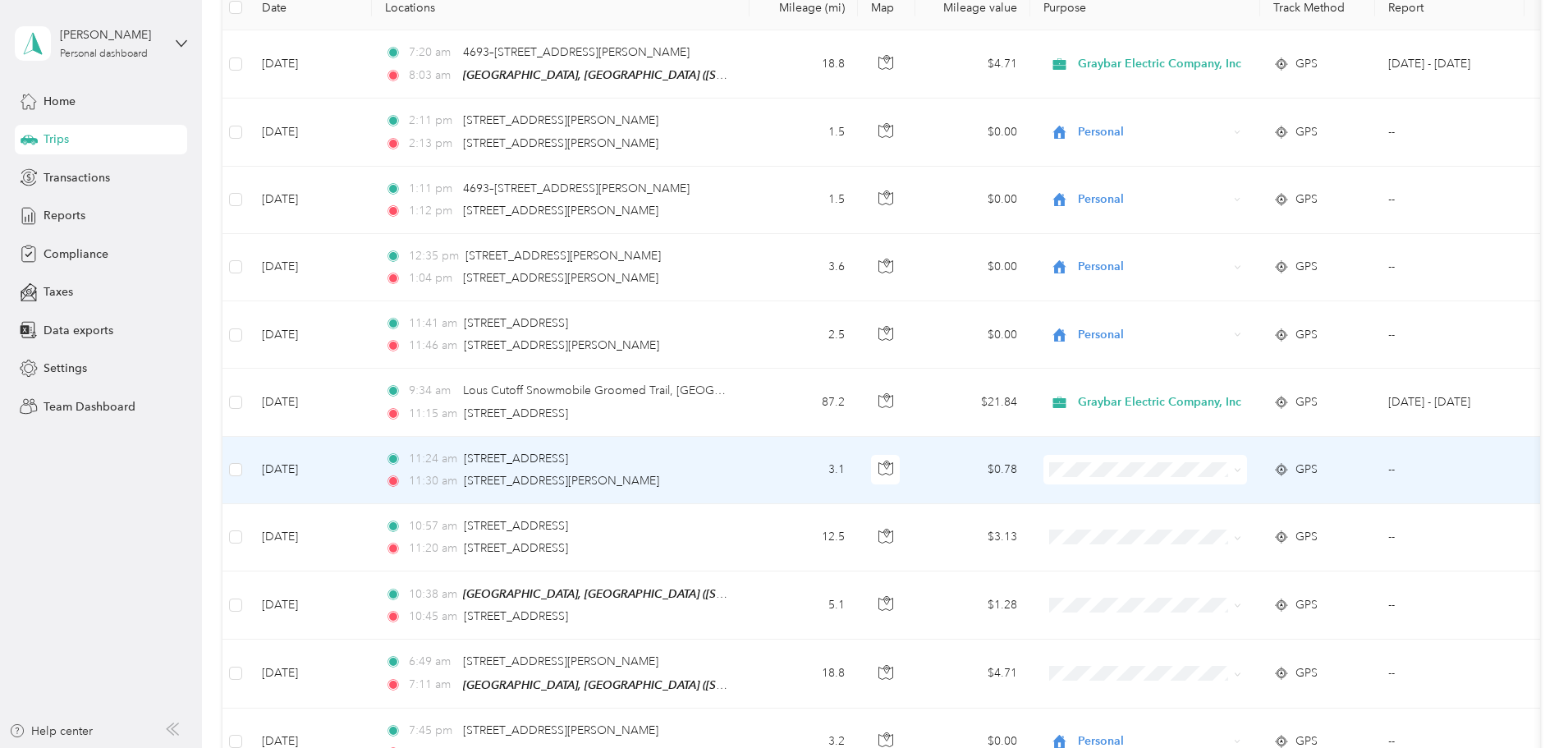
click at [1247, 481] on span at bounding box center [1145, 470] width 203 height 30
click at [1240, 470] on icon at bounding box center [1237, 471] width 5 height 4
click at [1314, 496] on span "Graybar Electric Company, Inc" at bounding box center [1275, 499] width 164 height 18
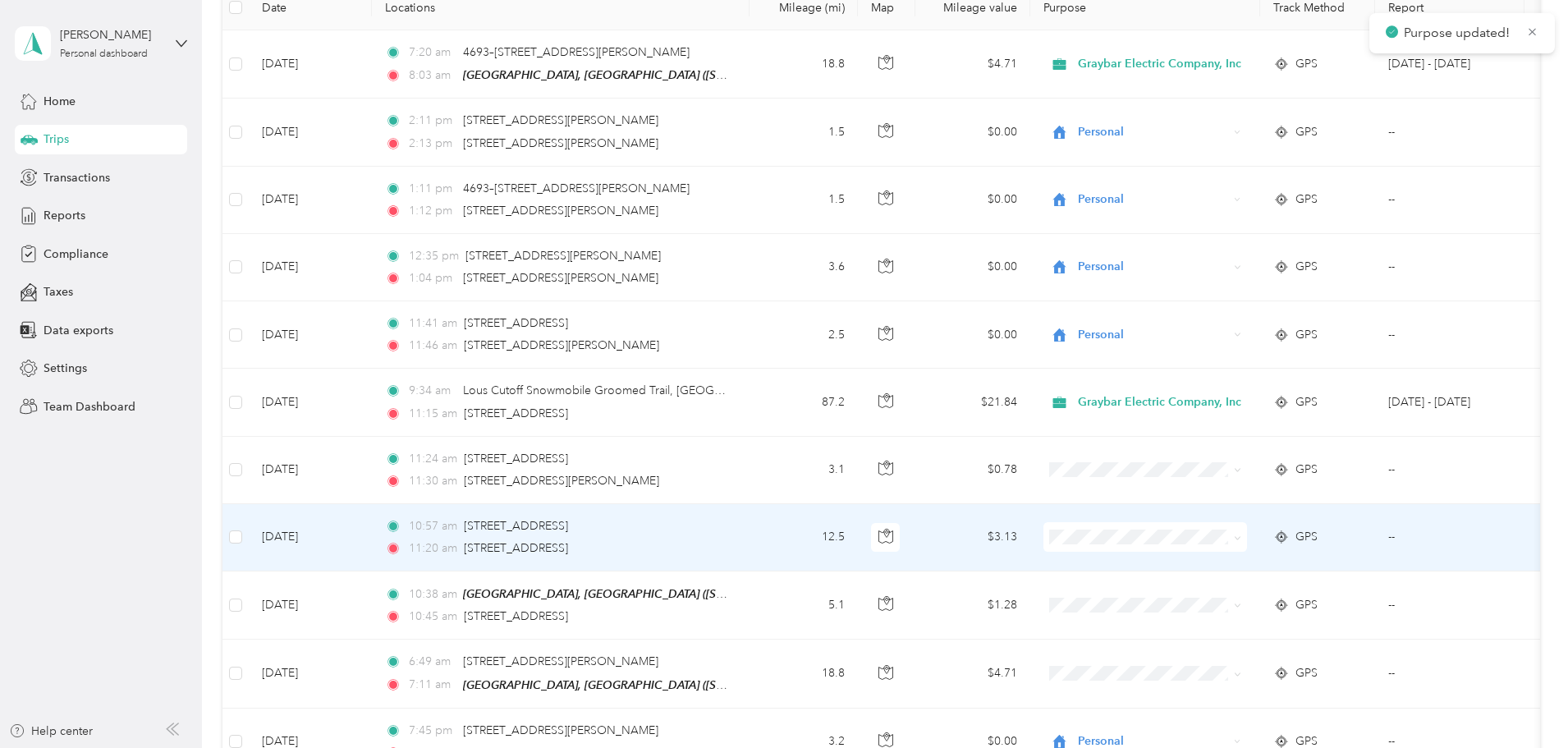
click at [1231, 544] on span at bounding box center [1145, 537] width 203 height 30
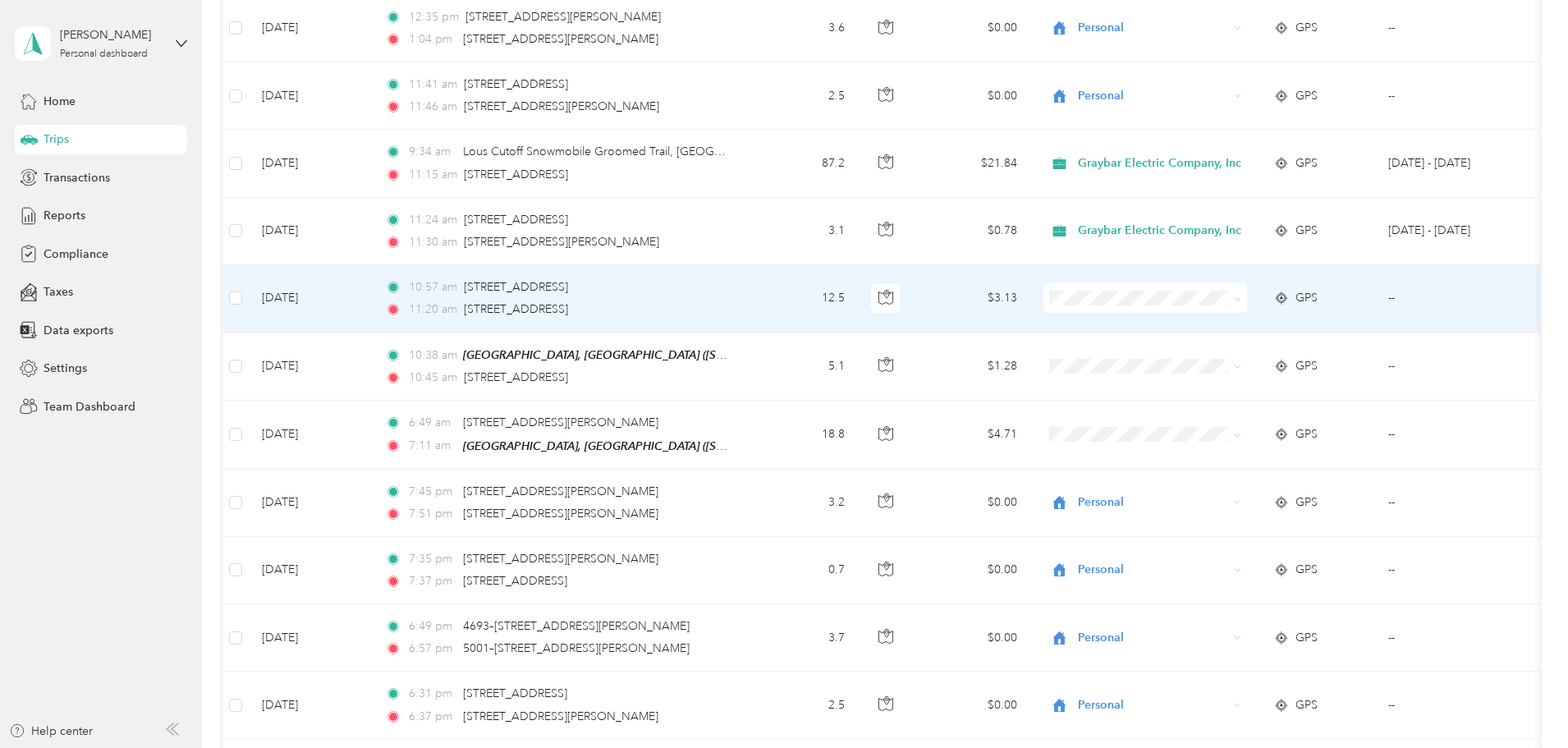
scroll to position [493, 0]
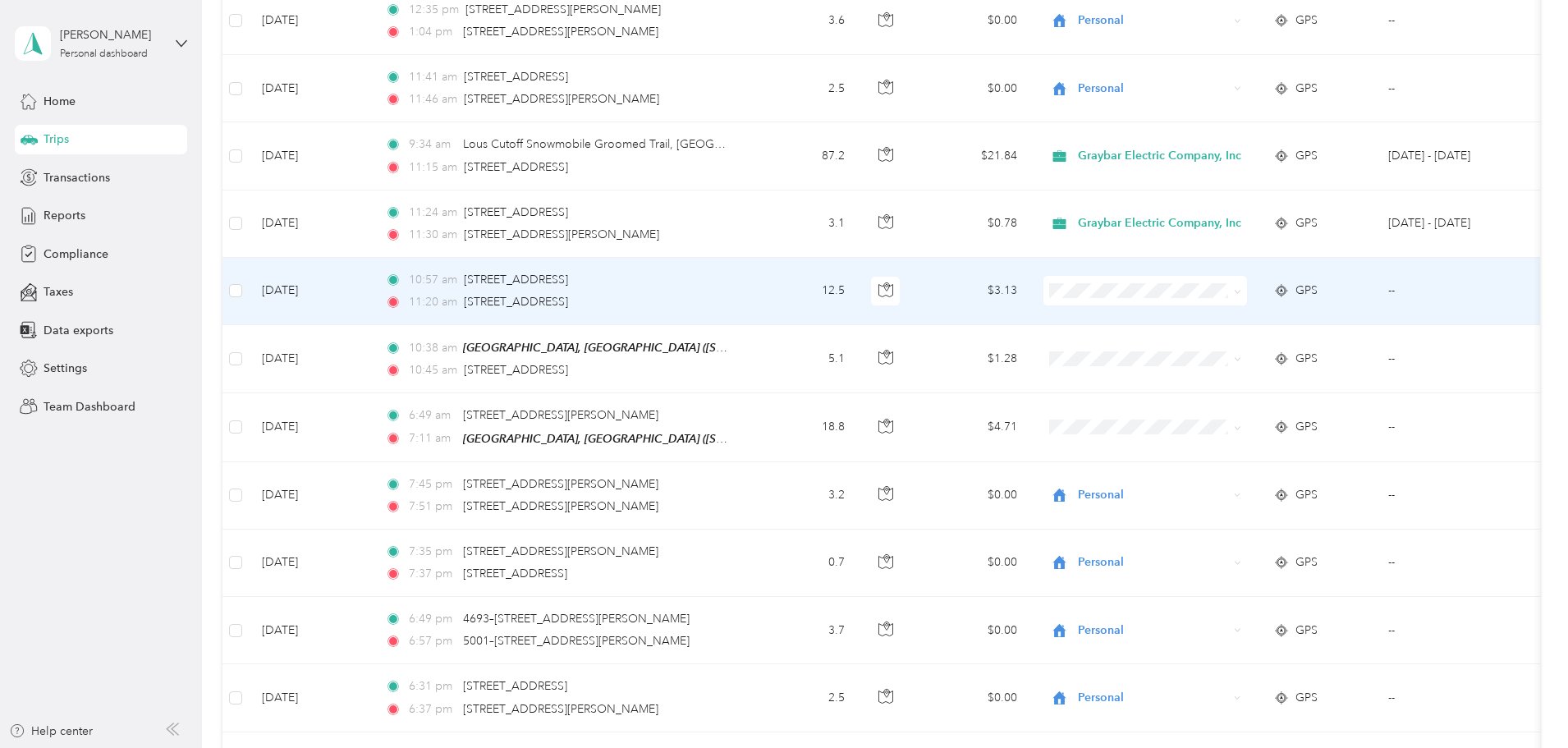
click at [1242, 294] on icon at bounding box center [1238, 292] width 7 height 7
click at [1292, 326] on li "Graybar Electric Company, Inc" at bounding box center [1261, 320] width 216 height 29
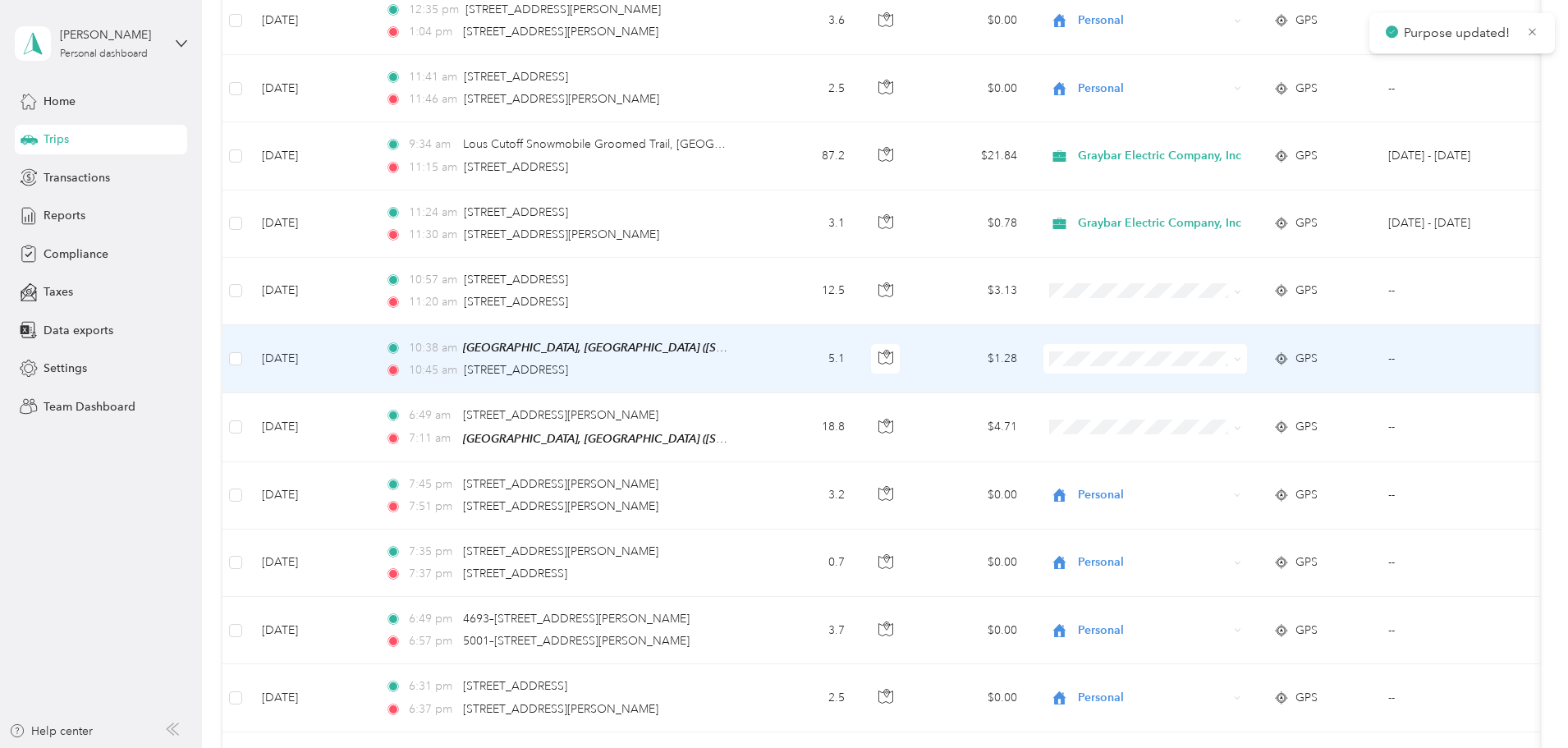
click at [1242, 359] on icon at bounding box center [1238, 360] width 7 height 7
click at [1326, 392] on li "Graybar Electric Company, Inc" at bounding box center [1261, 388] width 216 height 29
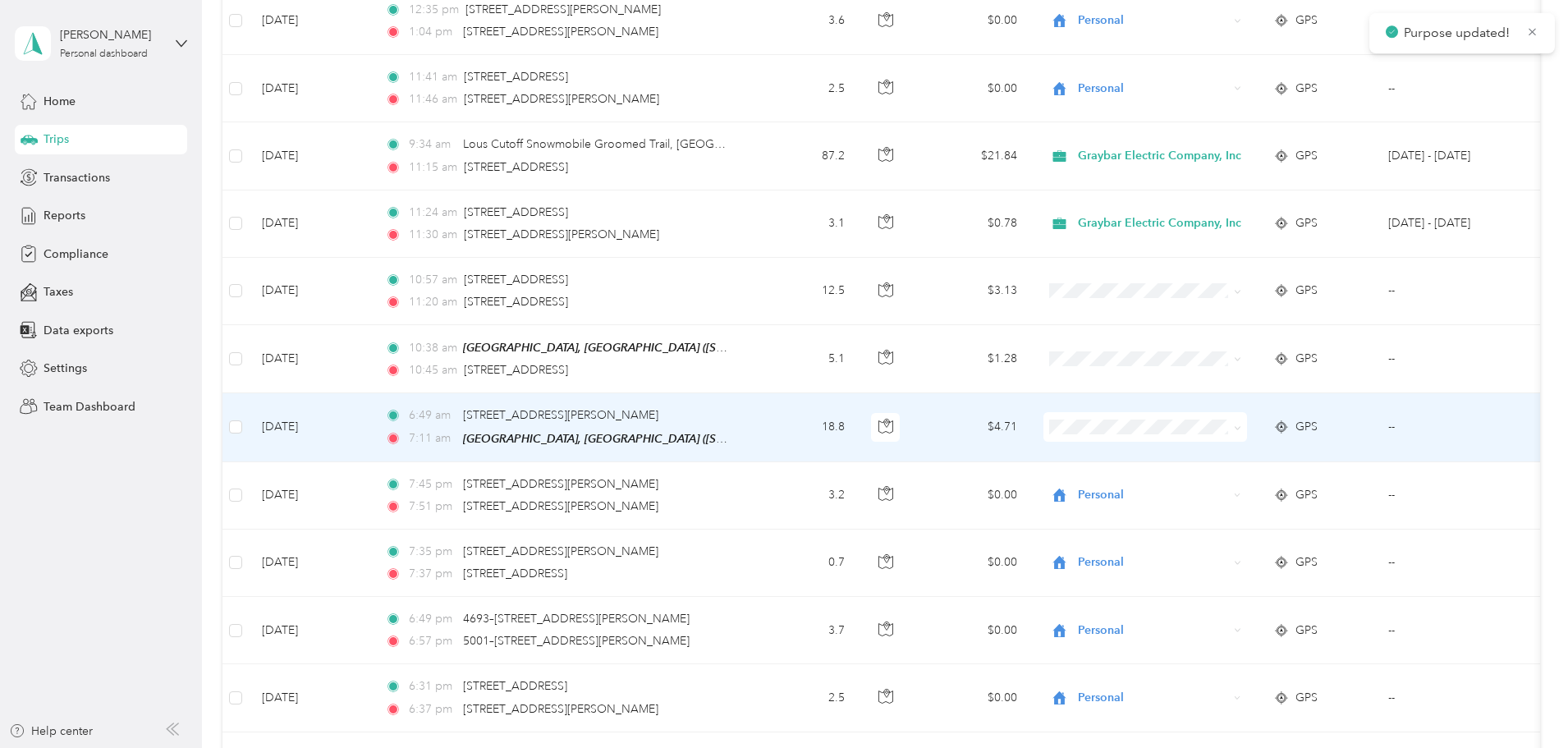
click at [1242, 426] on icon at bounding box center [1238, 428] width 7 height 7
click at [1314, 459] on span "Graybar Electric Company, Inc" at bounding box center [1275, 456] width 164 height 18
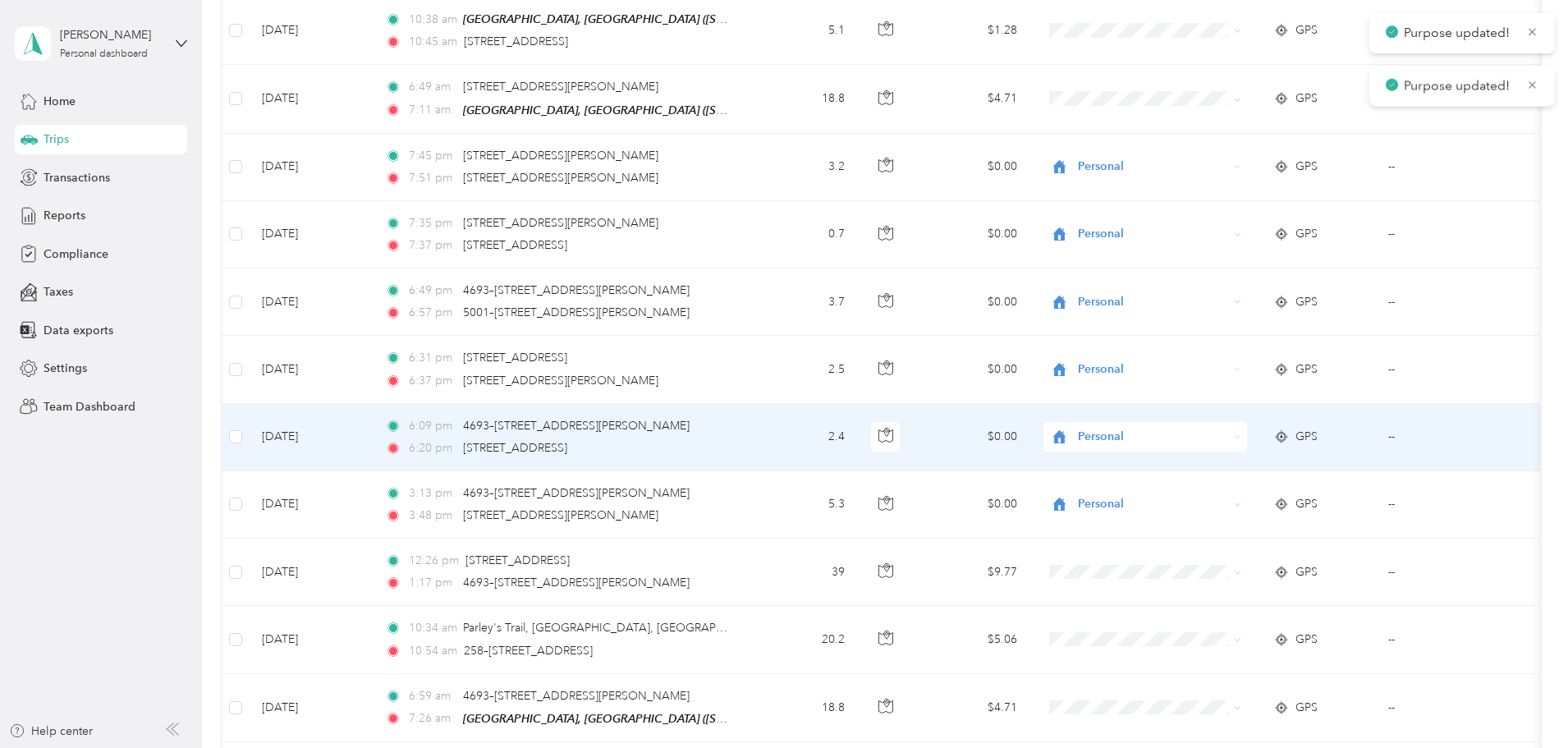
scroll to position [1068, 0]
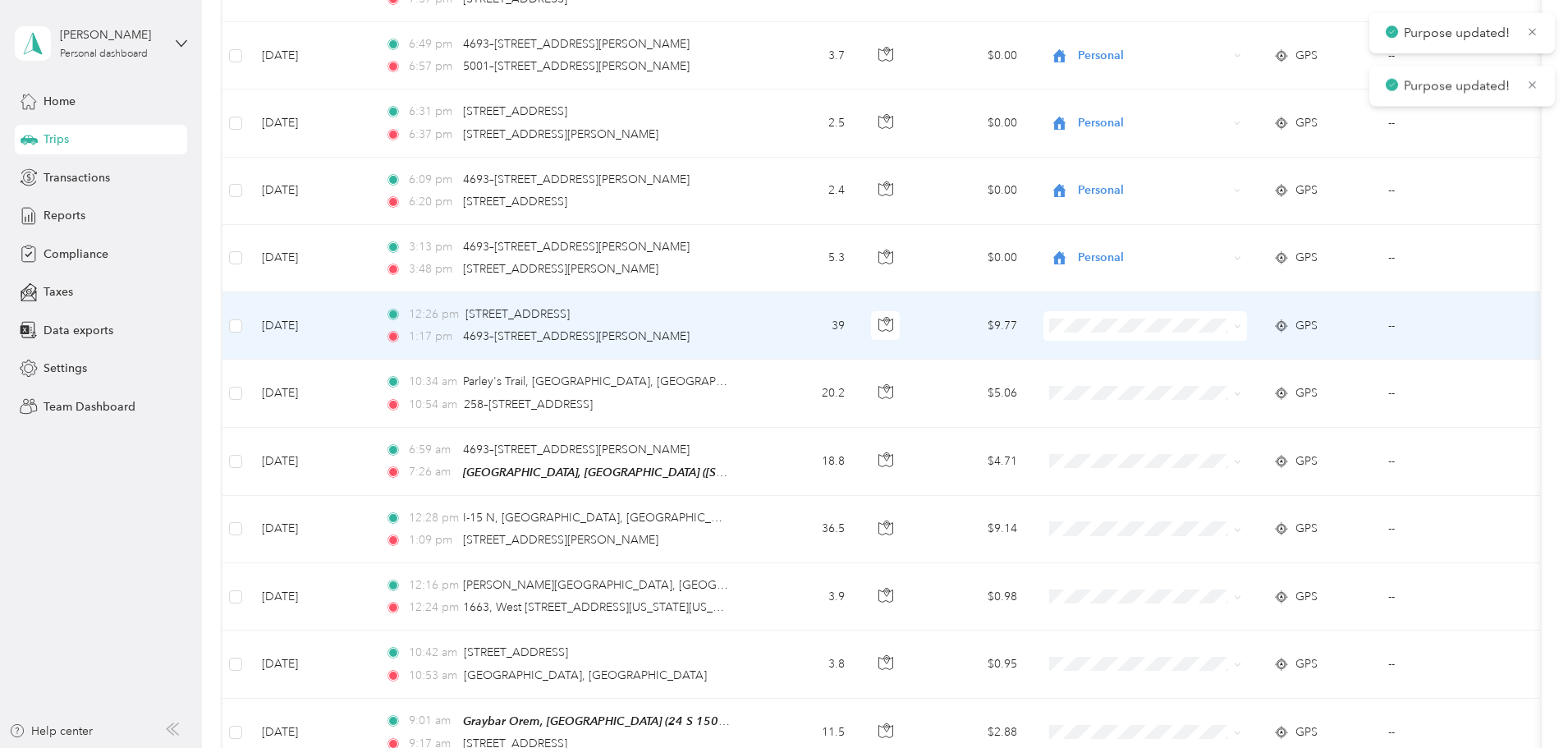
click at [1242, 327] on icon at bounding box center [1238, 326] width 7 height 7
click at [1326, 350] on span "Graybar Electric Company, Inc" at bounding box center [1275, 354] width 164 height 18
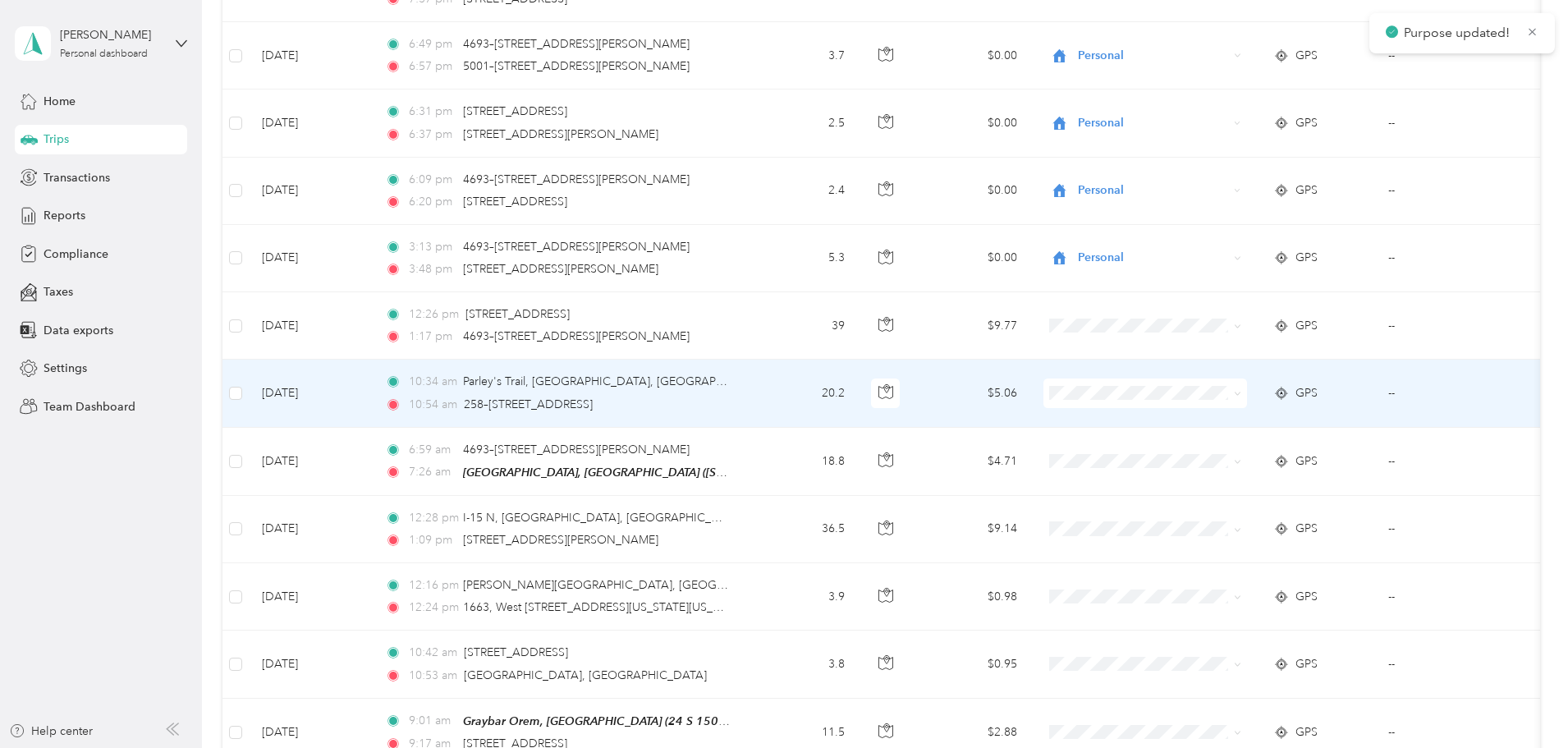
click at [1242, 390] on icon at bounding box center [1238, 394] width 7 height 7
click at [1318, 423] on span "Graybar Electric Company, Inc" at bounding box center [1275, 422] width 164 height 18
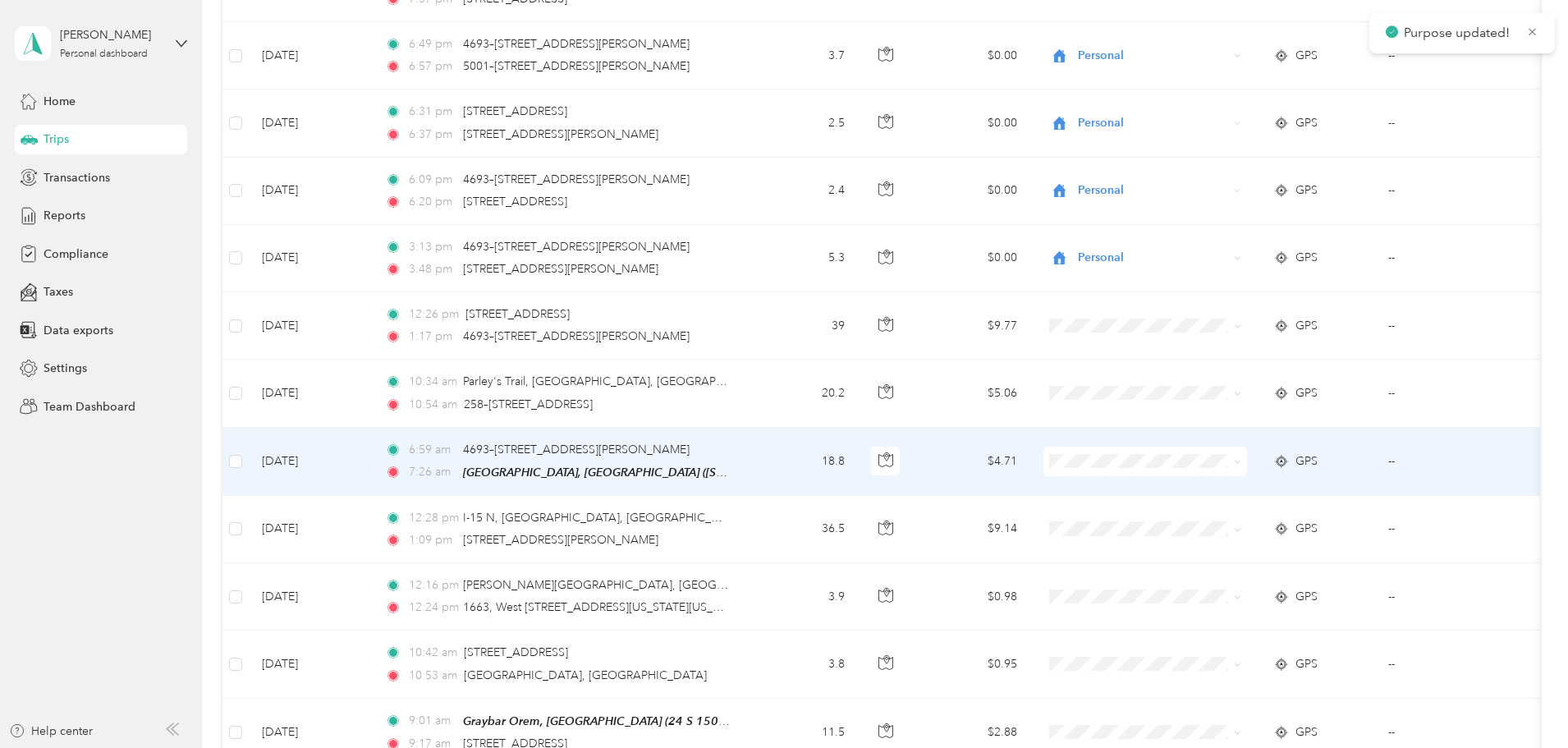
click at [1242, 463] on span at bounding box center [1238, 460] width 7 height 14
click at [1242, 459] on icon at bounding box center [1238, 462] width 7 height 7
click at [1304, 492] on li "Graybar Electric Company, Inc" at bounding box center [1261, 488] width 216 height 29
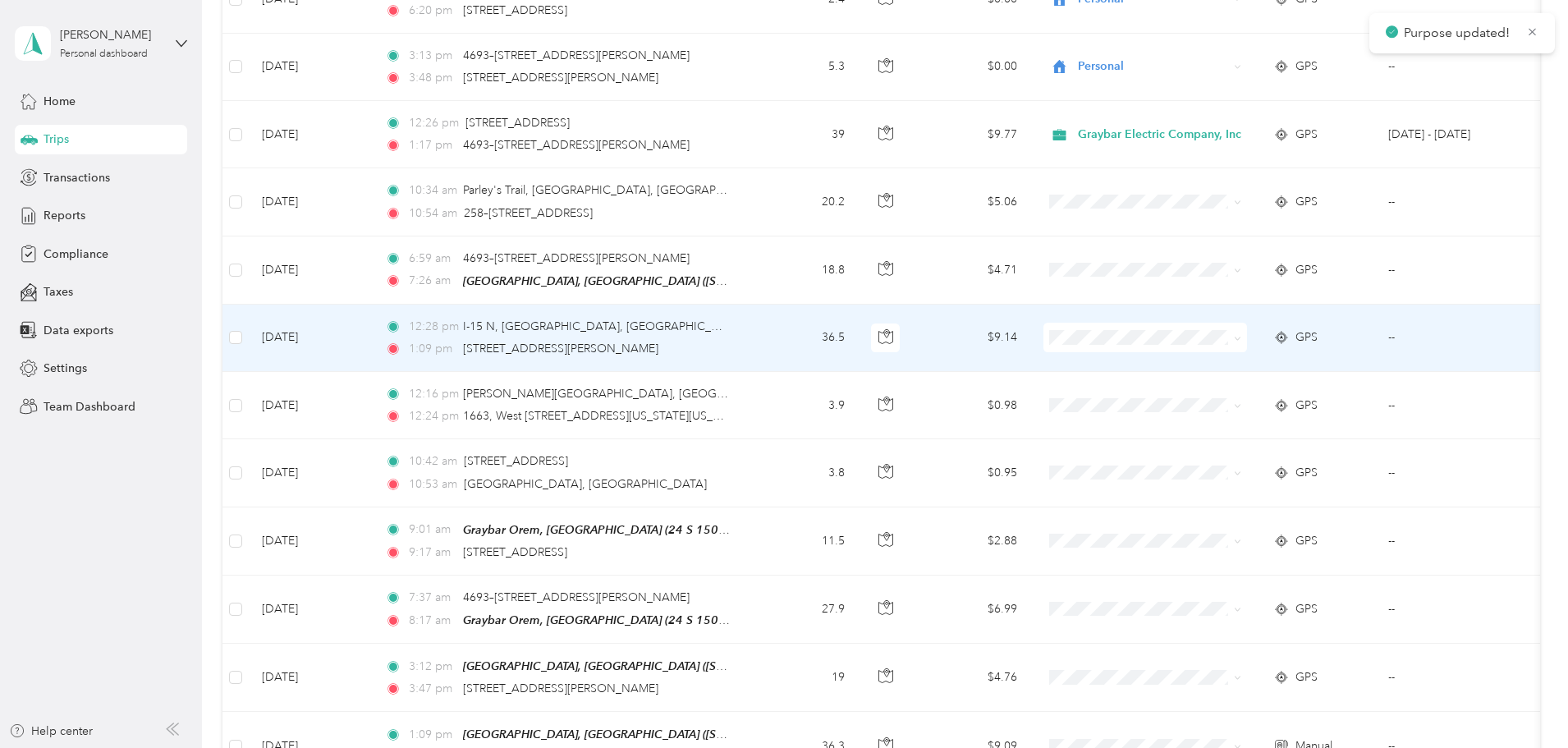
scroll to position [1314, 0]
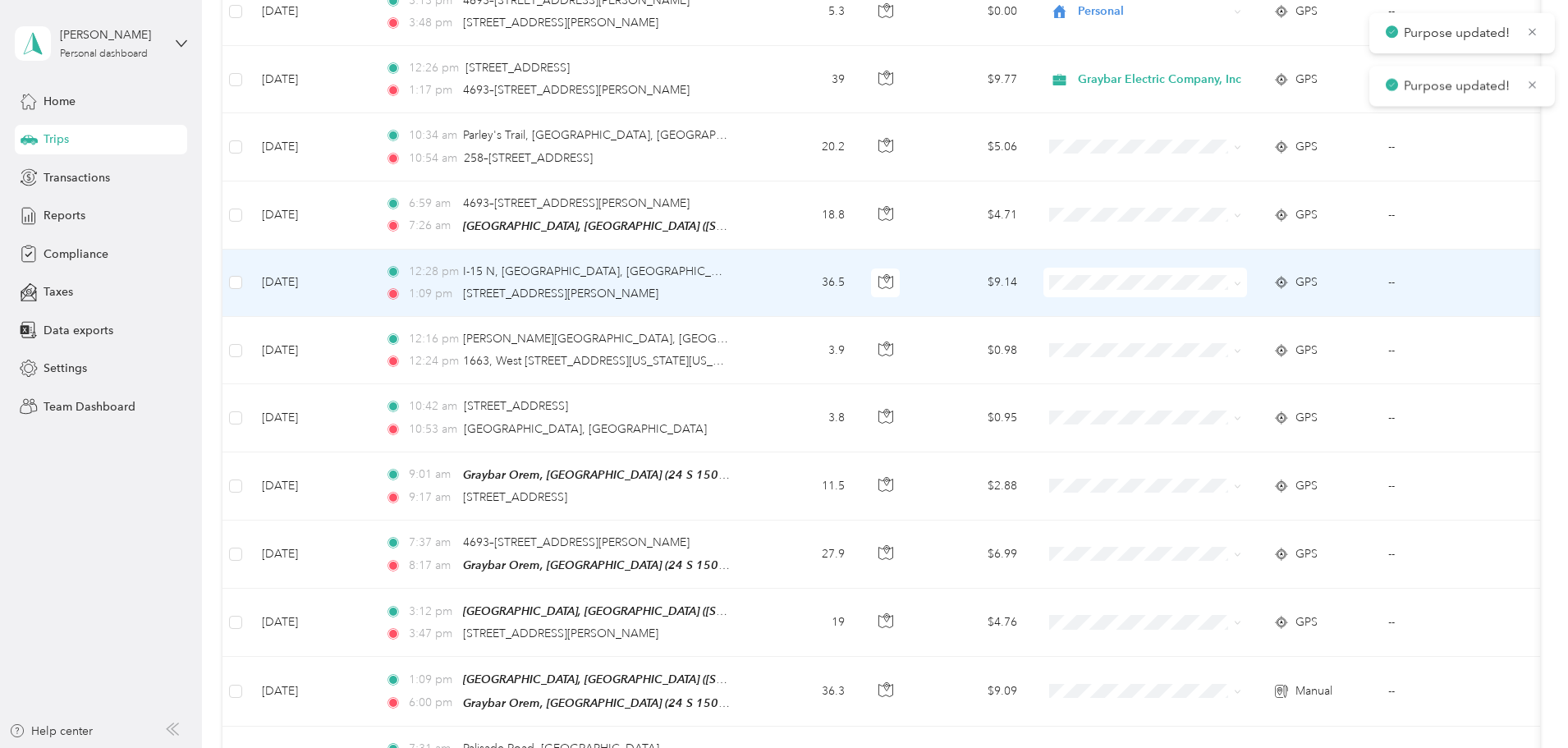
click at [1242, 284] on span at bounding box center [1238, 282] width 7 height 14
click at [1242, 280] on icon at bounding box center [1238, 284] width 7 height 7
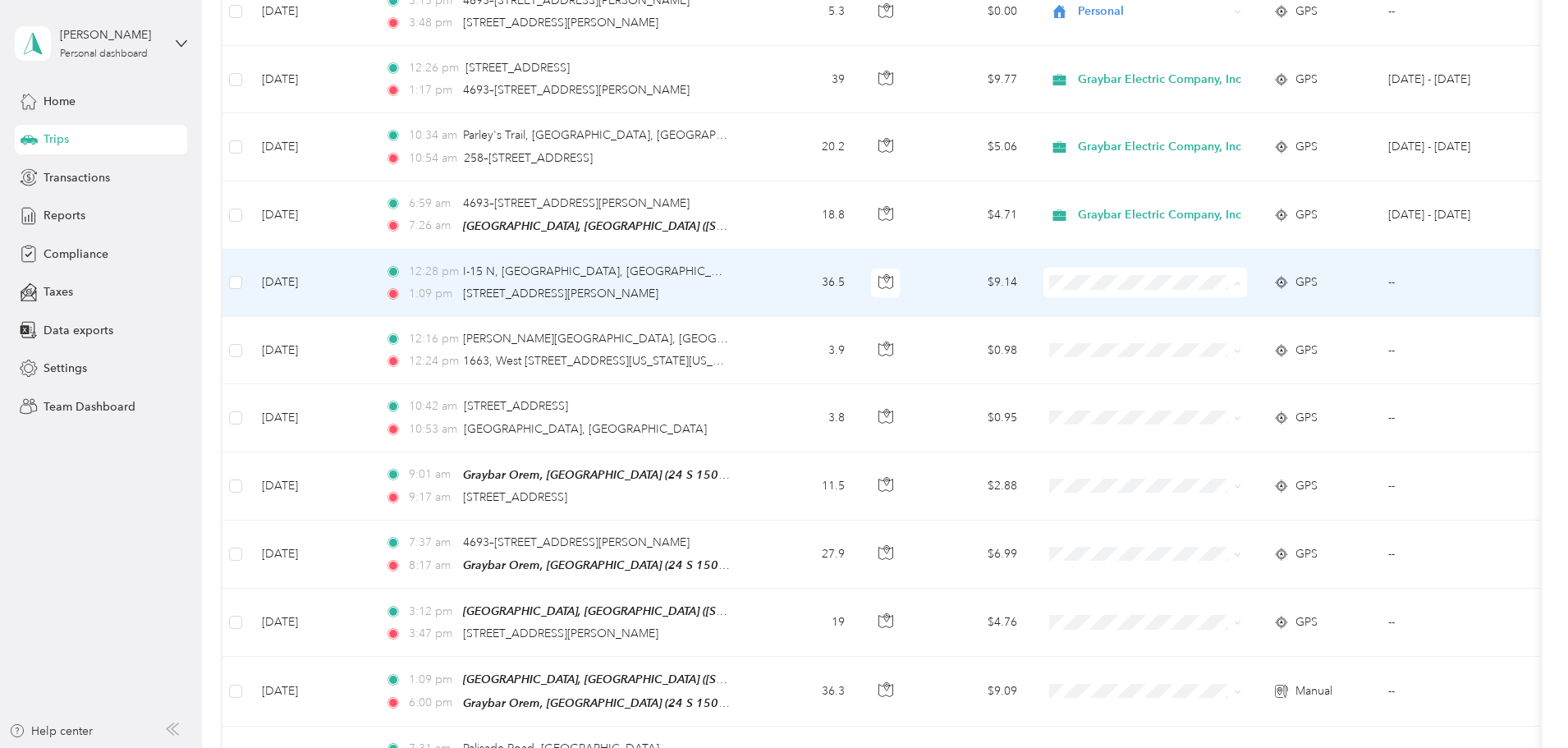
click at [1324, 313] on li "Graybar Electric Company, Inc" at bounding box center [1261, 310] width 216 height 29
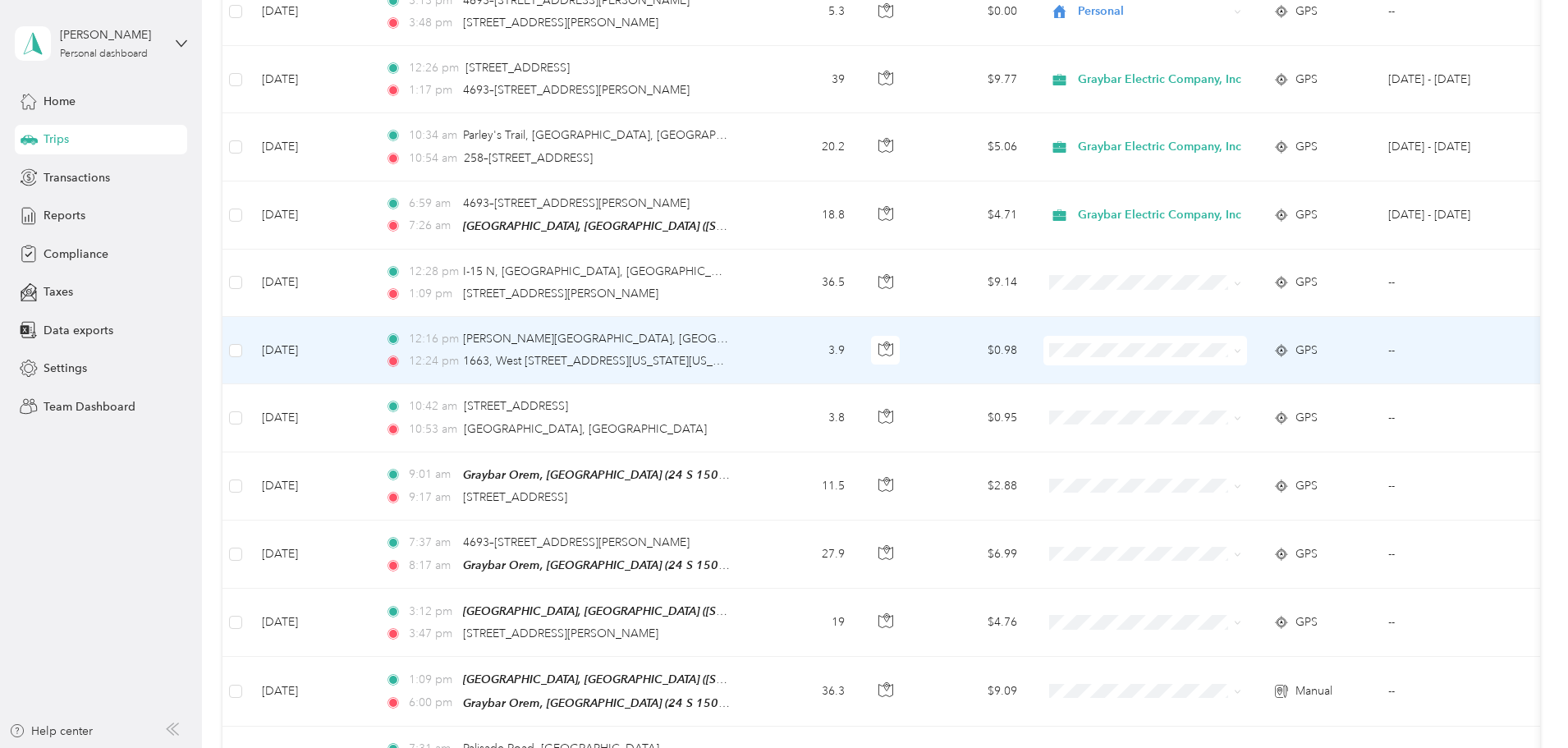
click at [1242, 348] on icon at bounding box center [1238, 351] width 7 height 7
click at [1317, 383] on li "Graybar Electric Company, Inc" at bounding box center [1261, 377] width 216 height 29
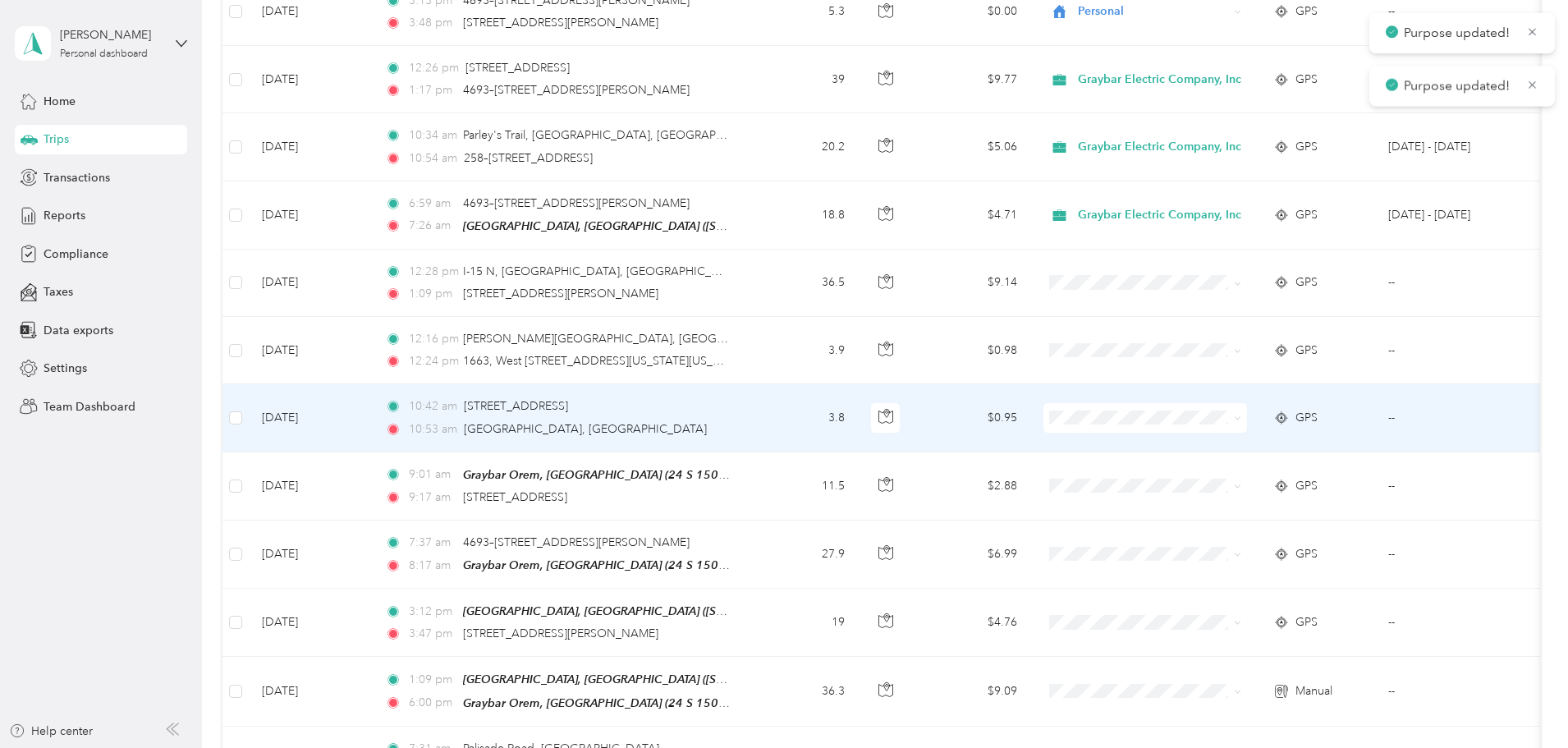
click at [1242, 416] on icon at bounding box center [1238, 419] width 7 height 7
click at [1324, 444] on span "Graybar Electric Company, Inc" at bounding box center [1275, 446] width 164 height 18
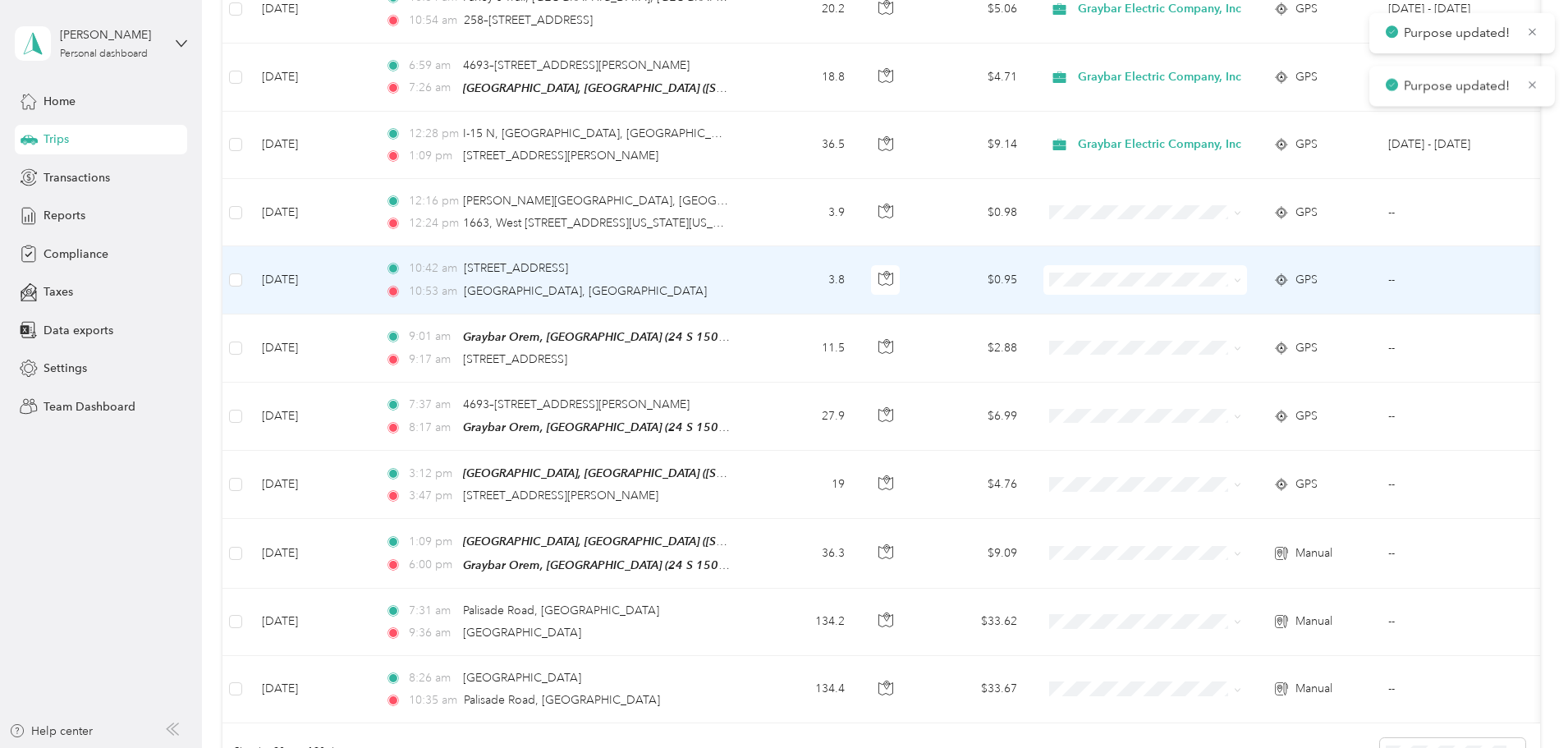
scroll to position [1478, 0]
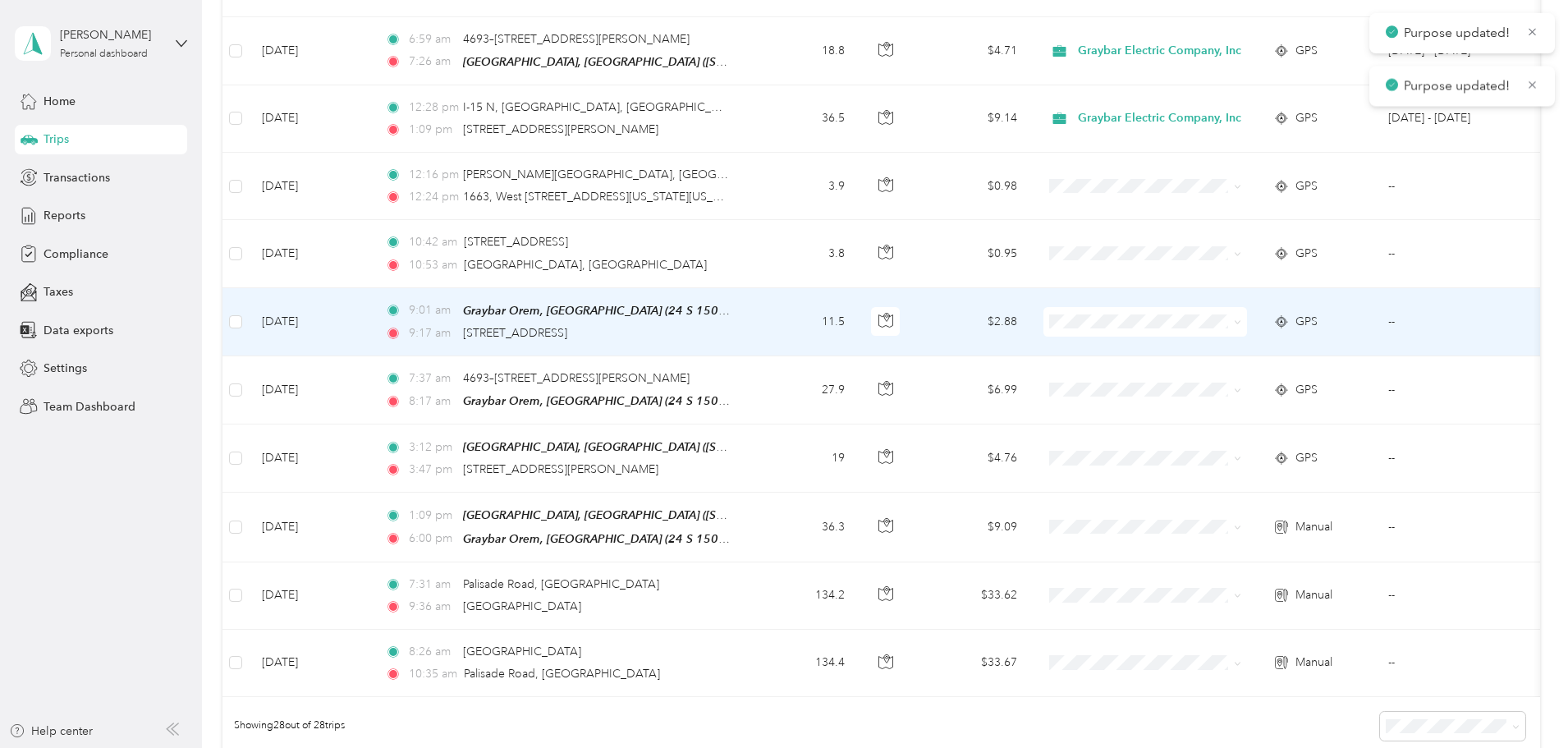
click at [1242, 319] on icon at bounding box center [1238, 323] width 7 height 7
click at [1329, 354] on li "Graybar Electric Company, Inc" at bounding box center [1261, 341] width 216 height 29
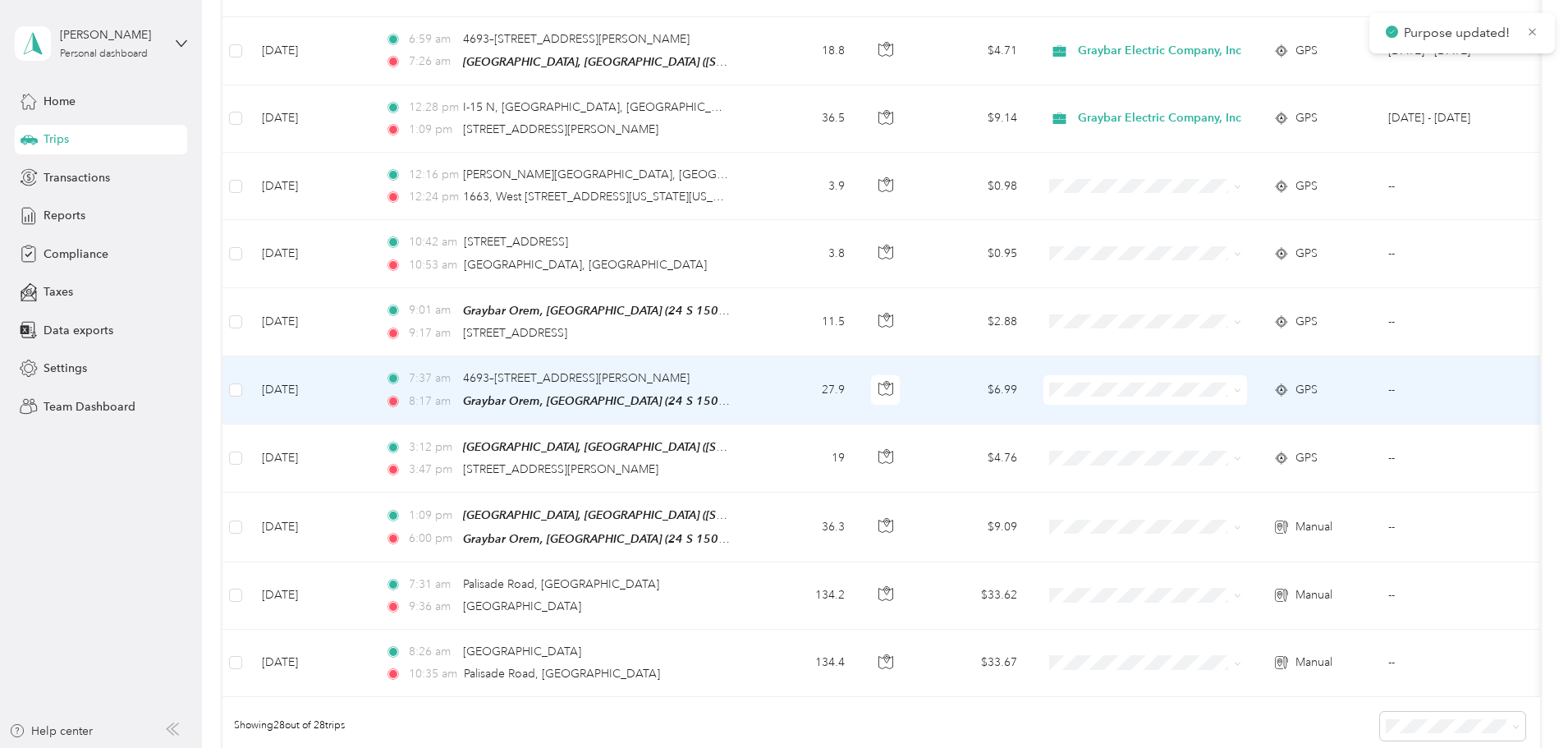
click at [1242, 388] on icon at bounding box center [1238, 390] width 7 height 7
click at [1328, 417] on li "Graybar Electric Company, Inc" at bounding box center [1261, 415] width 216 height 29
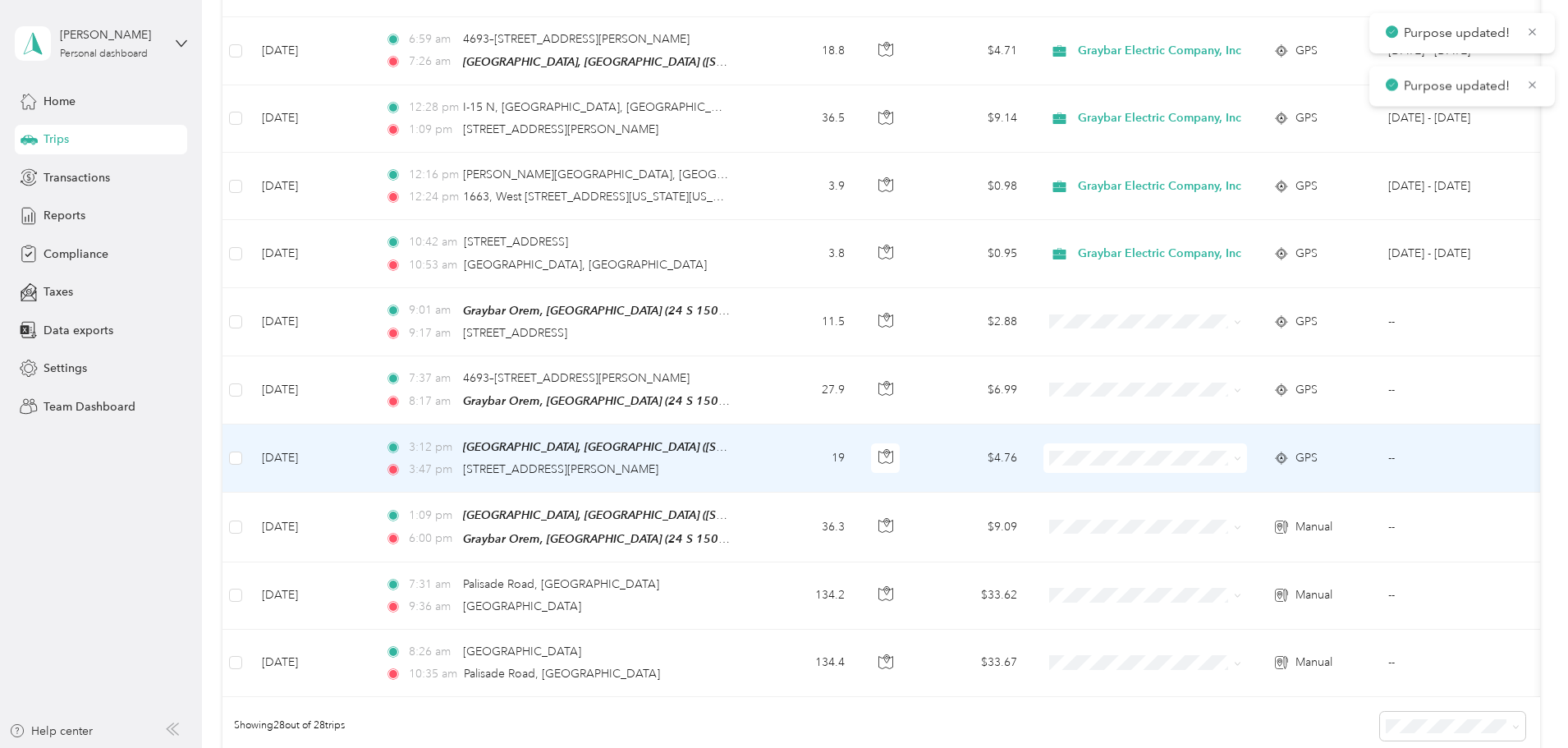
click at [1242, 456] on icon at bounding box center [1238, 459] width 7 height 7
click at [1323, 487] on span "Graybar Electric Company, Inc" at bounding box center [1275, 481] width 164 height 18
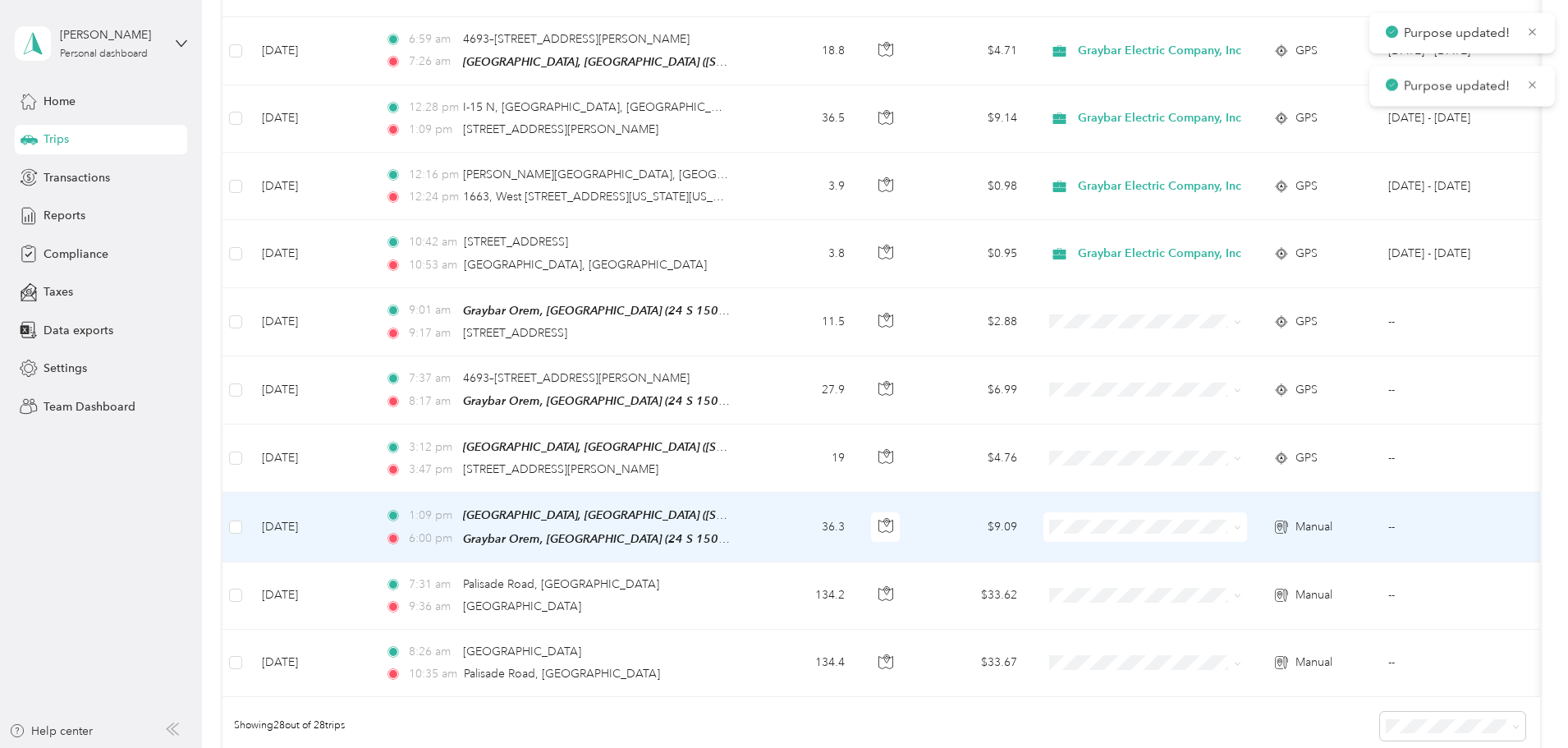
click at [1240, 526] on icon at bounding box center [1237, 528] width 5 height 4
click at [1321, 558] on ol "Graybar Electric Company, Inc Personal" at bounding box center [1261, 566] width 216 height 57
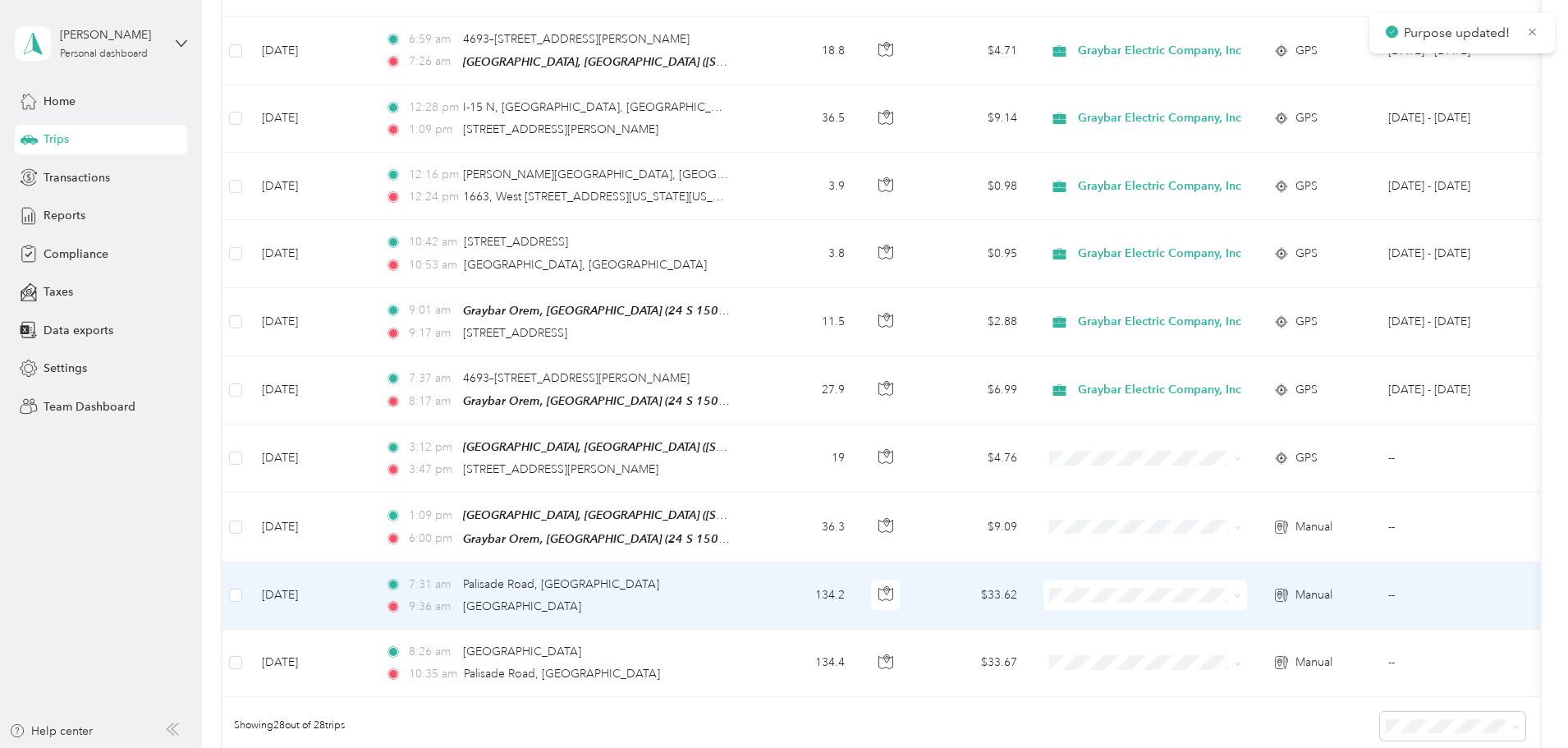
click at [1242, 592] on icon at bounding box center [1238, 595] width 7 height 7
click at [1323, 619] on span "Graybar Electric Company, Inc" at bounding box center [1275, 619] width 164 height 18
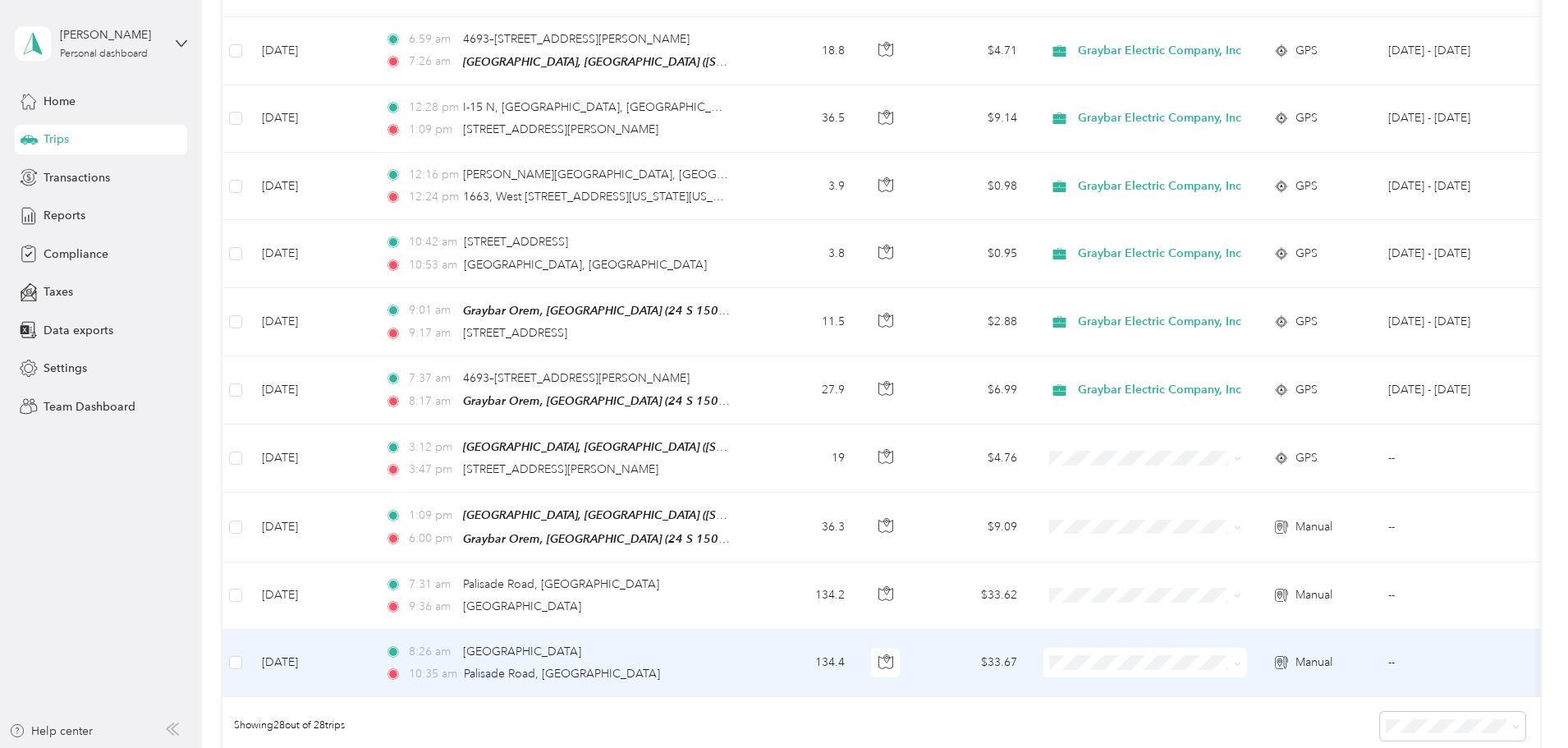
click at [1242, 660] on icon at bounding box center [1238, 664] width 7 height 7
click at [1326, 693] on li "Graybar Electric Company, Inc" at bounding box center [1261, 686] width 216 height 29
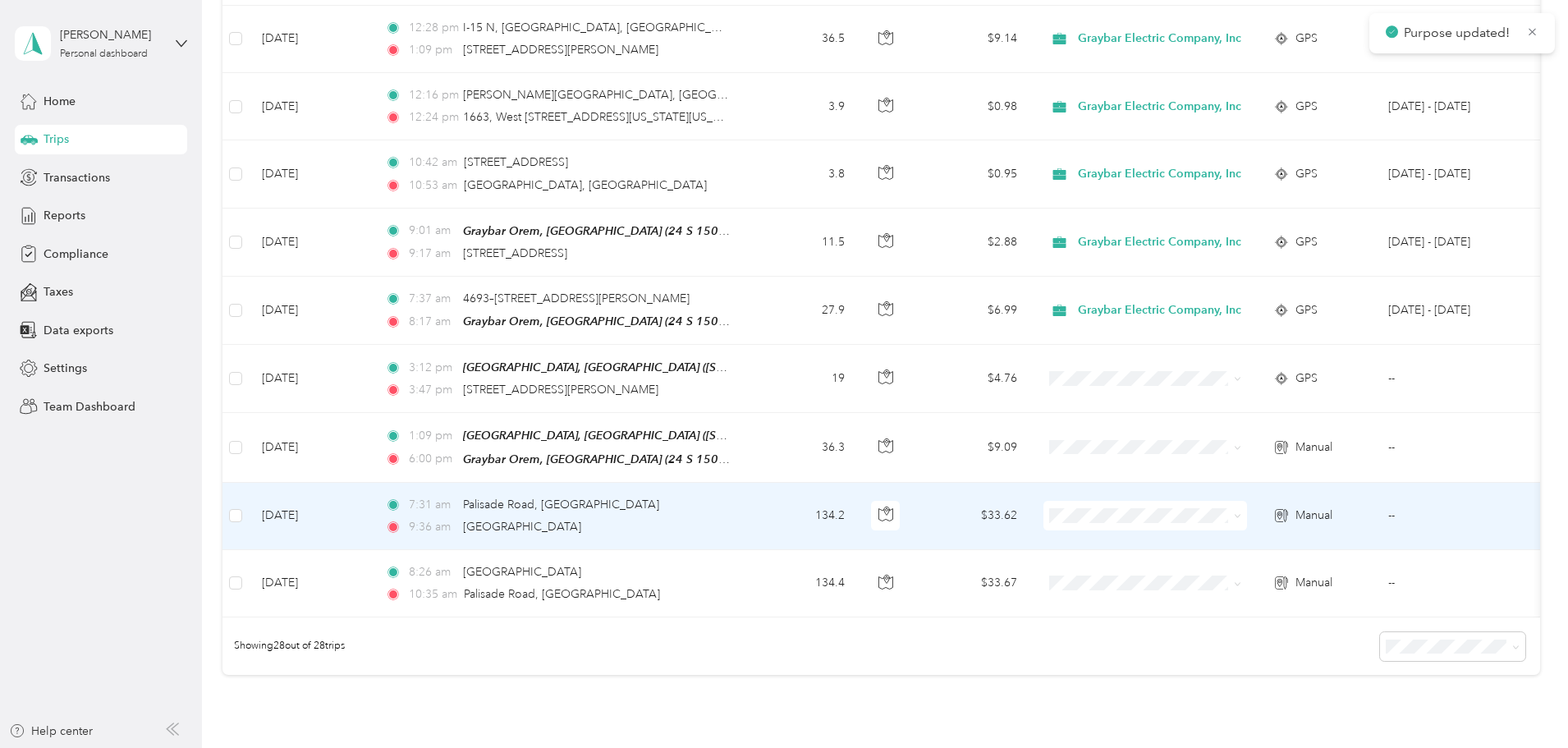
scroll to position [1717, 0]
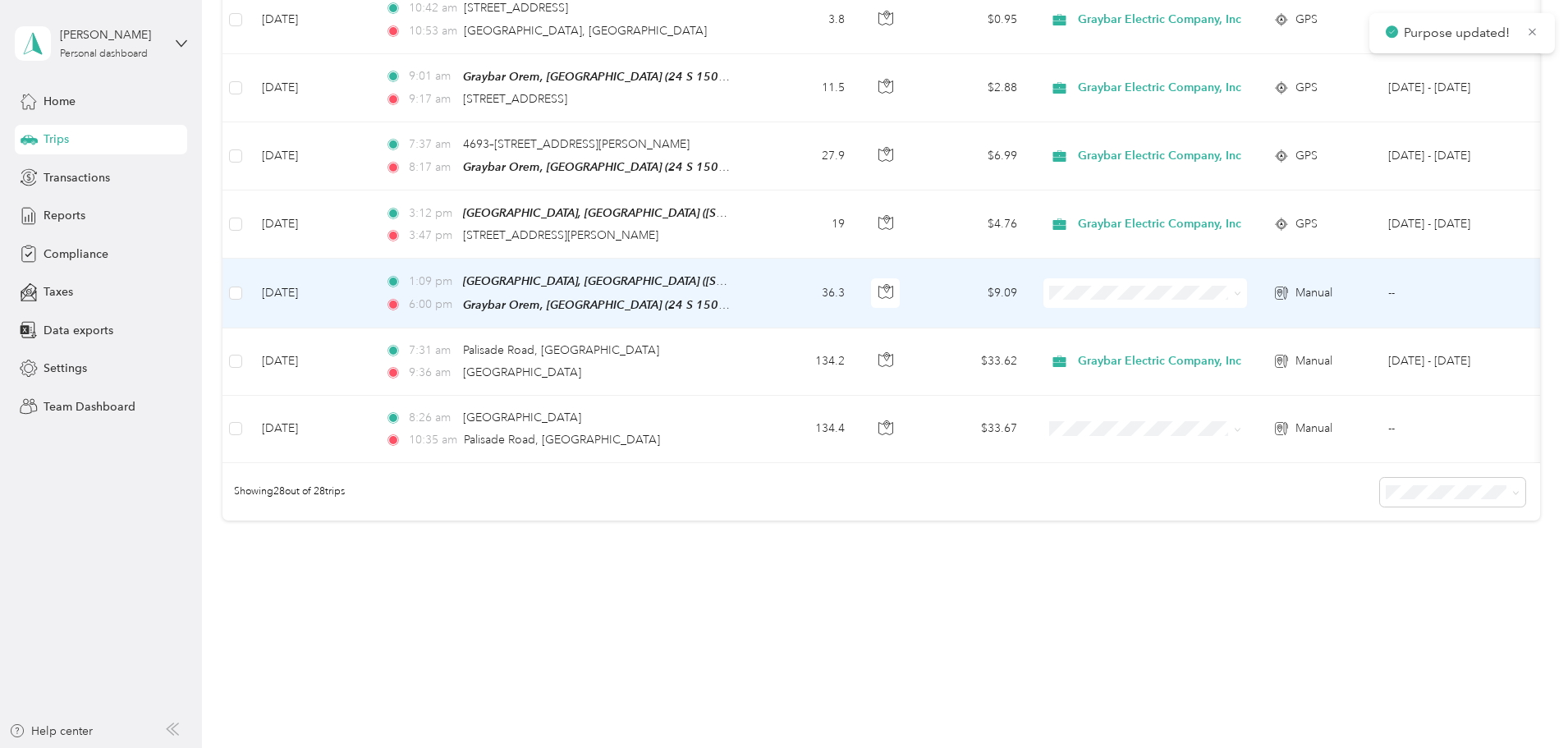
click at [1242, 290] on icon at bounding box center [1238, 294] width 7 height 7
click at [1308, 315] on li "Graybar Electric Company, Inc" at bounding box center [1261, 309] width 216 height 29
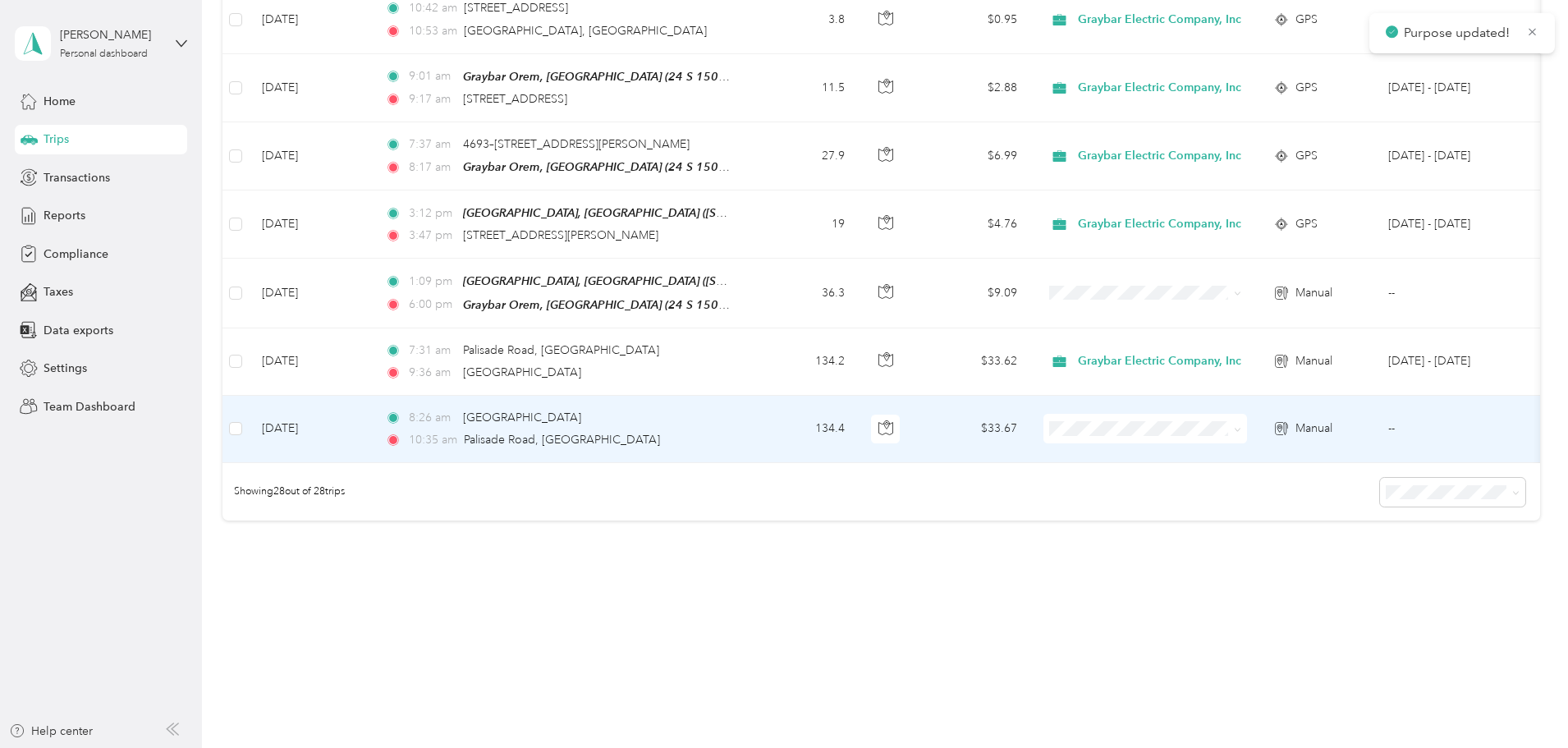
click at [1240, 428] on icon at bounding box center [1237, 430] width 5 height 4
click at [1313, 460] on ol "Graybar Electric Company, Inc Personal" at bounding box center [1261, 461] width 216 height 57
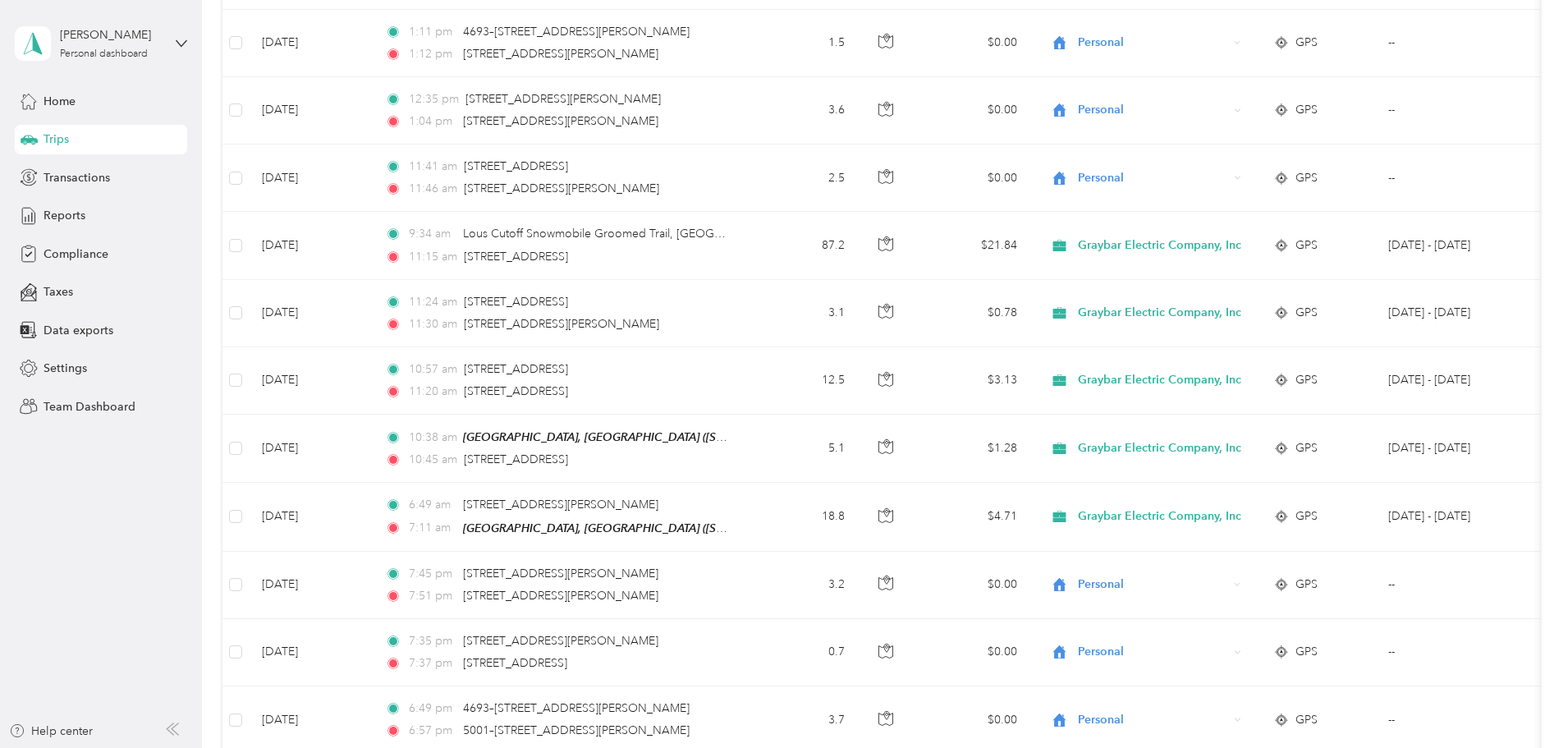
scroll to position [0, 0]
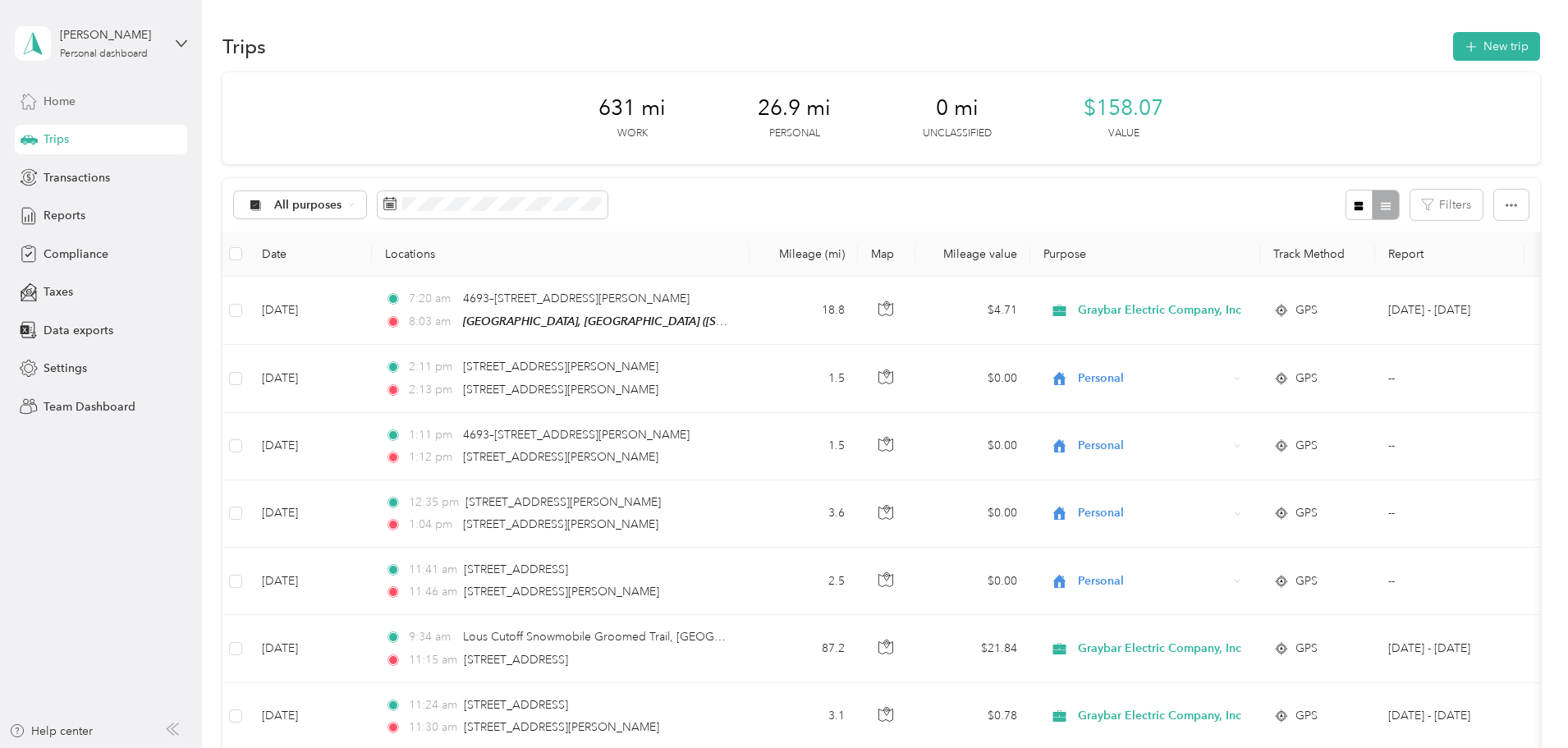
click at [50, 104] on span "Home" at bounding box center [59, 101] width 32 height 18
